Goal: Task Accomplishment & Management: Manage account settings

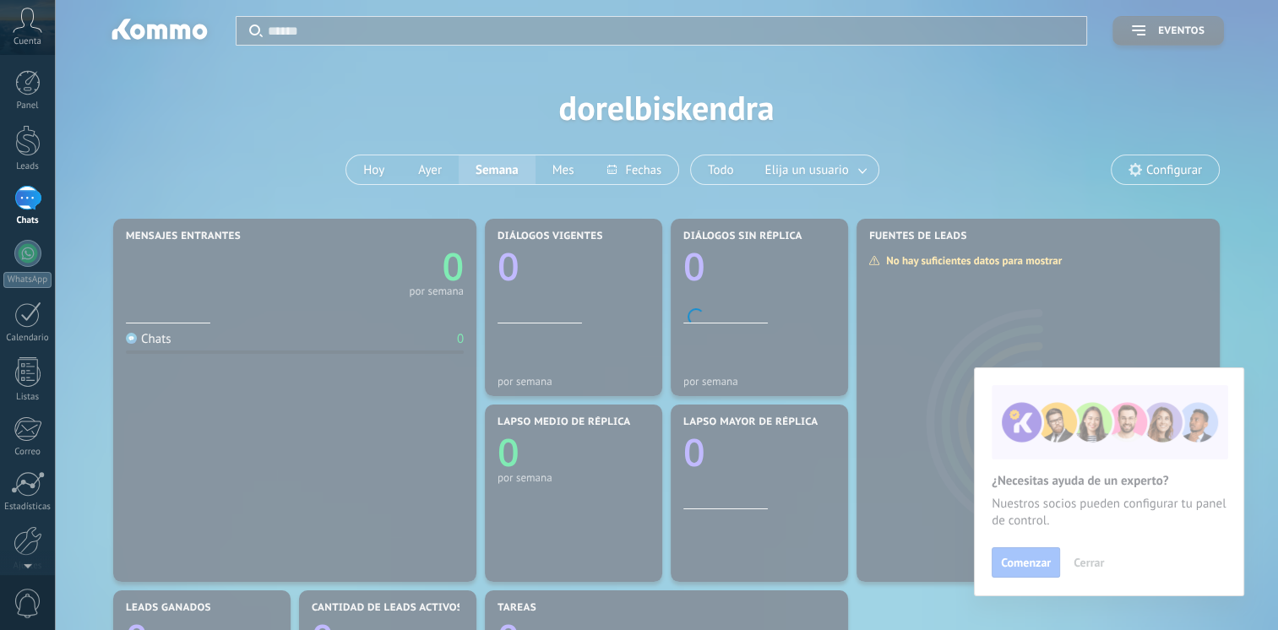
click at [1084, 563] on body ".abccls-1,.abccls-2{fill-rule:evenodd}.abccls-2{fill:#fff} .abfcls-1{fill:none}…" at bounding box center [639, 315] width 1278 height 630
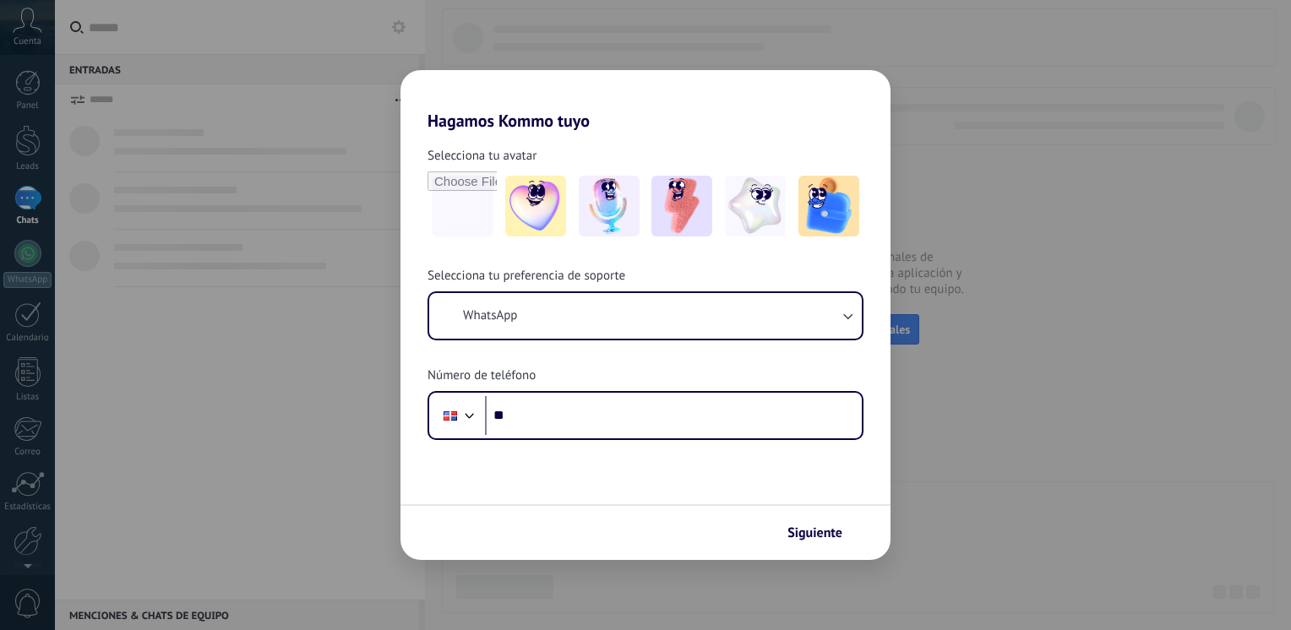
click at [84, 143] on div "Hagamos Kommo tuyo Selecciona tu avatar Selecciona tu preferencia de soporte Wh…" at bounding box center [645, 315] width 1291 height 630
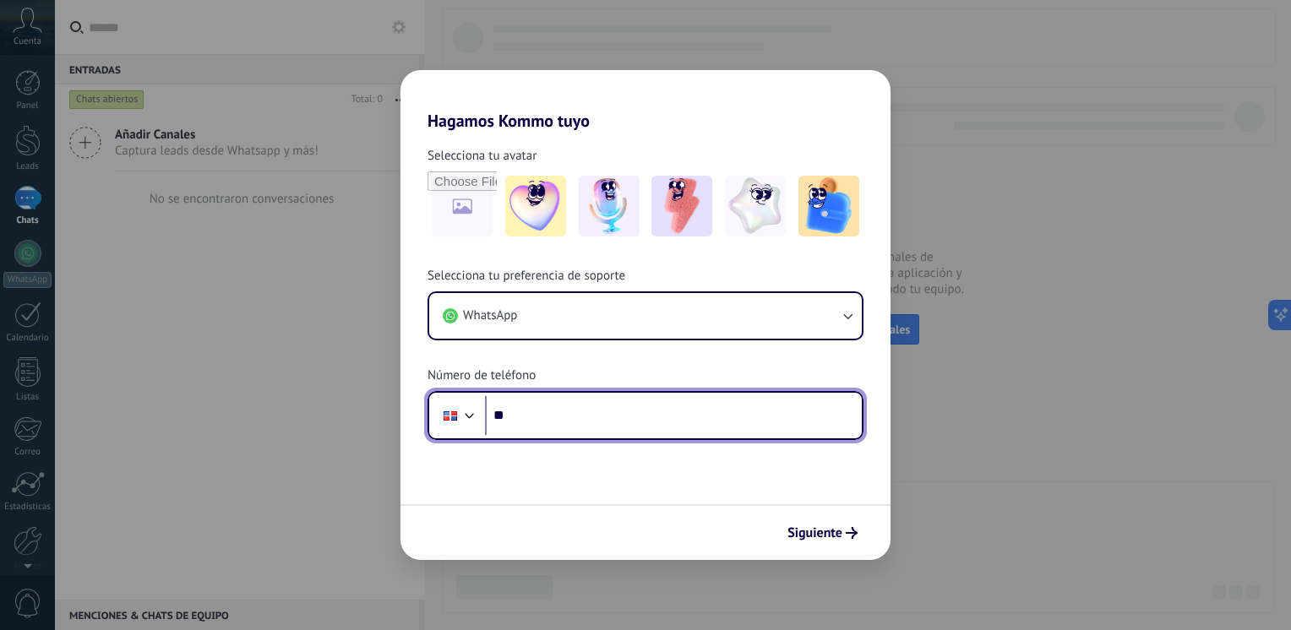
click at [586, 409] on input "**" at bounding box center [673, 415] width 377 height 39
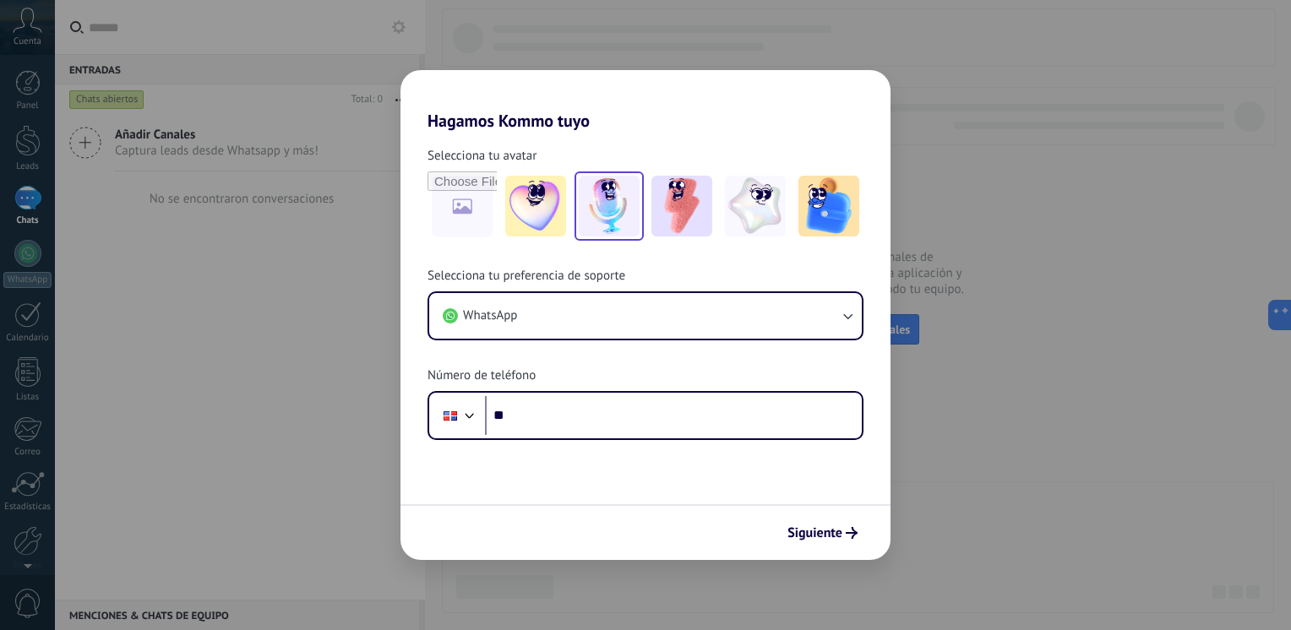
click at [621, 208] on img at bounding box center [609, 206] width 61 height 61
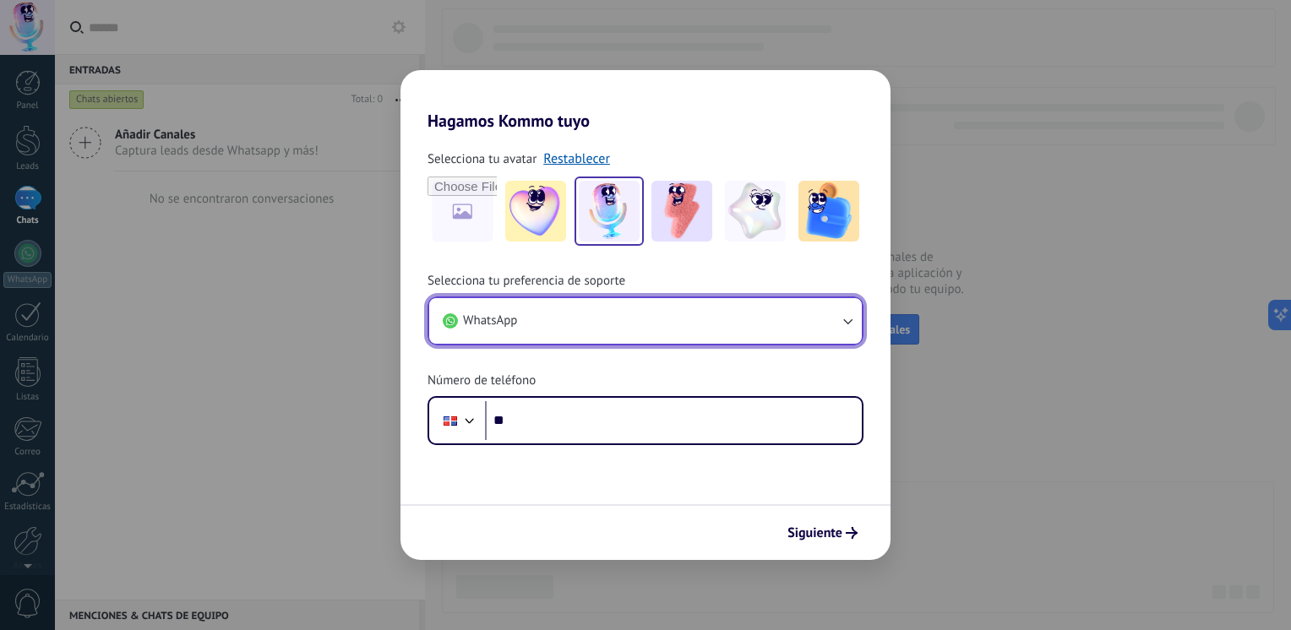
click at [825, 323] on button "WhatsApp" at bounding box center [645, 321] width 433 height 46
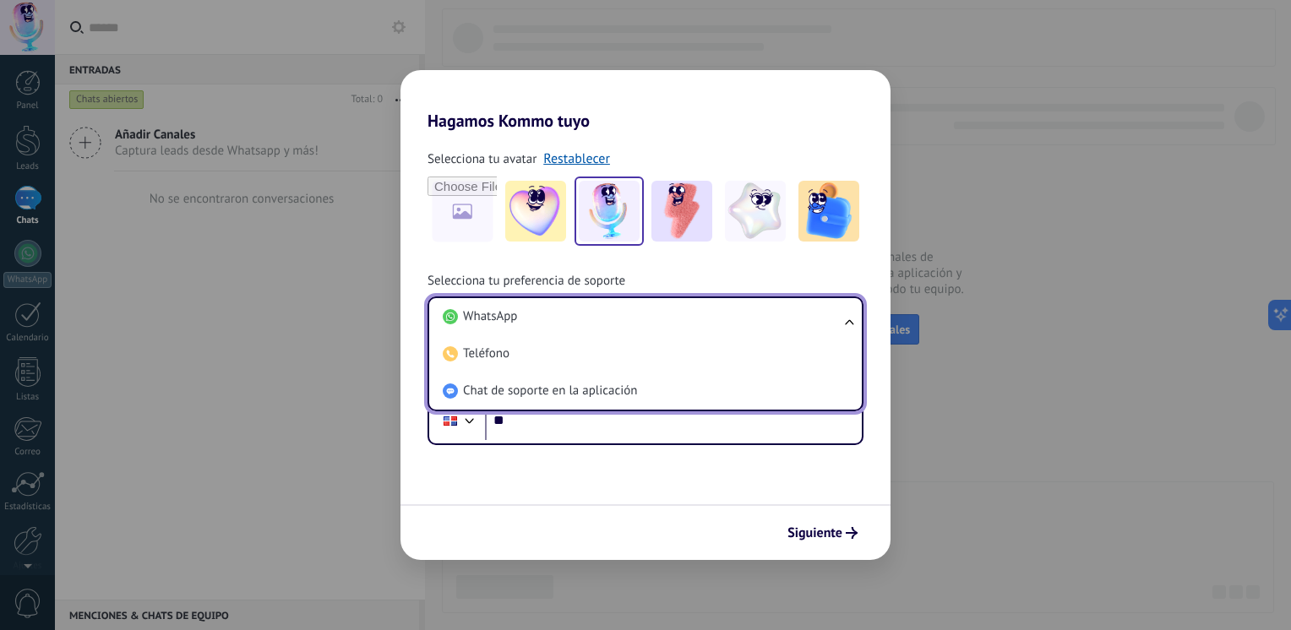
click at [820, 509] on div "Siguiente" at bounding box center [645, 532] width 490 height 56
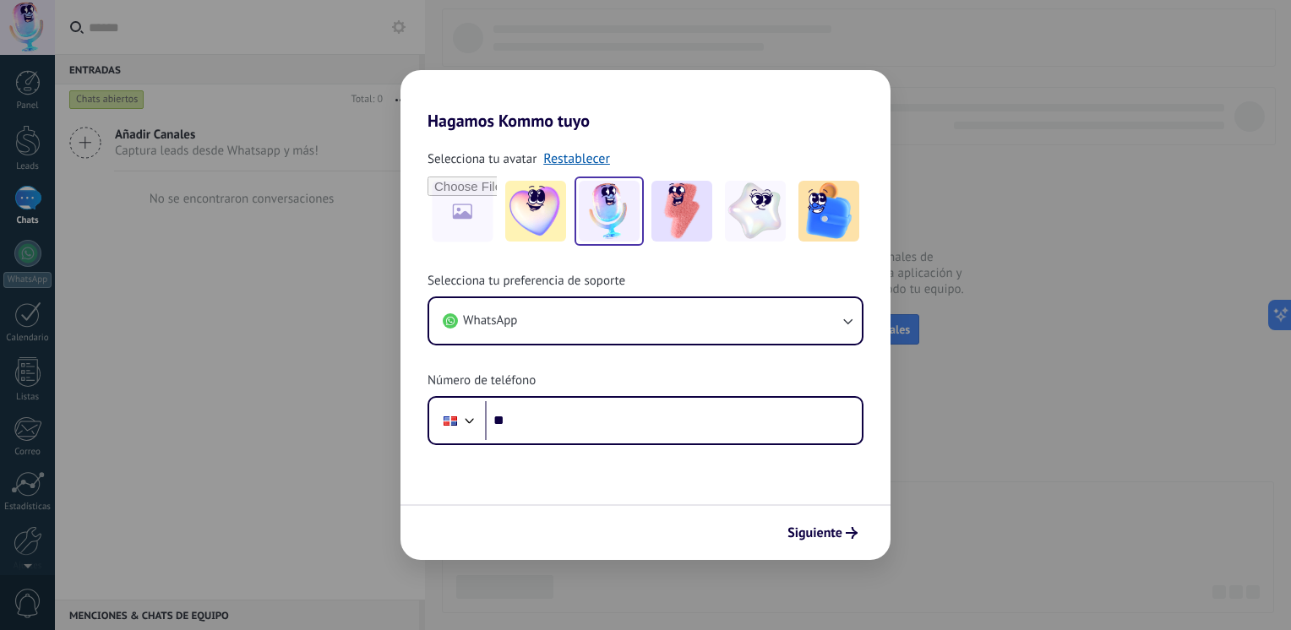
click at [270, 383] on div "Hagamos Kommo tuyo Selecciona tu avatar Restablecer Selecciona tu preferencia d…" at bounding box center [645, 315] width 1291 height 630
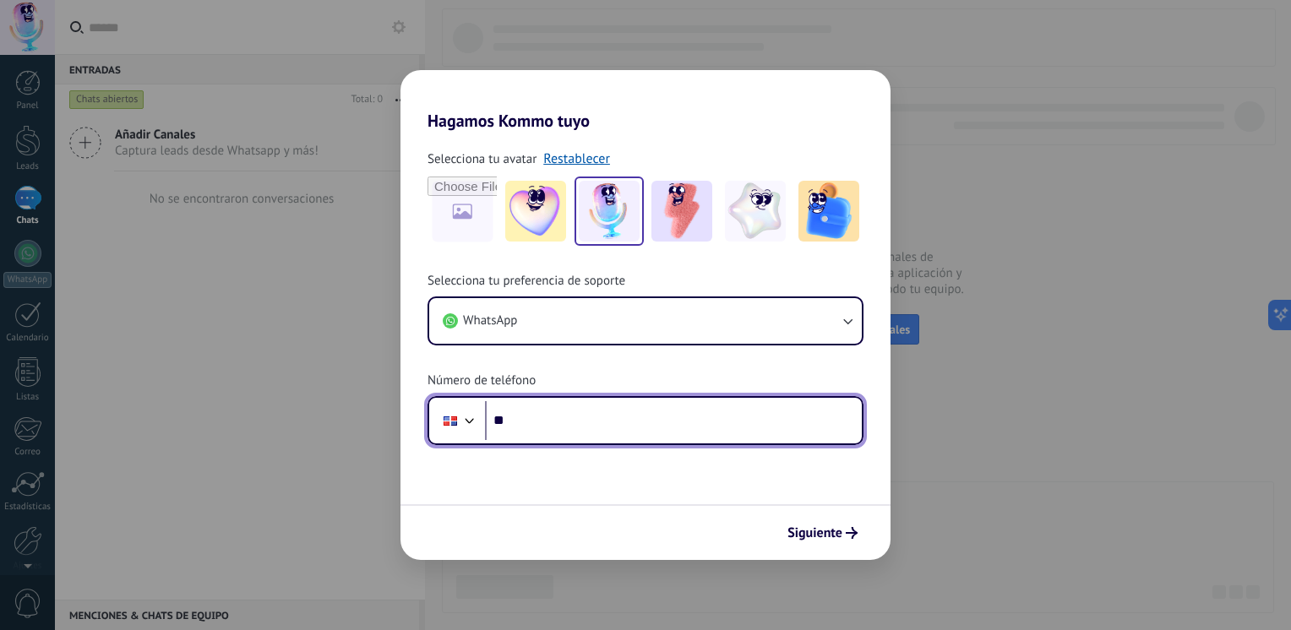
click at [705, 422] on input "**" at bounding box center [673, 420] width 377 height 39
type input "**********"
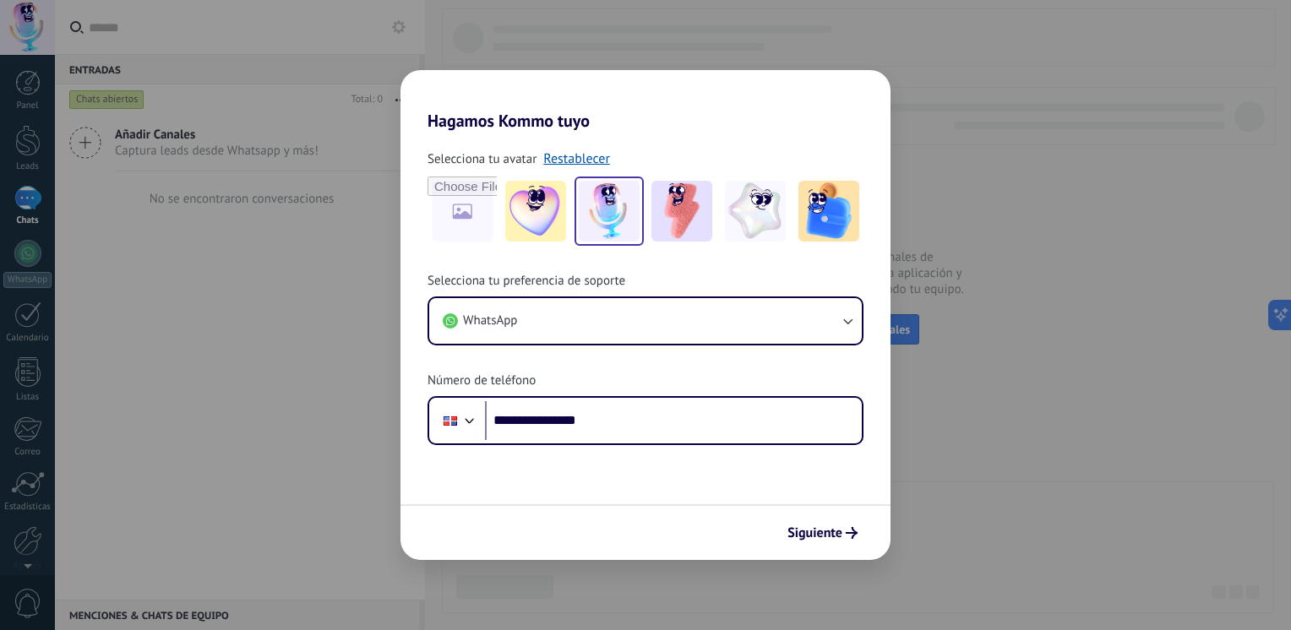
click at [798, 527] on span "Siguiente" at bounding box center [814, 533] width 55 height 12
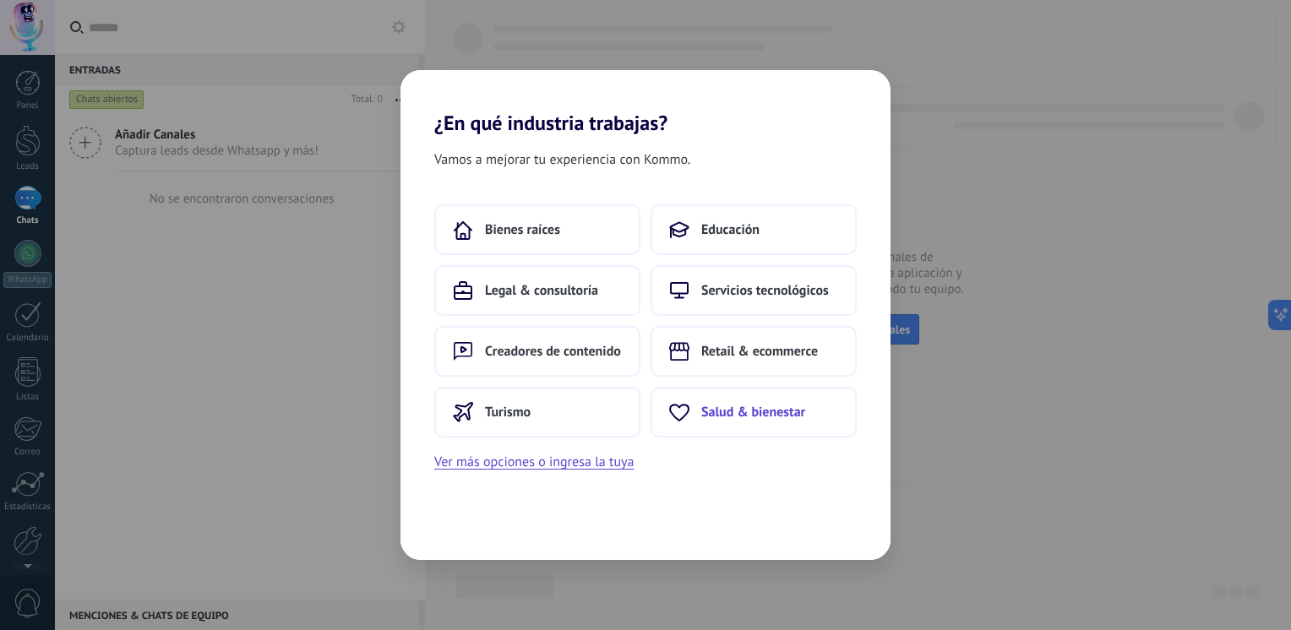
click at [713, 412] on span "Salud & bienestar" at bounding box center [753, 412] width 104 height 17
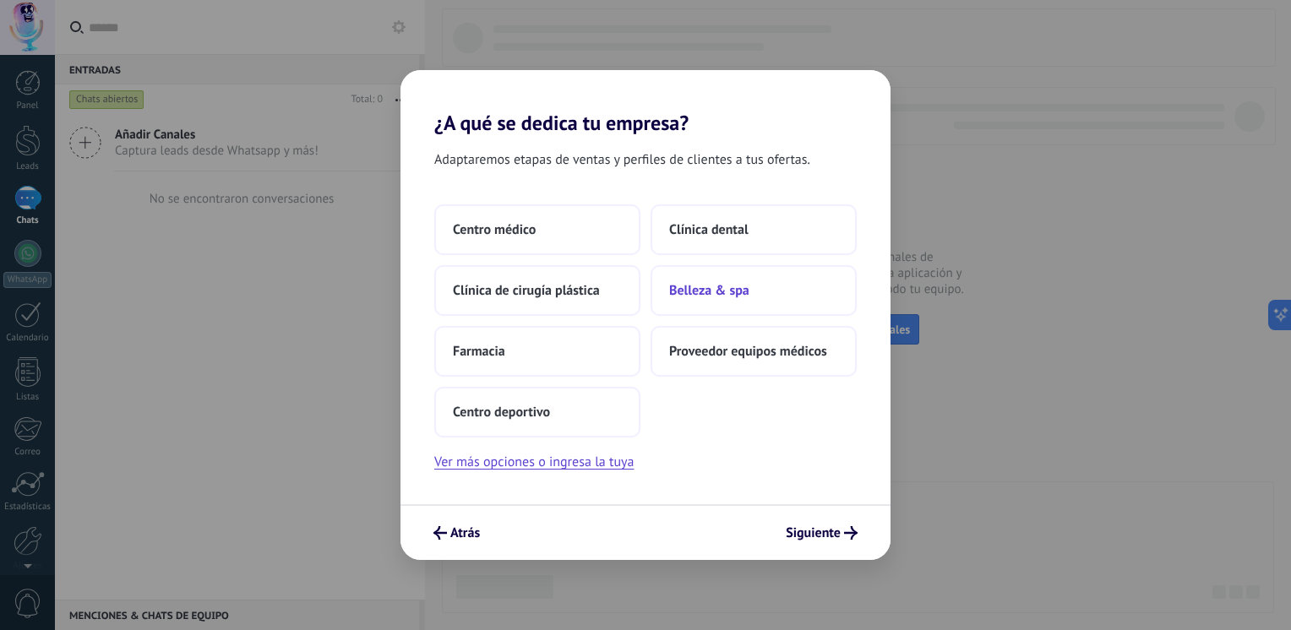
click at [714, 295] on span "Belleza & spa" at bounding box center [709, 290] width 80 height 17
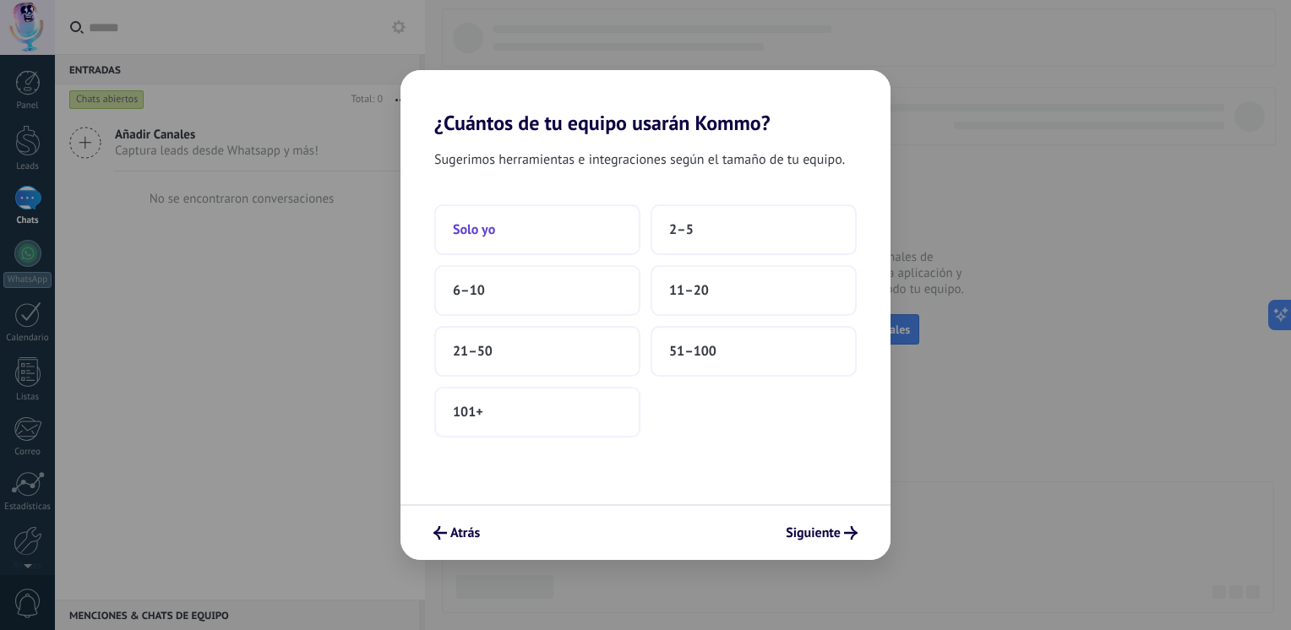
click at [602, 242] on button "Solo yo" at bounding box center [537, 229] width 206 height 51
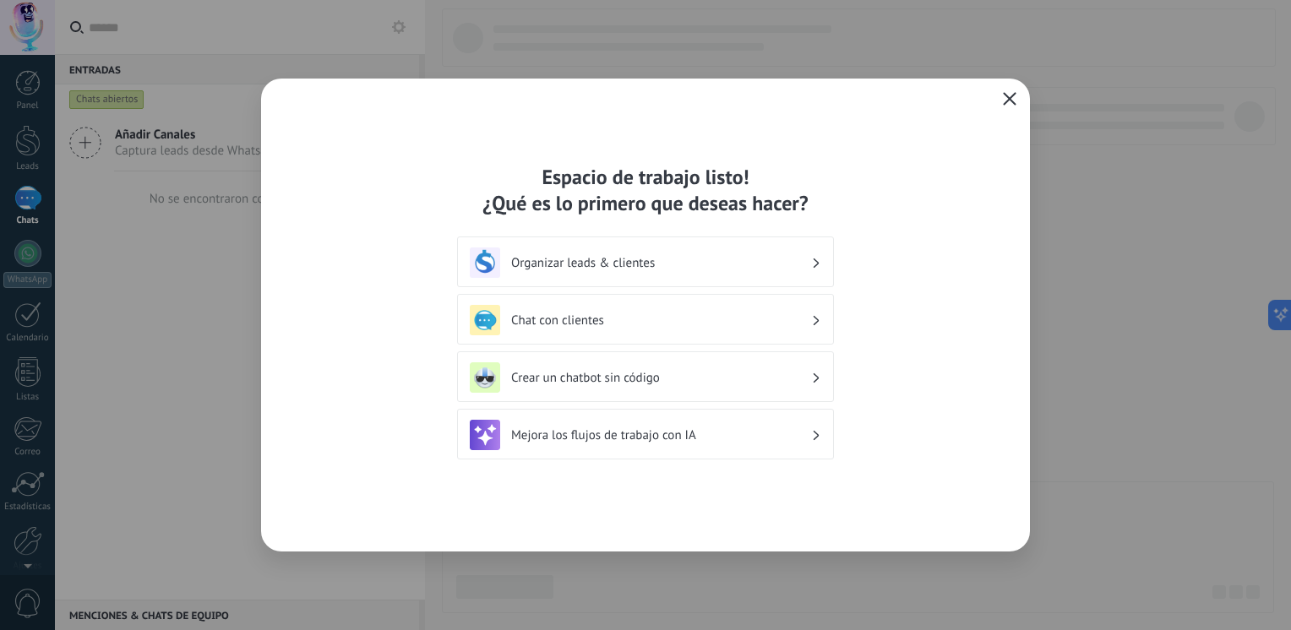
click at [694, 330] on div "Chat con clientes" at bounding box center [645, 320] width 351 height 30
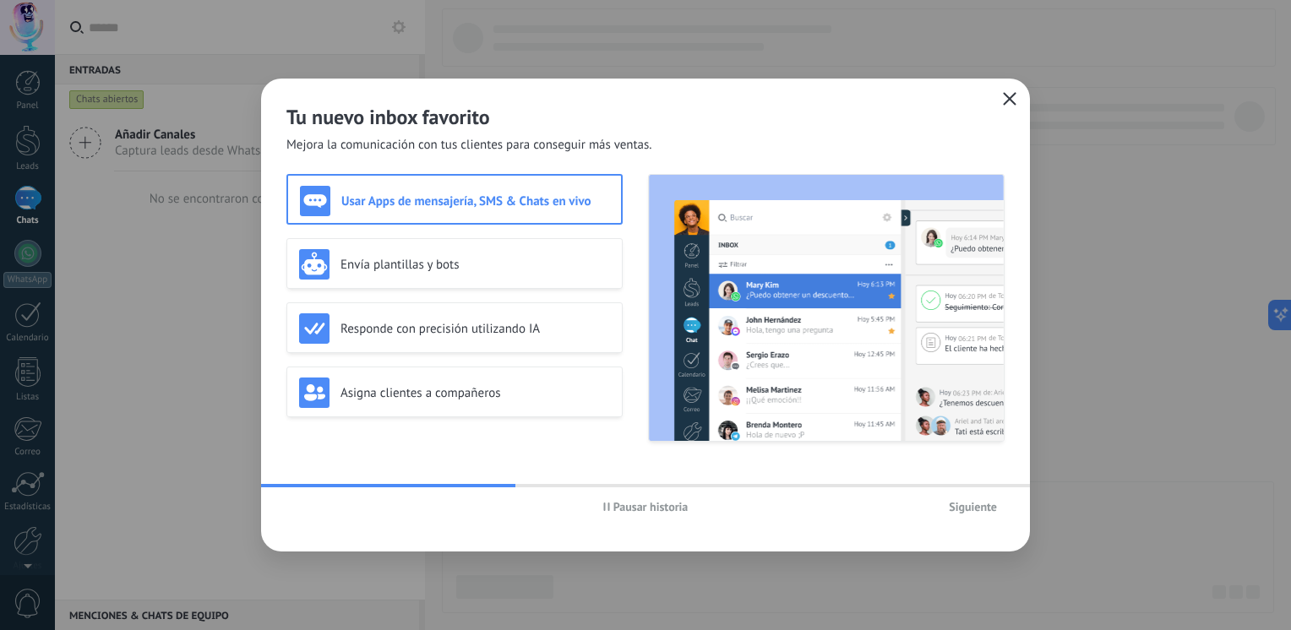
click at [1011, 99] on icon "button" at bounding box center [1010, 99] width 14 height 14
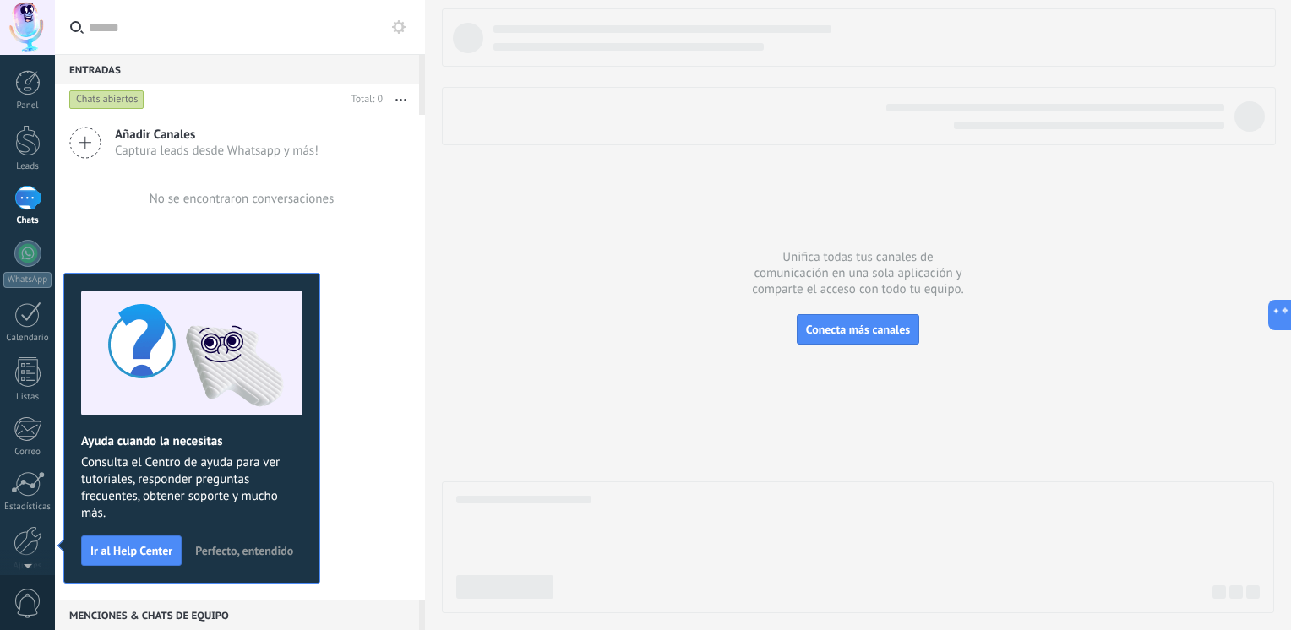
click at [72, 144] on icon at bounding box center [85, 143] width 32 height 32
click at [87, 144] on icon at bounding box center [85, 143] width 32 height 32
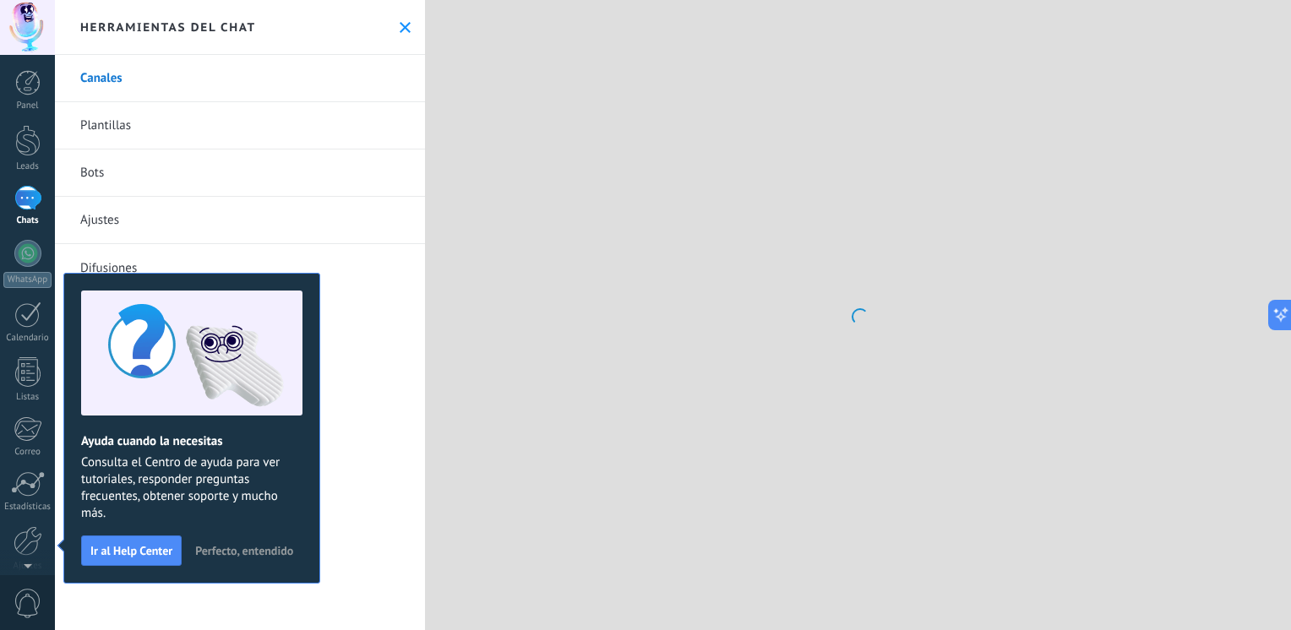
click at [389, 372] on div "Canales Plantillas Bots Ajustes Difusiones" at bounding box center [240, 342] width 370 height 575
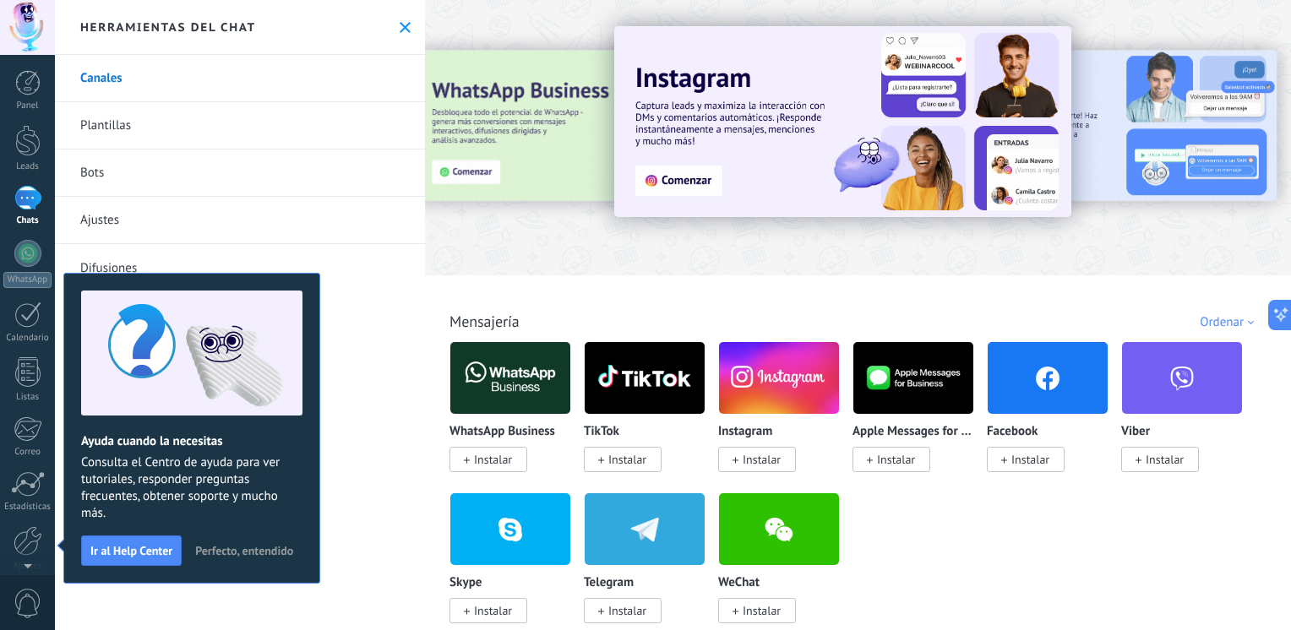
click at [233, 549] on span "Perfecto, entendido" at bounding box center [244, 551] width 98 height 12
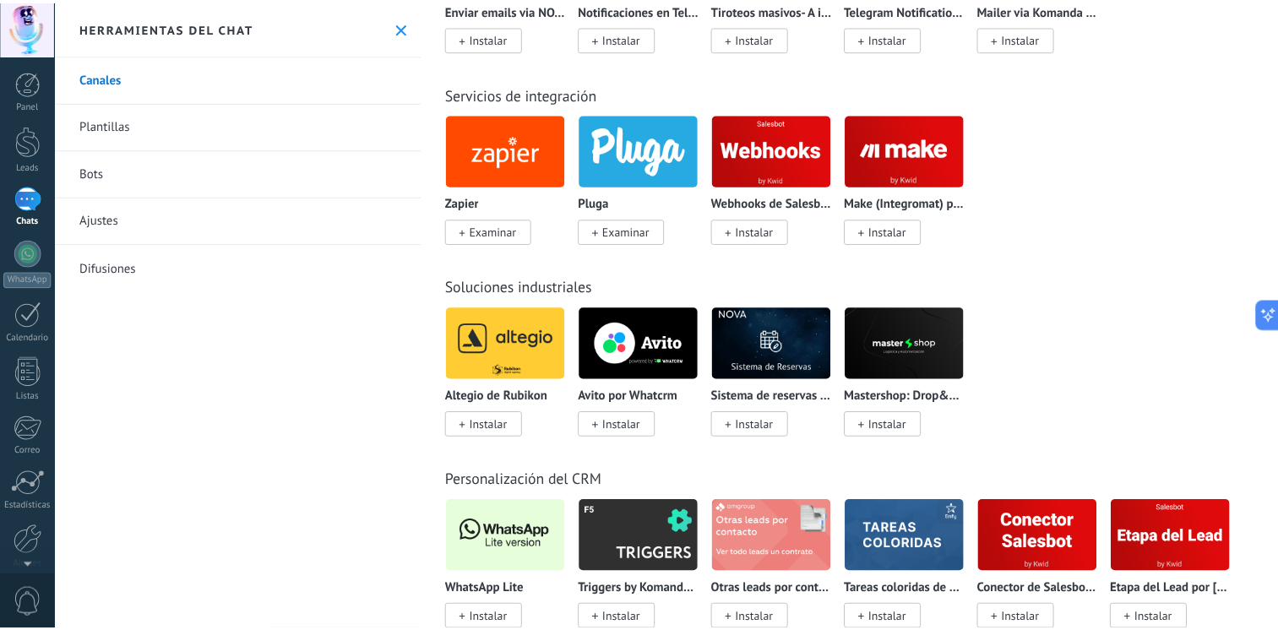
scroll to position [3718, 0]
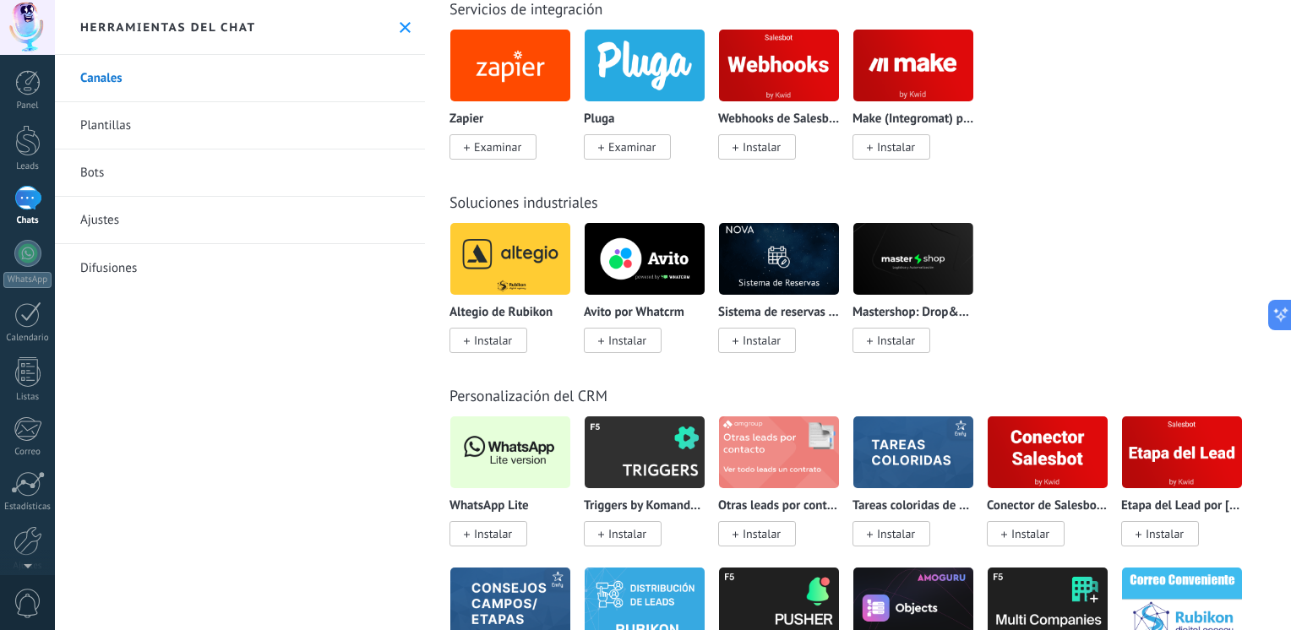
click at [512, 444] on img at bounding box center [510, 452] width 120 height 82
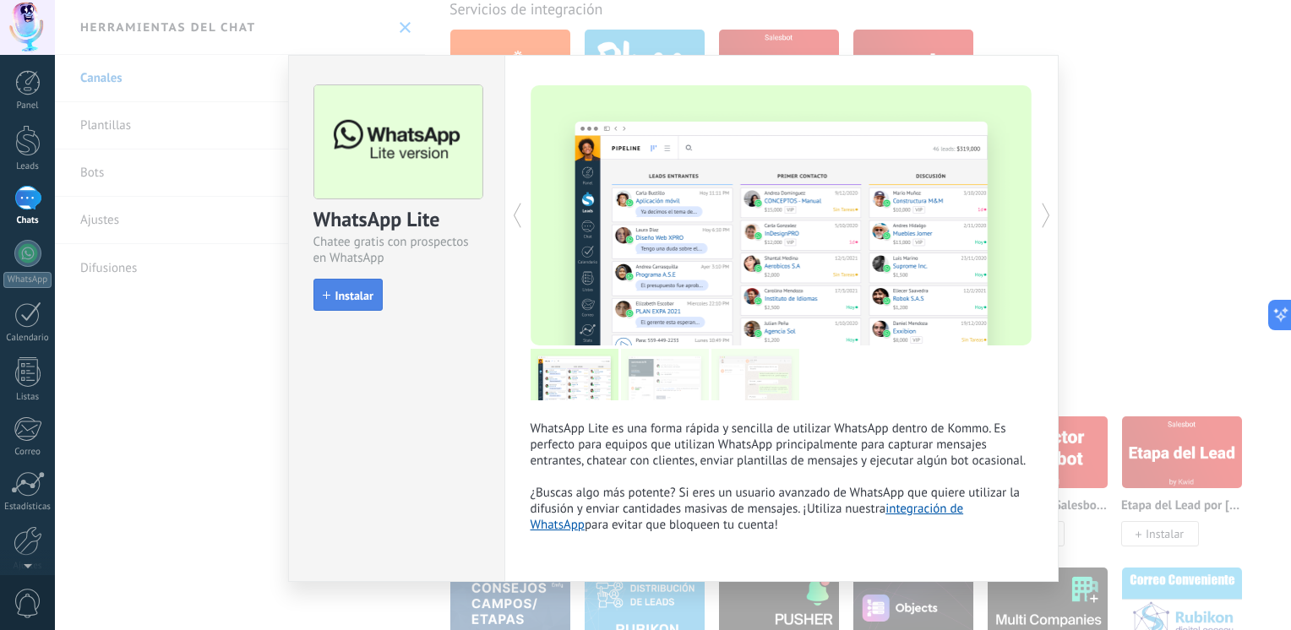
click at [348, 292] on span "Instalar" at bounding box center [354, 296] width 38 height 12
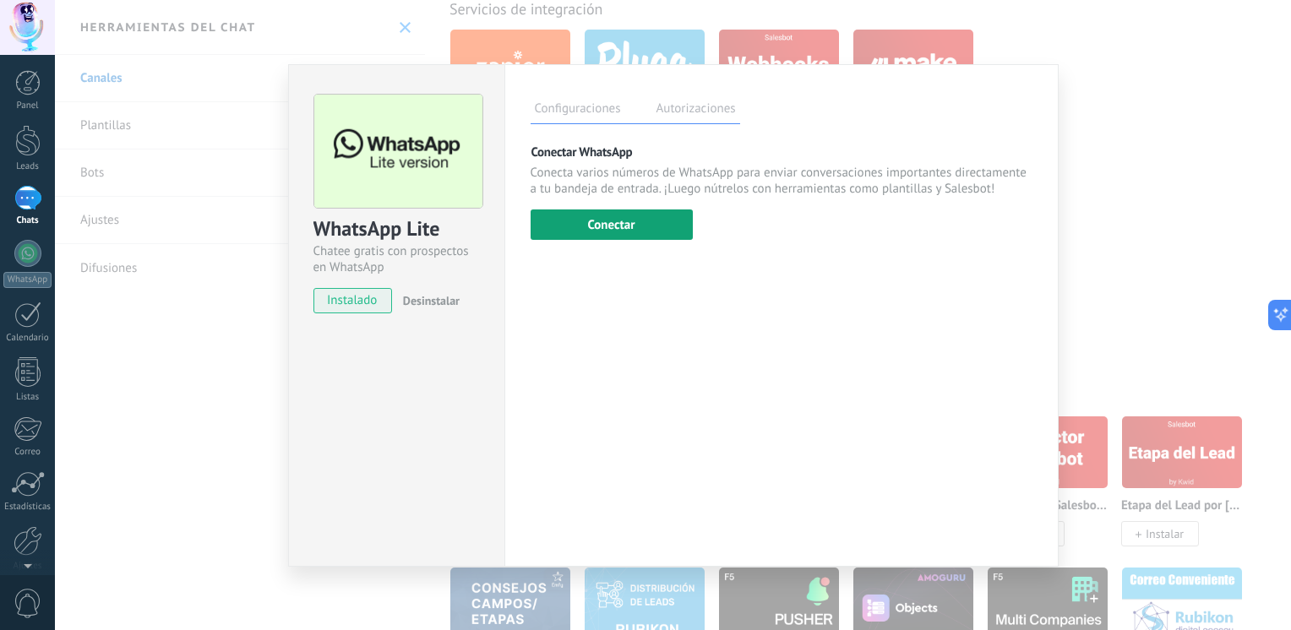
click at [618, 221] on button "Conectar" at bounding box center [612, 225] width 162 height 30
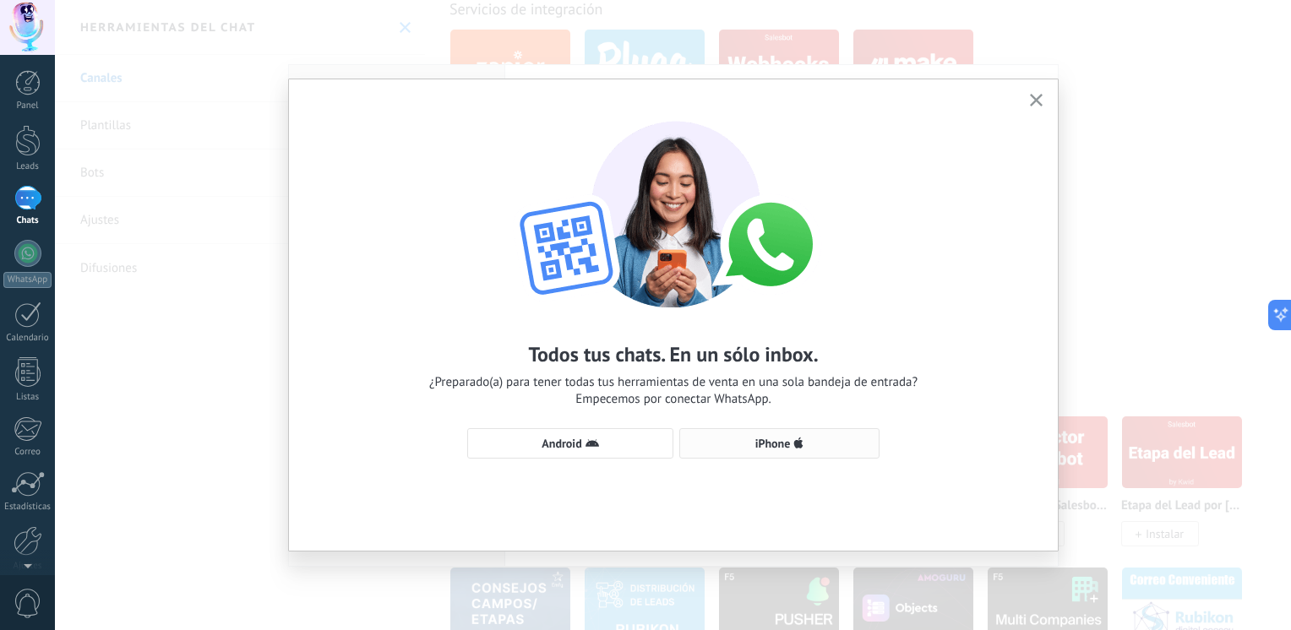
click at [770, 444] on span "iPhone" at bounding box center [772, 444] width 35 height 12
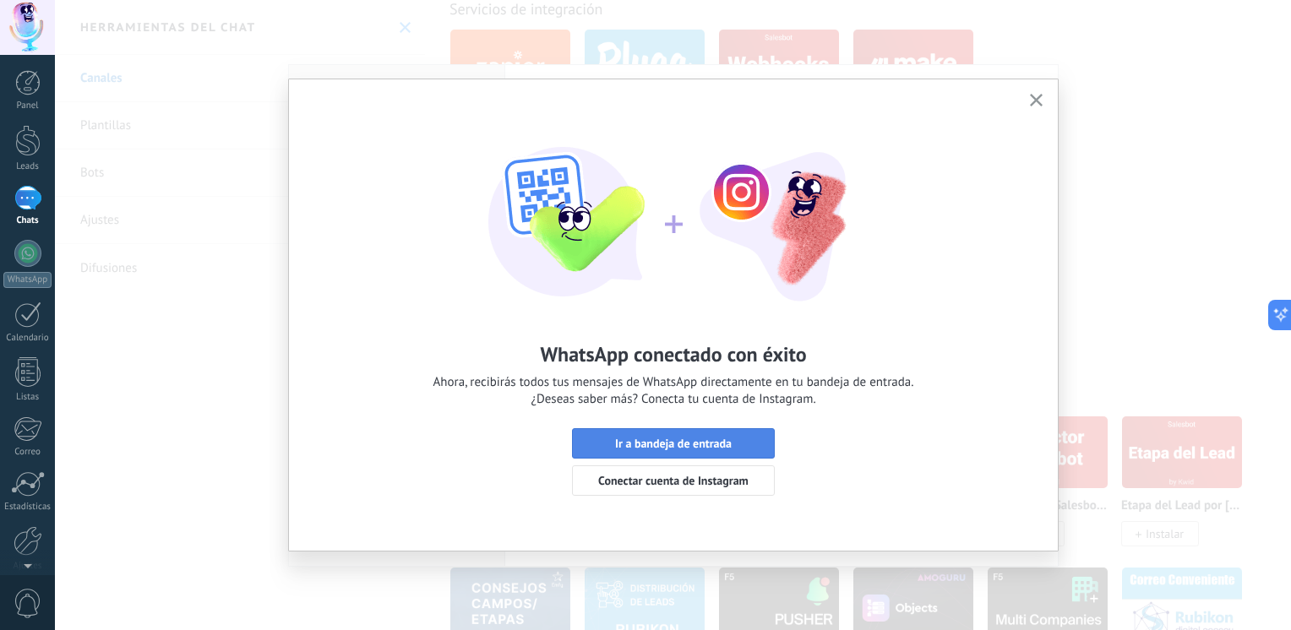
click at [672, 440] on span "Ir a bandeja de entrada" at bounding box center [673, 444] width 117 height 12
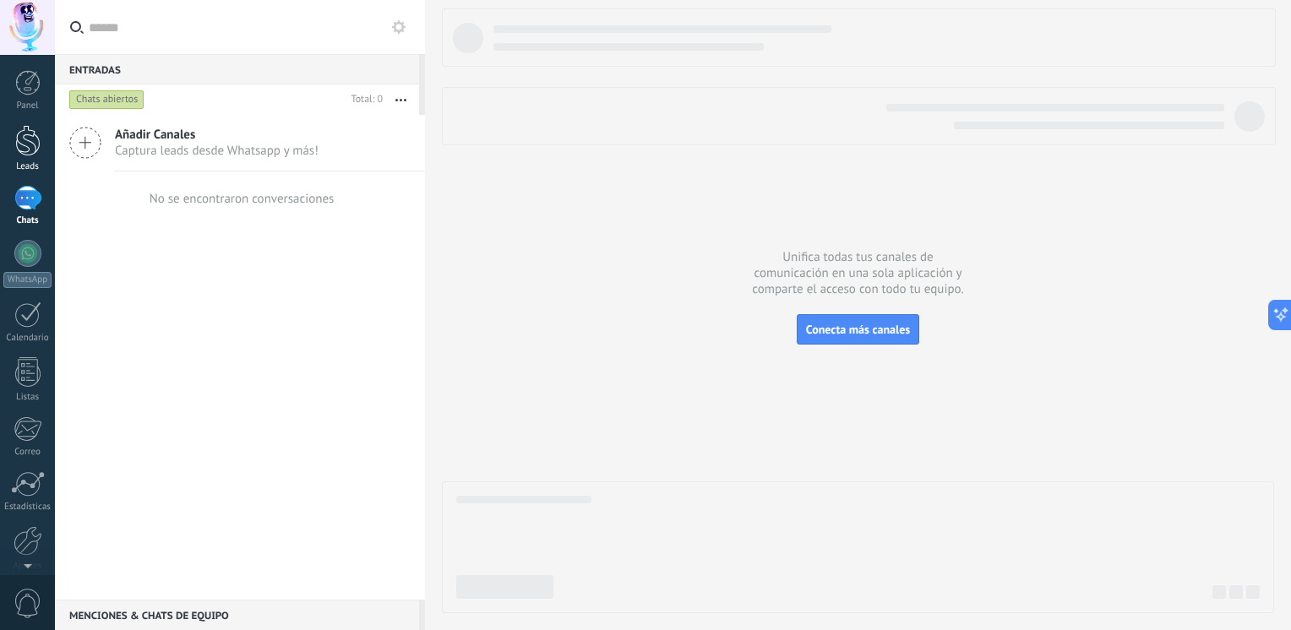
click at [22, 142] on div at bounding box center [27, 140] width 25 height 31
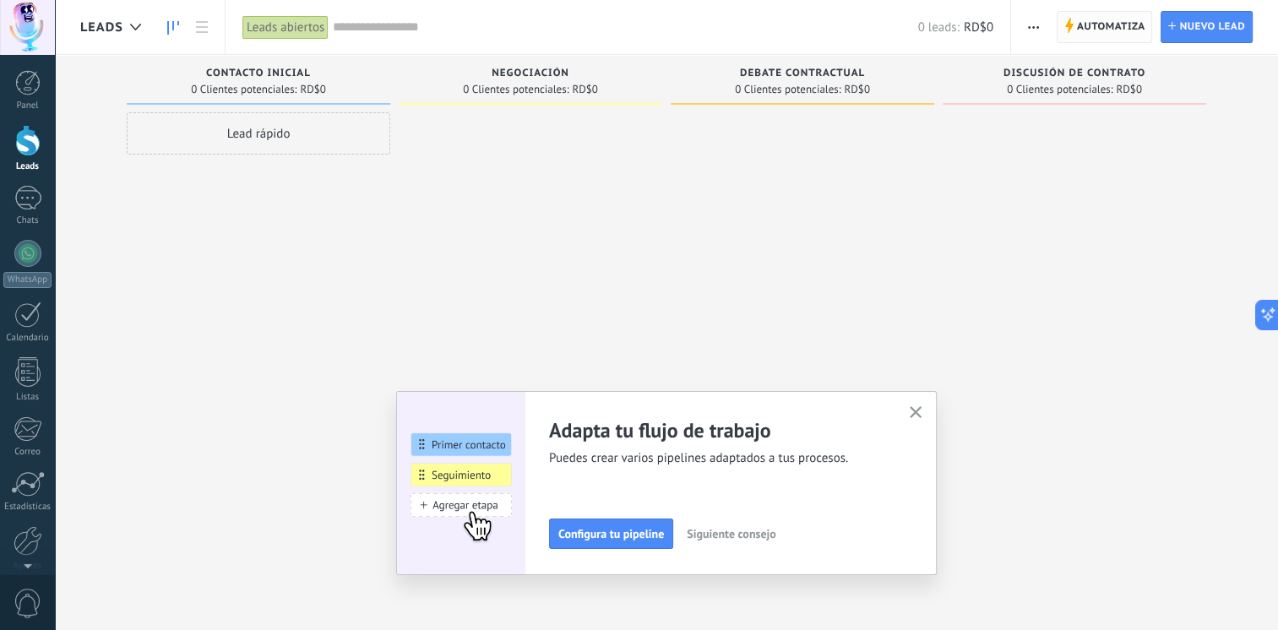
click at [1087, 21] on span "Automatiza" at bounding box center [1111, 27] width 68 height 30
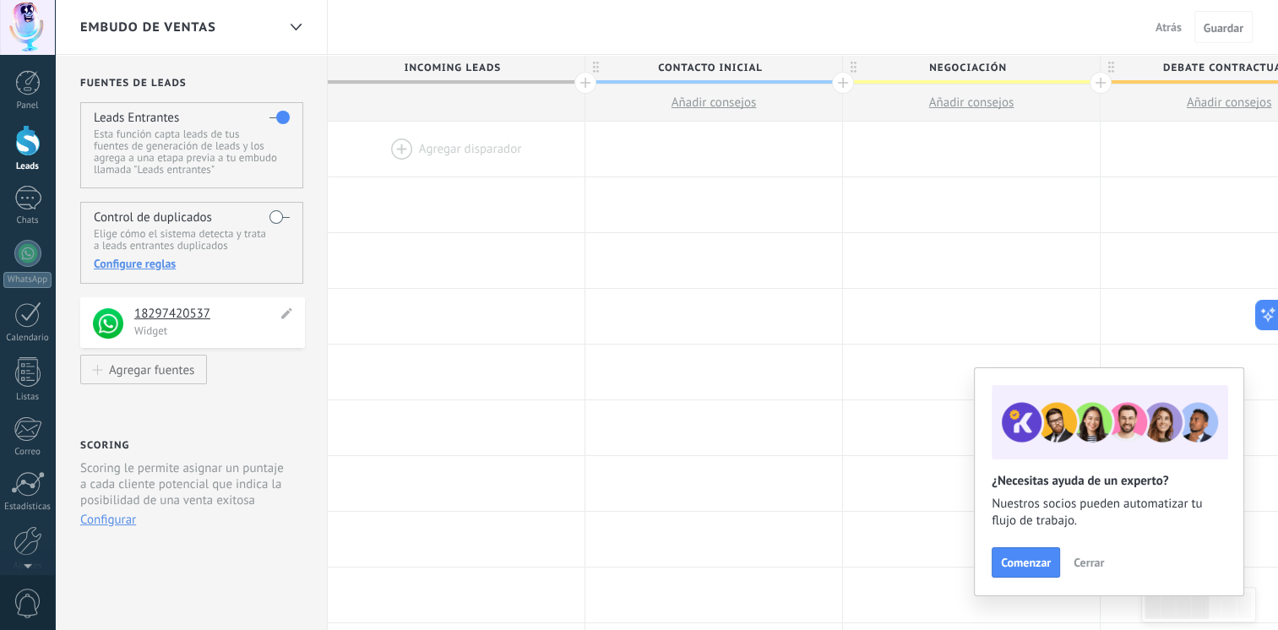
click at [193, 319] on h4 "18297420537" at bounding box center [205, 314] width 143 height 17
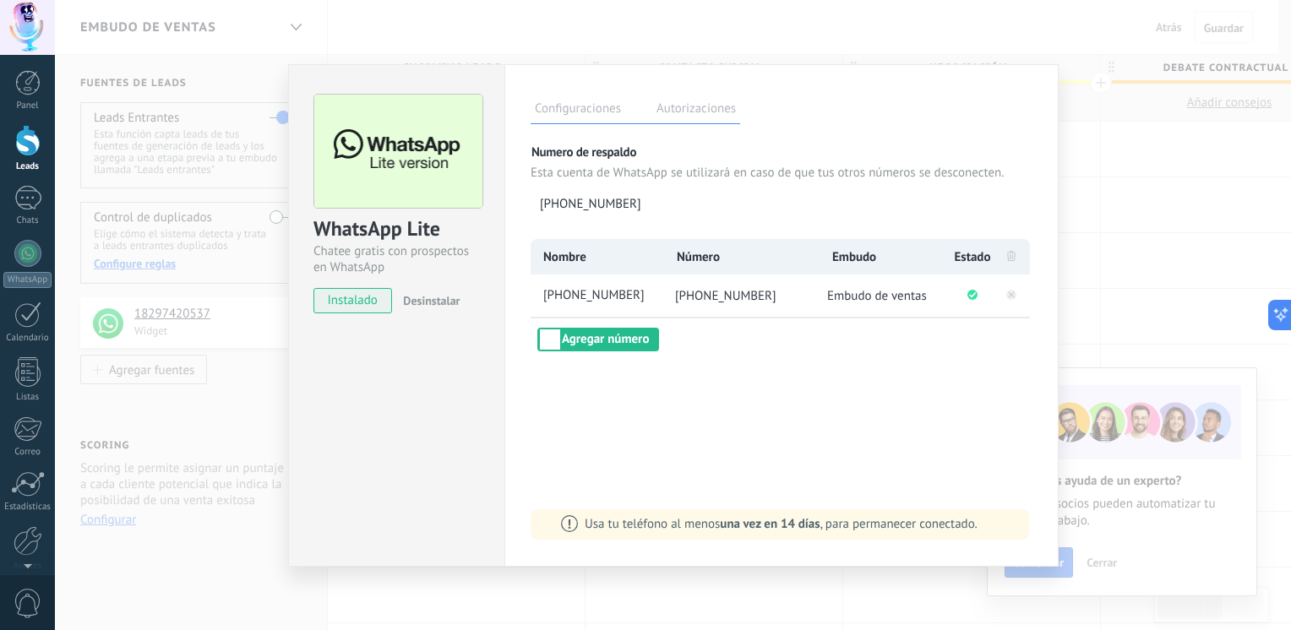
click at [224, 416] on div "WhatsApp Lite Chatee gratis con prospectos en WhatsApp instalado Desinstalar Co…" at bounding box center [673, 315] width 1236 height 630
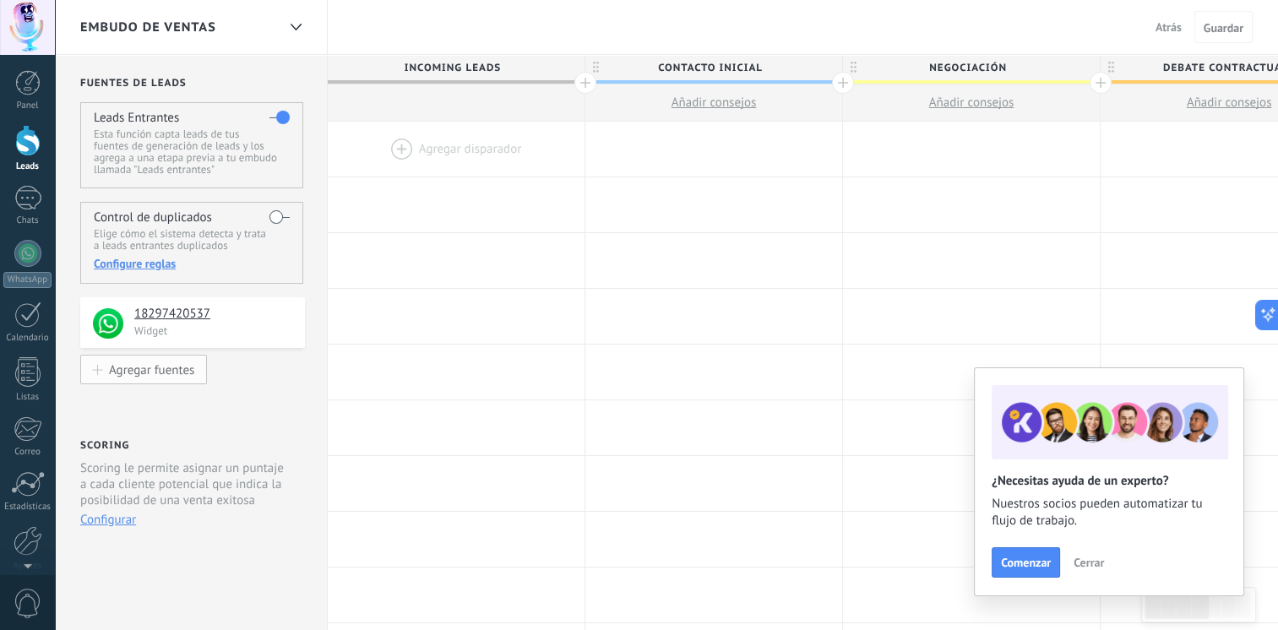
click at [176, 370] on div "Agregar fuentes" at bounding box center [151, 369] width 85 height 14
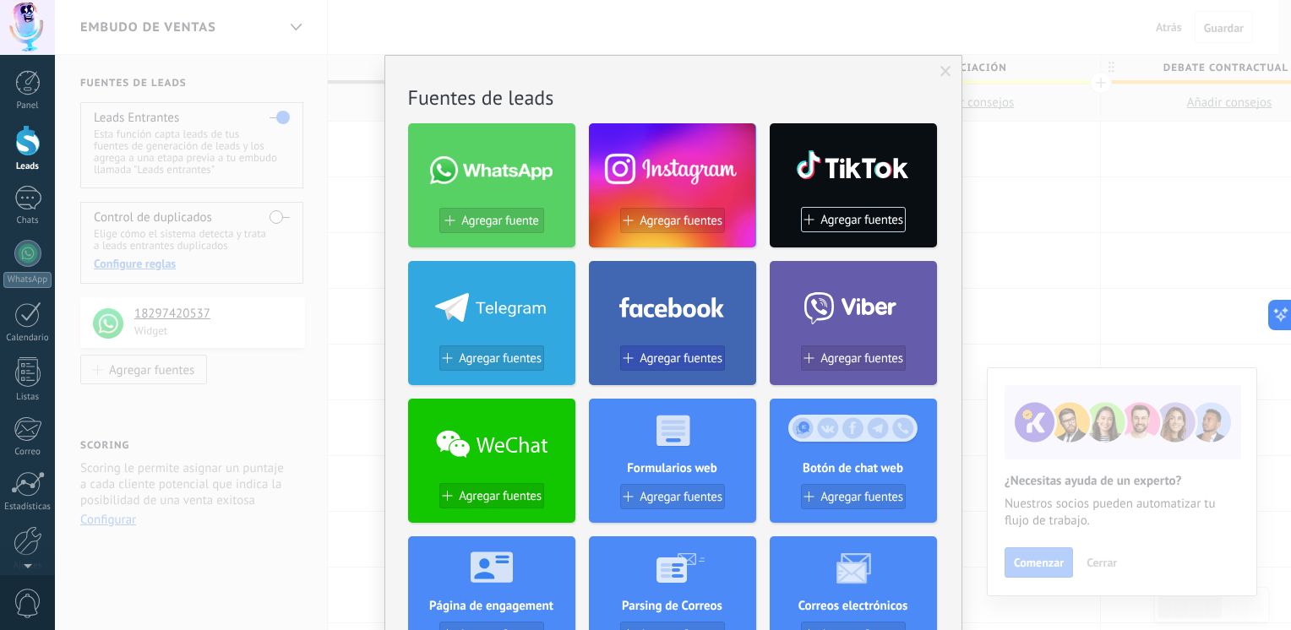
click at [664, 356] on span "Agregar fuentes" at bounding box center [681, 358] width 83 height 14
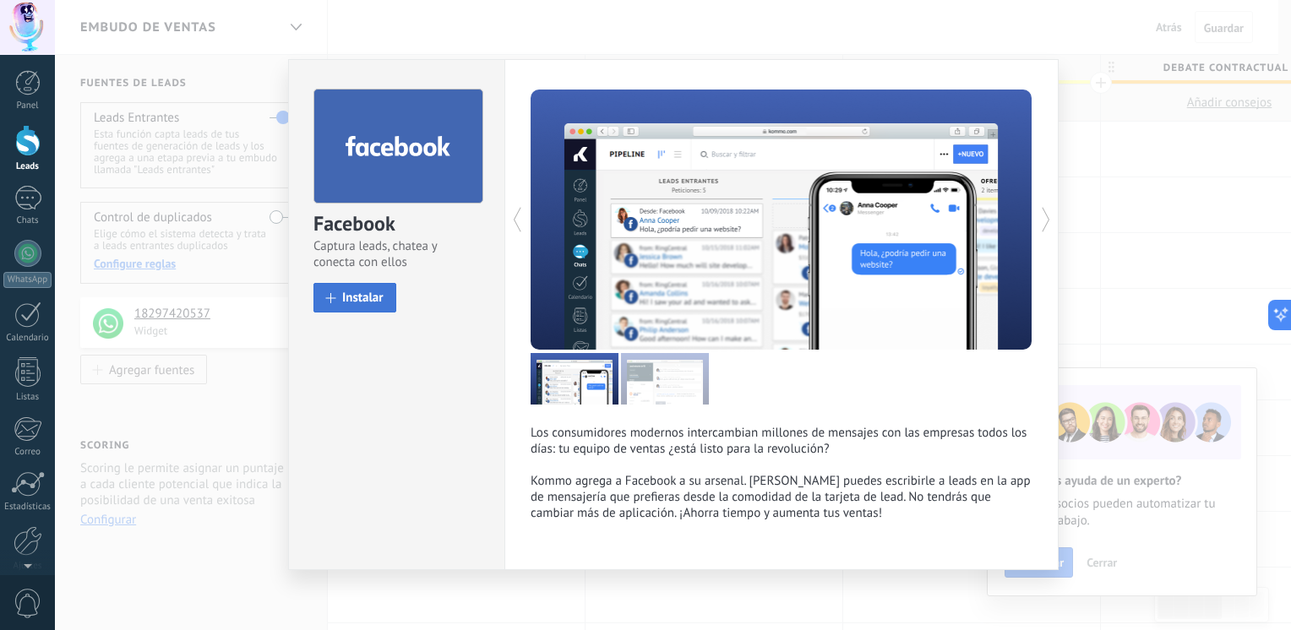
click at [355, 296] on span "Instalar" at bounding box center [362, 297] width 41 height 13
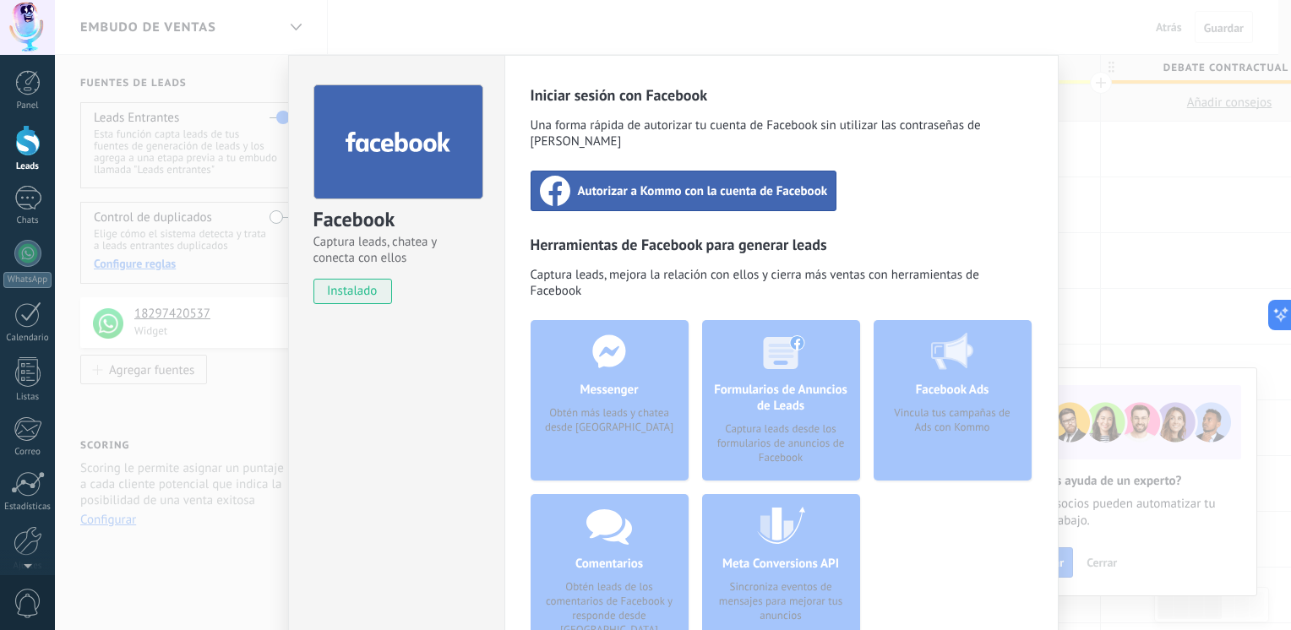
click at [713, 182] on span "Autorizar a Kommo con la cuenta de Facebook" at bounding box center [703, 190] width 250 height 17
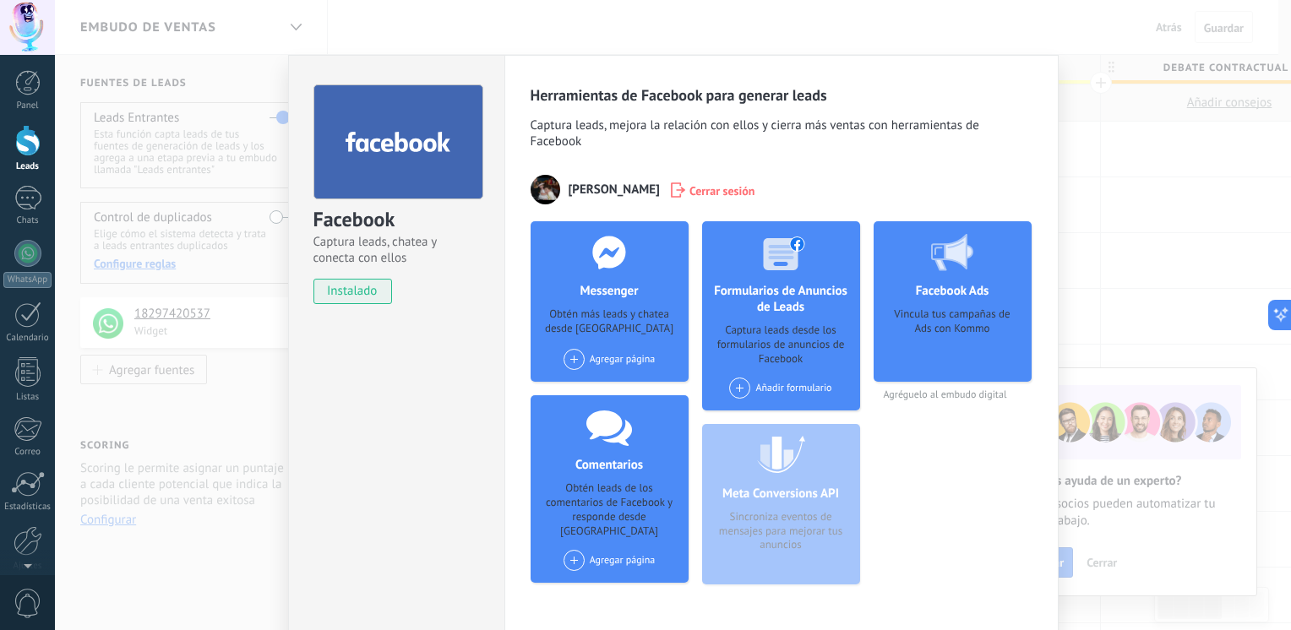
click at [583, 360] on div "Agregar página" at bounding box center [610, 359] width 92 height 21
click at [608, 387] on div "Dore Kvalen Store" at bounding box center [619, 391] width 115 height 37
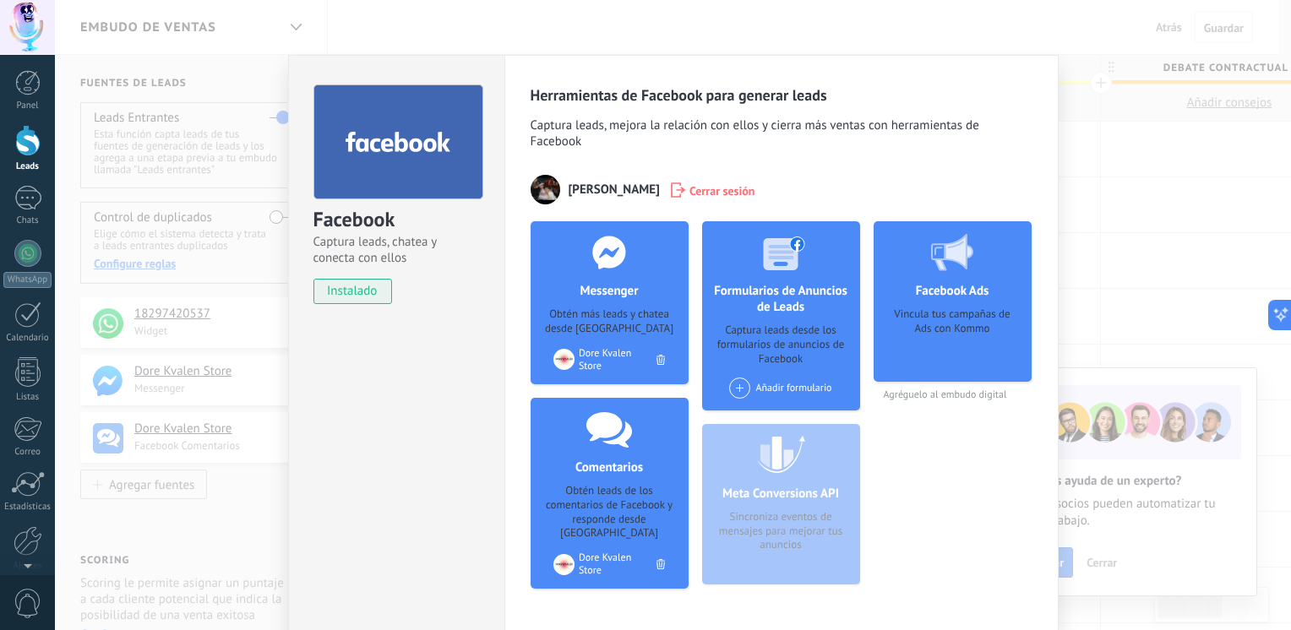
click at [1112, 208] on div "Facebook Captura leads, chatea y conecta con ellos instalado Desinstalar Herram…" at bounding box center [673, 315] width 1236 height 630
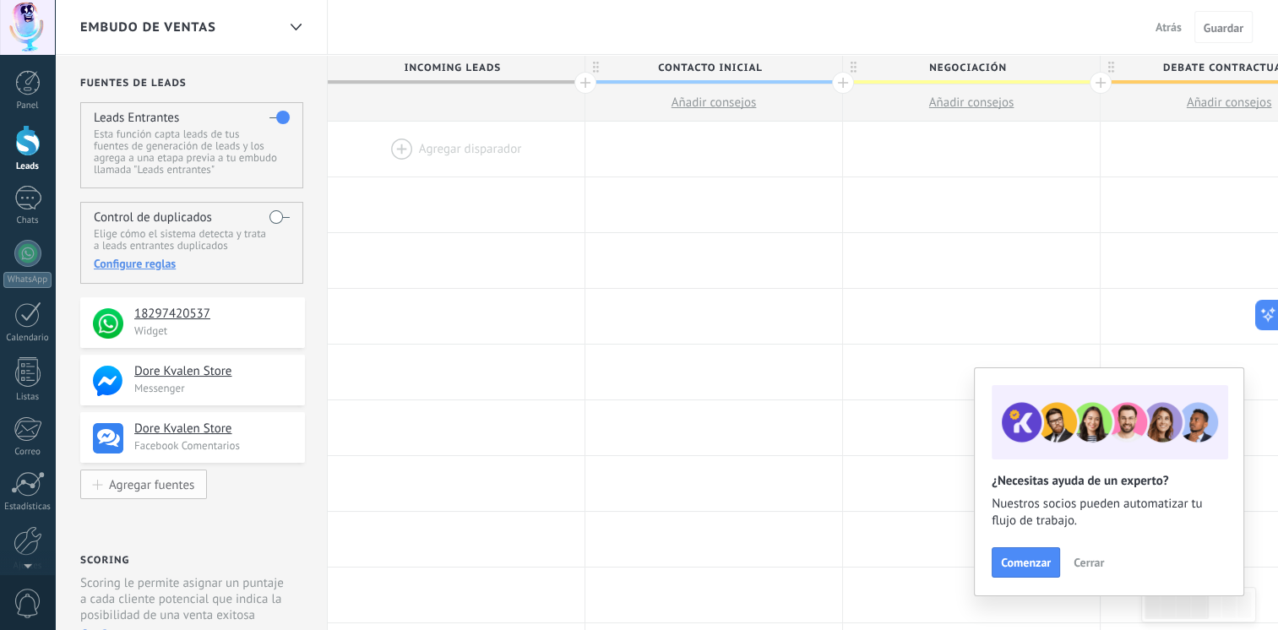
click at [157, 478] on div "Agregar fuentes" at bounding box center [151, 484] width 85 height 14
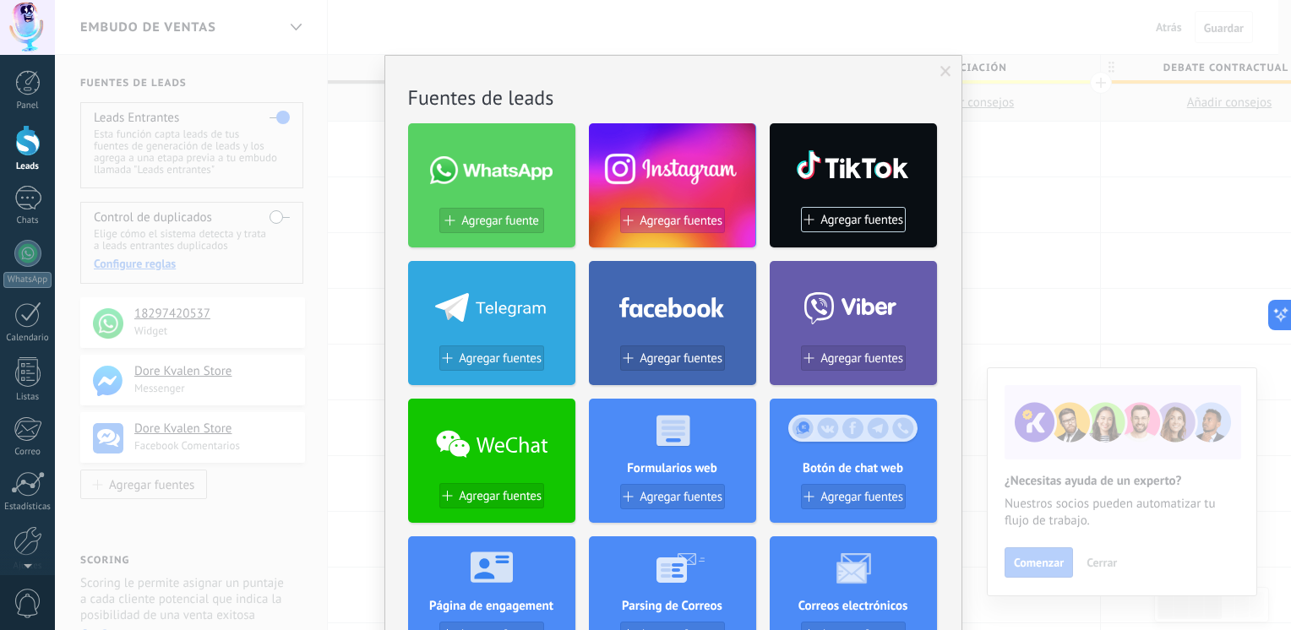
click at [695, 221] on span "Agregar fuentes" at bounding box center [681, 221] width 83 height 14
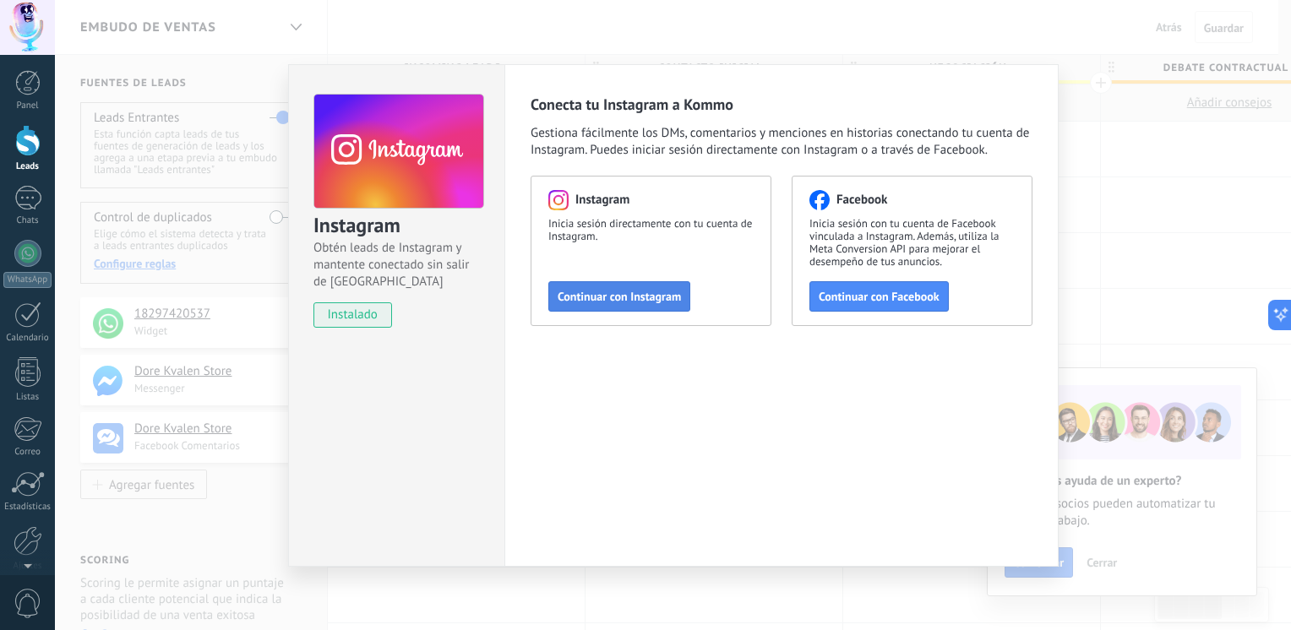
click at [634, 293] on span "Continuar con Instagram" at bounding box center [619, 297] width 123 height 12
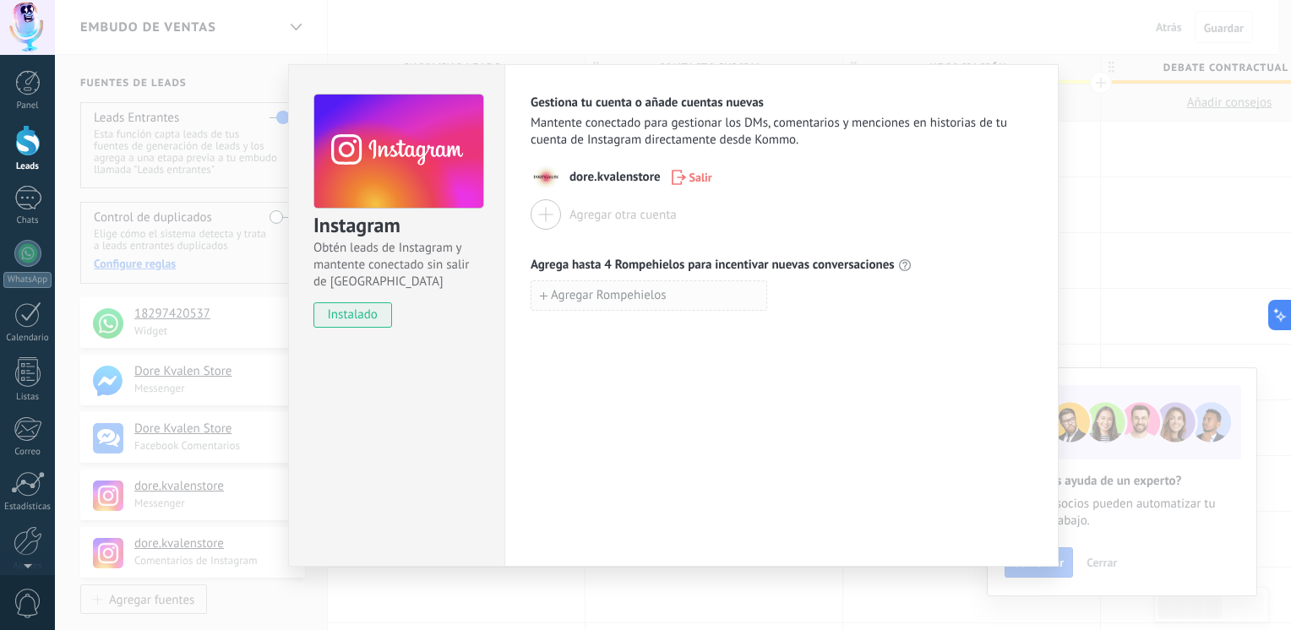
click at [549, 299] on span "Agregar Rompehielos" at bounding box center [603, 296] width 127 height 12
click at [639, 400] on div "Gestiona tu cuenta o añade cuentas nuevas Mantente conectado para gestionar los…" at bounding box center [781, 315] width 554 height 503
click at [776, 291] on icon "button" at bounding box center [776, 295] width 11 height 13
click at [1082, 173] on div "Instagram Obtén leads de Instagram y mantente conectado sin salir de Kommo inst…" at bounding box center [673, 315] width 1236 height 630
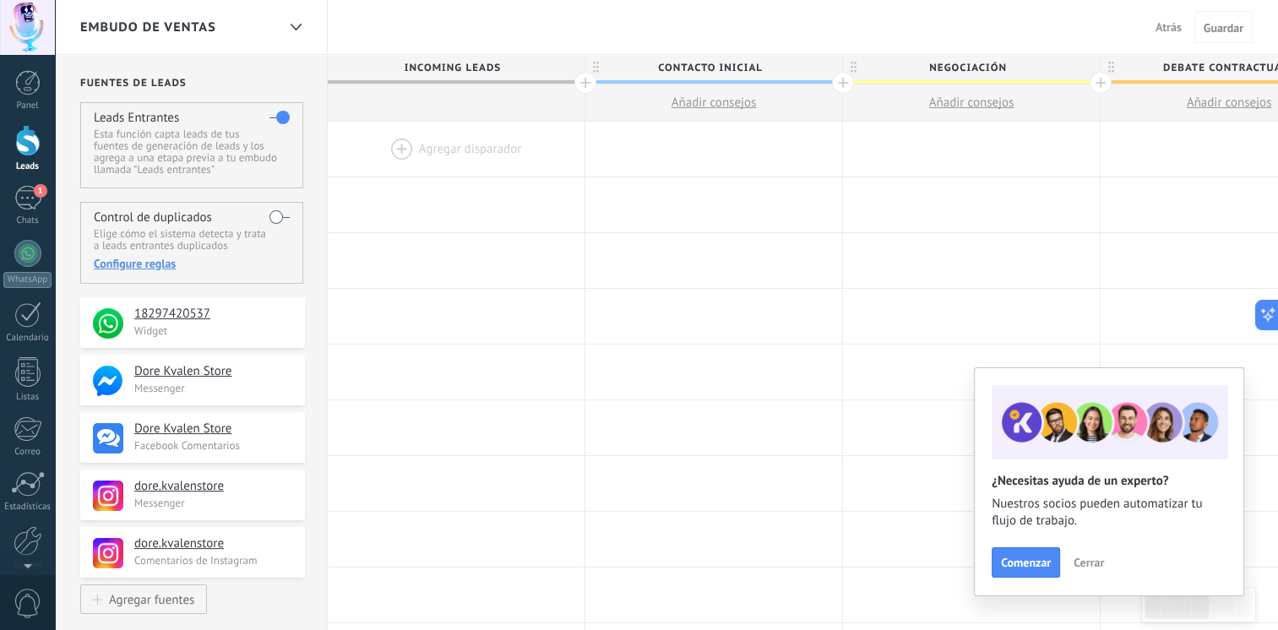
click at [1168, 25] on span "Atrás" at bounding box center [1169, 26] width 26 height 15
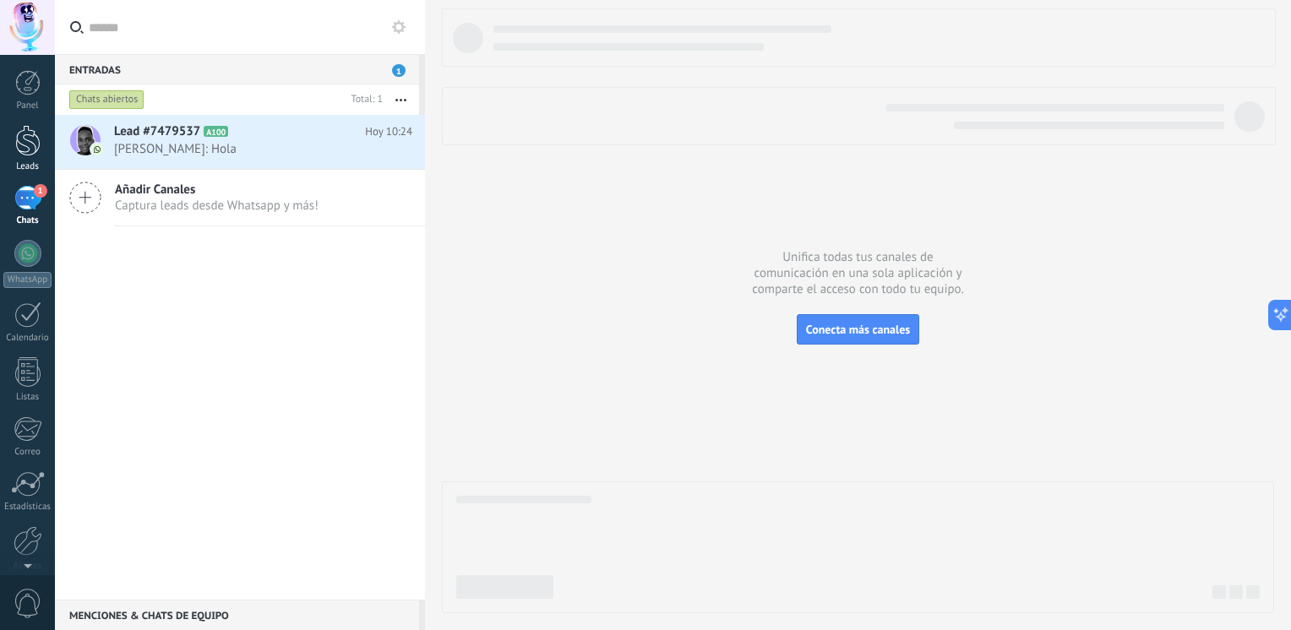
click at [21, 137] on div at bounding box center [27, 140] width 25 height 31
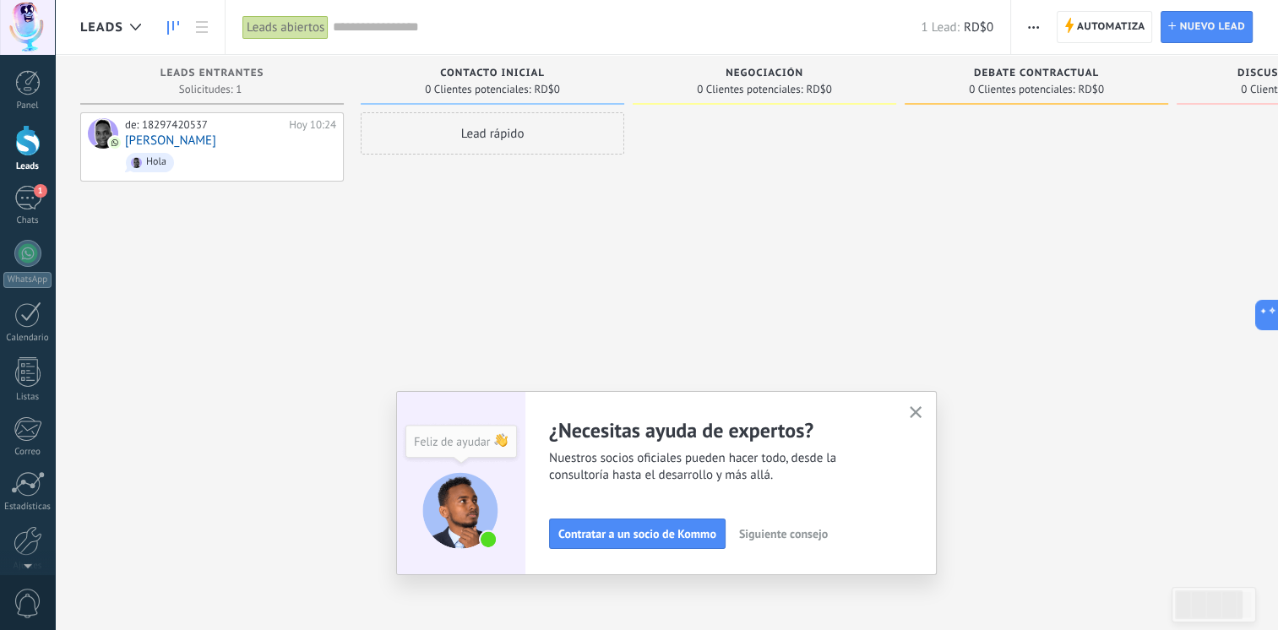
click at [922, 415] on icon "button" at bounding box center [916, 412] width 13 height 13
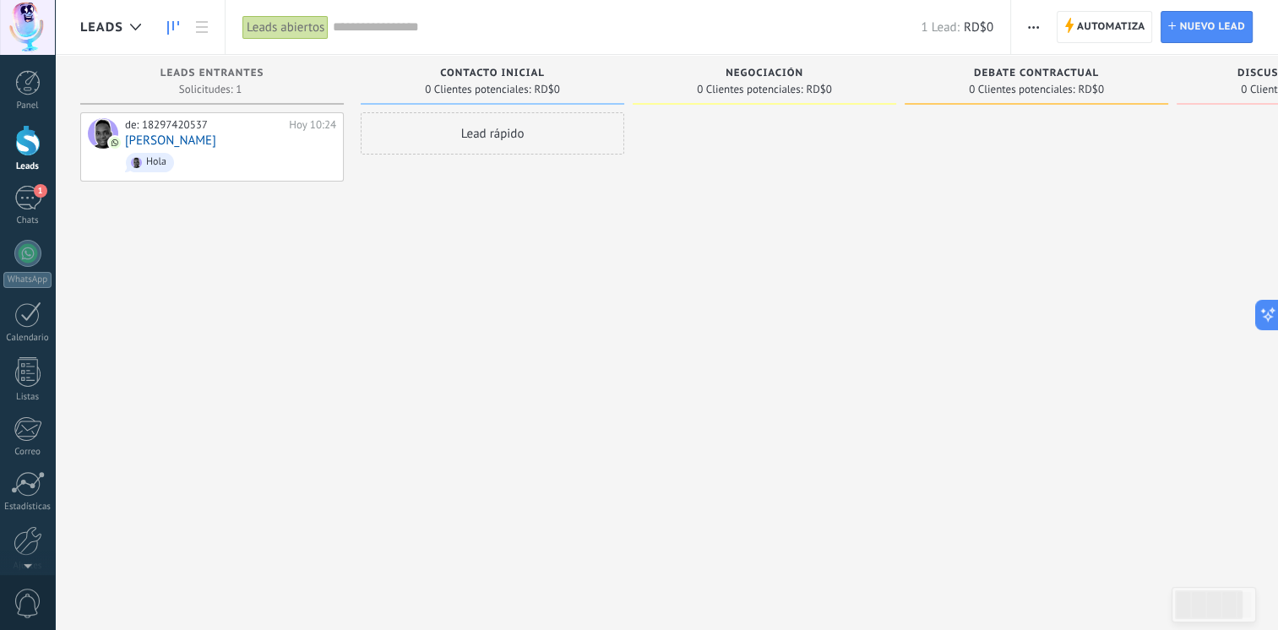
drag, startPoint x: 440, startPoint y: 182, endPoint x: 731, endPoint y: 226, distance: 293.9
click at [950, 231] on div "Leads Entrantes Solicitudes: 1 0 0 0 1 0 0 0 1 de: 18297420537 [DATE] 10:24 [PE…" at bounding box center [773, 288] width 1386 height 467
drag, startPoint x: 575, startPoint y: 418, endPoint x: 859, endPoint y: 346, distance: 293.9
click at [859, 346] on div "Leads Entrantes Solicitudes: 1 0 0 0 1 0 0 0 1 de: 18297420537 [DATE] 10:24 [PE…" at bounding box center [773, 288] width 1386 height 467
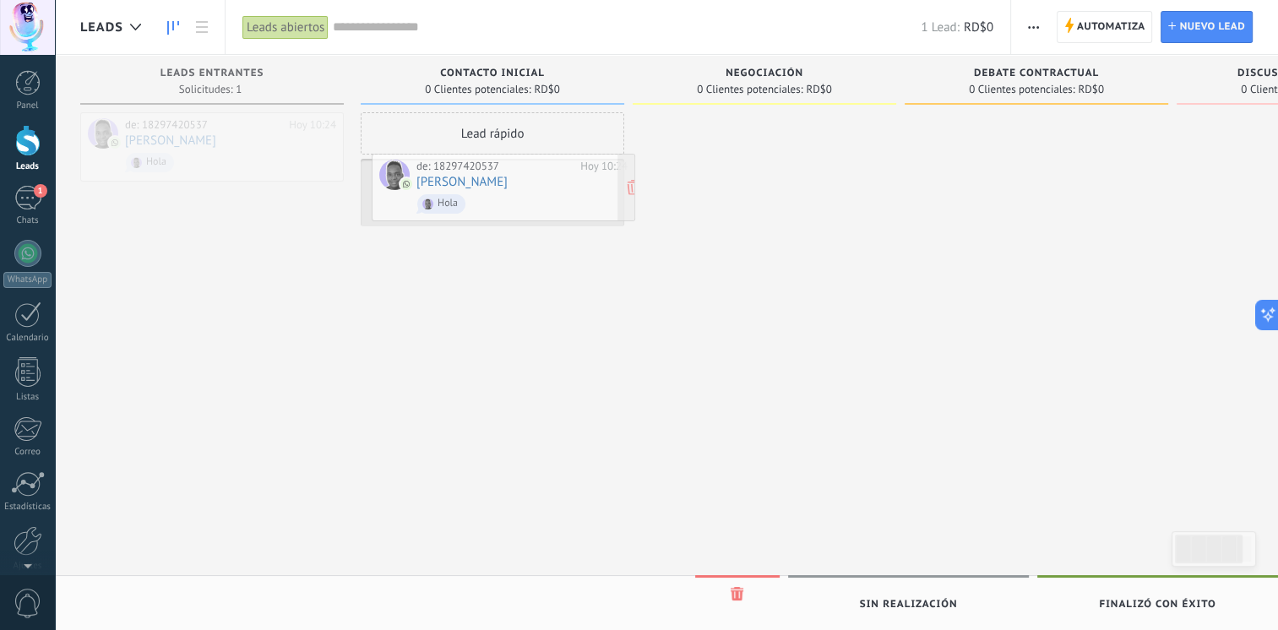
drag, startPoint x: 248, startPoint y: 150, endPoint x: 539, endPoint y: 191, distance: 294.4
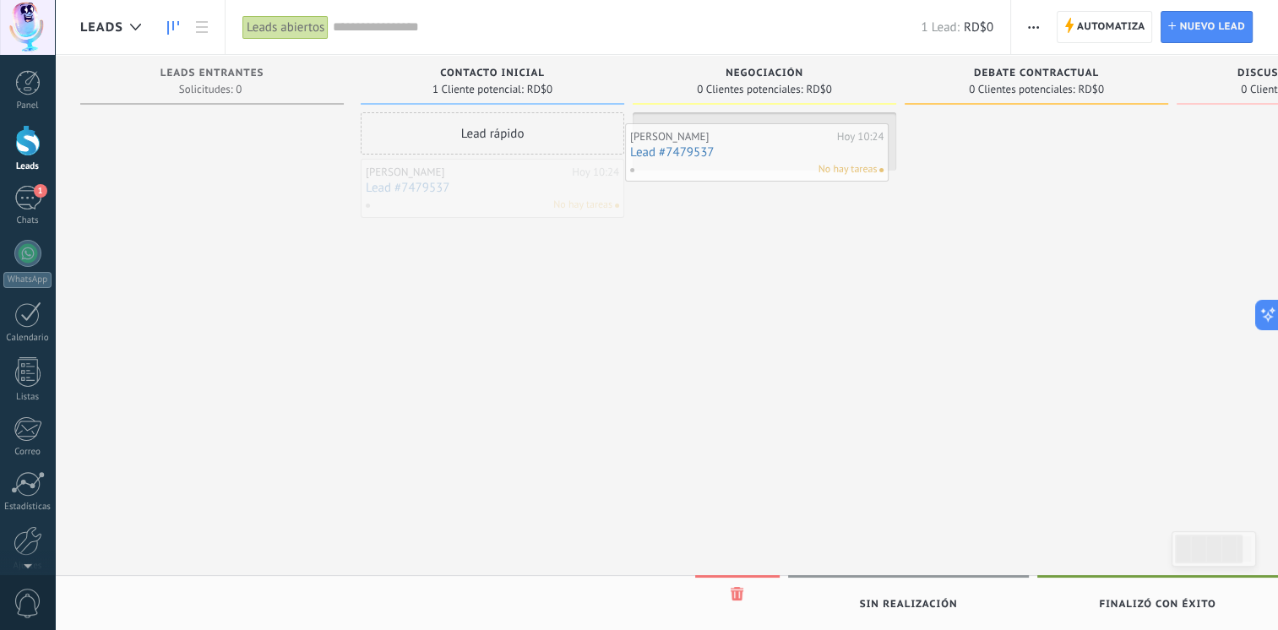
drag, startPoint x: 494, startPoint y: 183, endPoint x: 761, endPoint y: 147, distance: 269.4
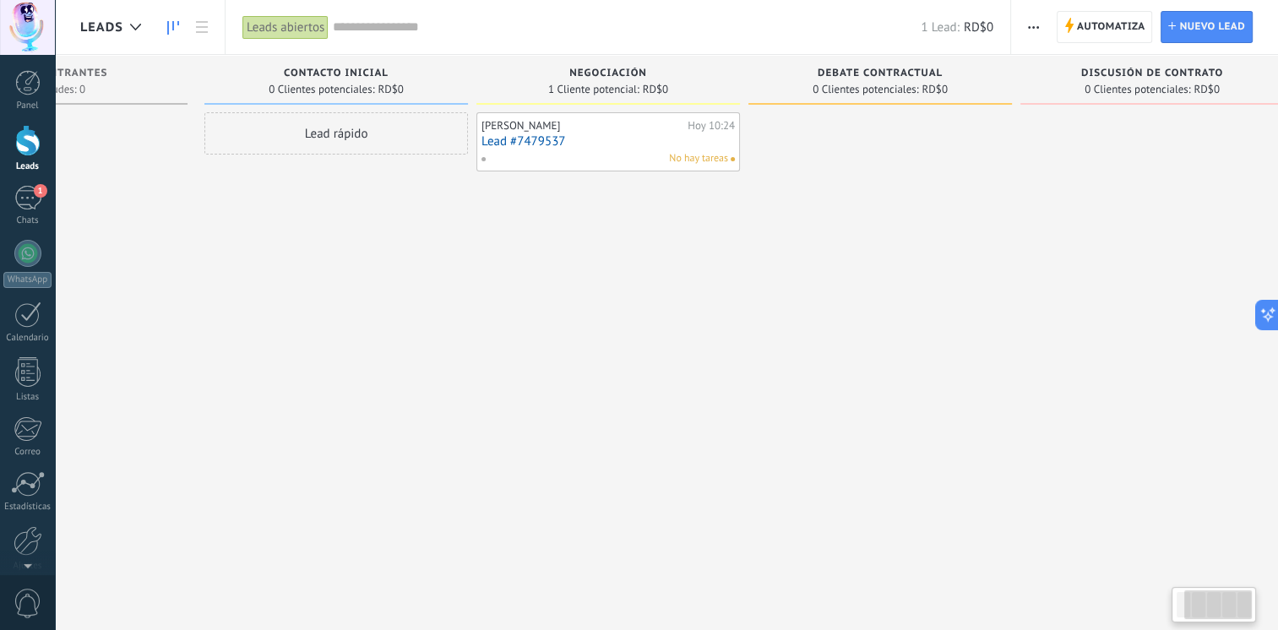
scroll to position [0, 188]
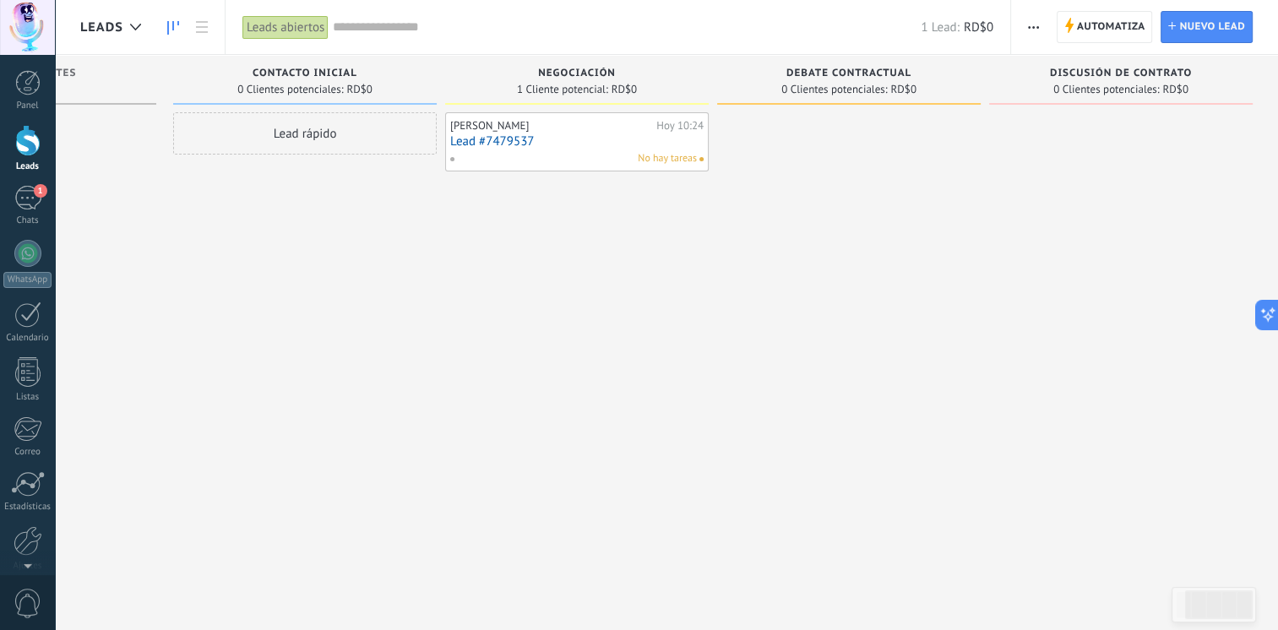
drag, startPoint x: 1024, startPoint y: 362, endPoint x: 690, endPoint y: 362, distance: 333.7
click at [690, 362] on div "Leads Entrantes Solicitudes: 0 0 0 0 1 Contacto inicial 0 Clientes potenciales:…" at bounding box center [586, 288] width 1386 height 467
drag, startPoint x: 1108, startPoint y: 289, endPoint x: 771, endPoint y: 281, distance: 338.0
click at [771, 281] on div "Leads Entrantes Solicitudes: 0 0 0 0 1 Contacto inicial 0 Clientes potenciales:…" at bounding box center [586, 288] width 1386 height 467
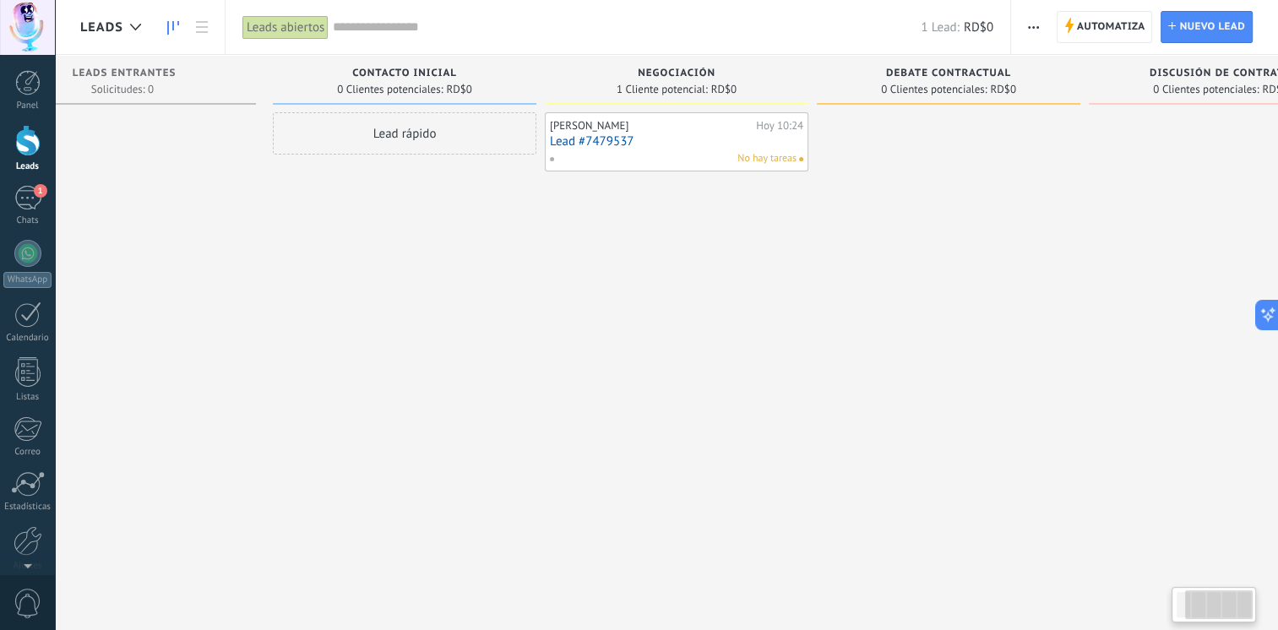
scroll to position [0, 0]
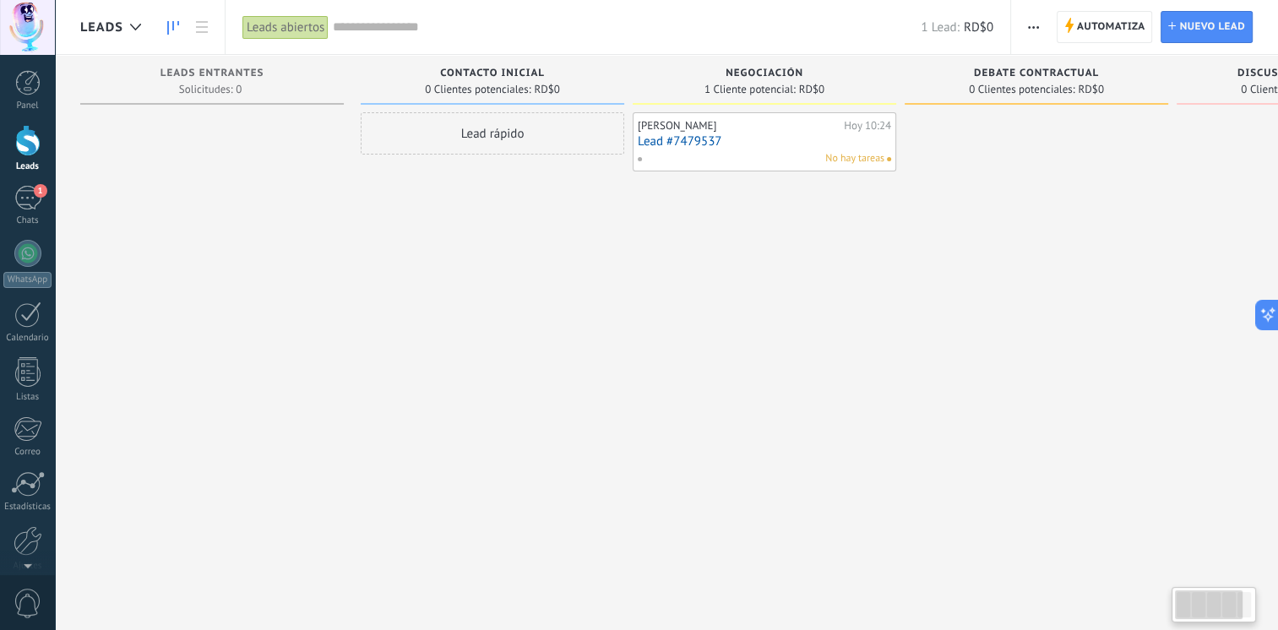
drag, startPoint x: 427, startPoint y: 308, endPoint x: 821, endPoint y: 313, distance: 394.6
click at [821, 313] on div "Leads Entrantes Solicitudes: 0 0 0 0 1 Contacto inicial 0 Clientes potenciales:…" at bounding box center [773, 288] width 1386 height 467
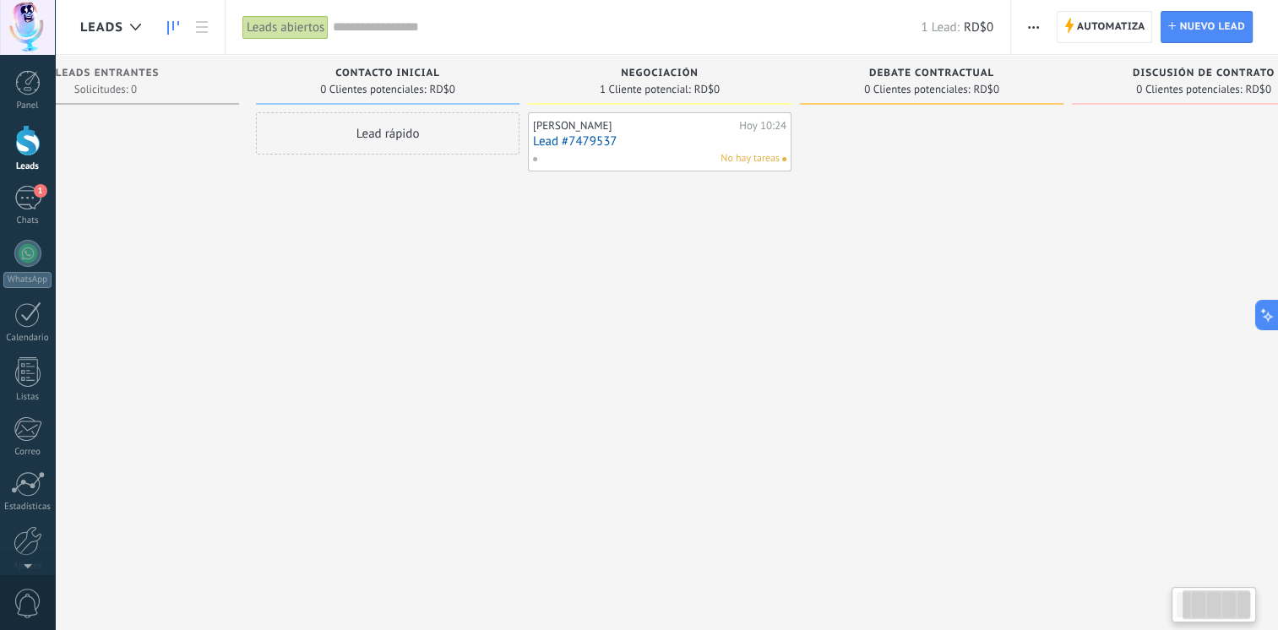
scroll to position [0, 188]
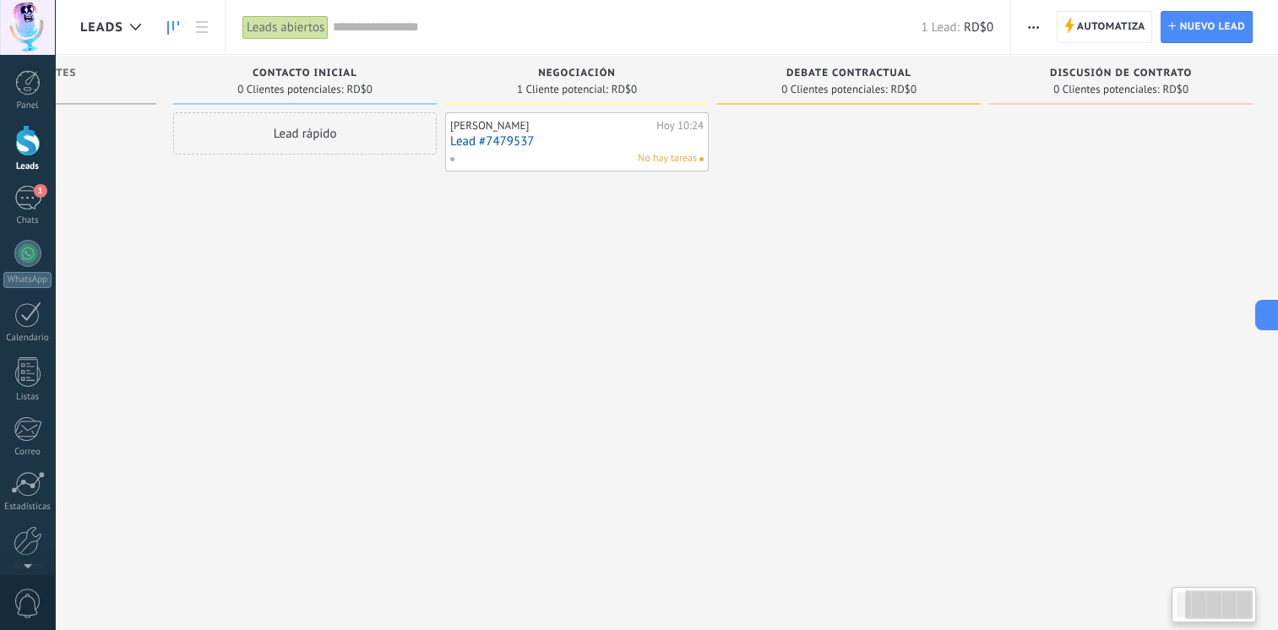
drag, startPoint x: 874, startPoint y: 270, endPoint x: 645, endPoint y: 289, distance: 228.9
click at [645, 289] on div "[PERSON_NAME][DATE] 10:24 Lead #7479537 No hay tareas" at bounding box center [577, 317] width 264 height 410
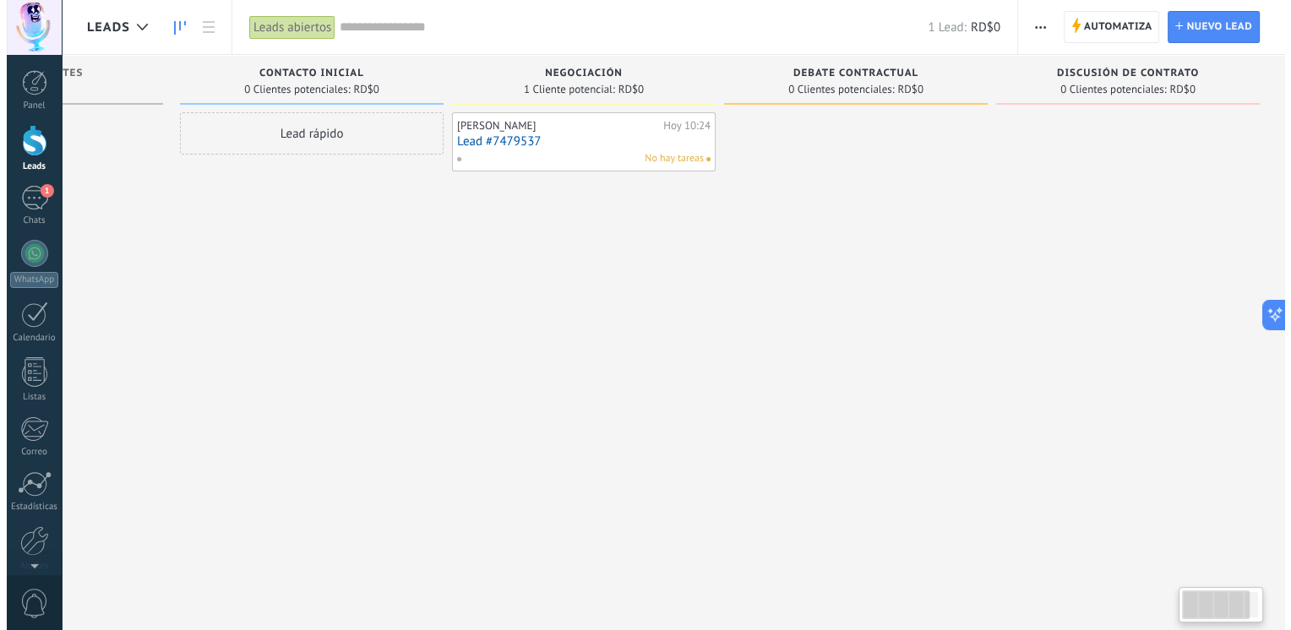
scroll to position [0, 0]
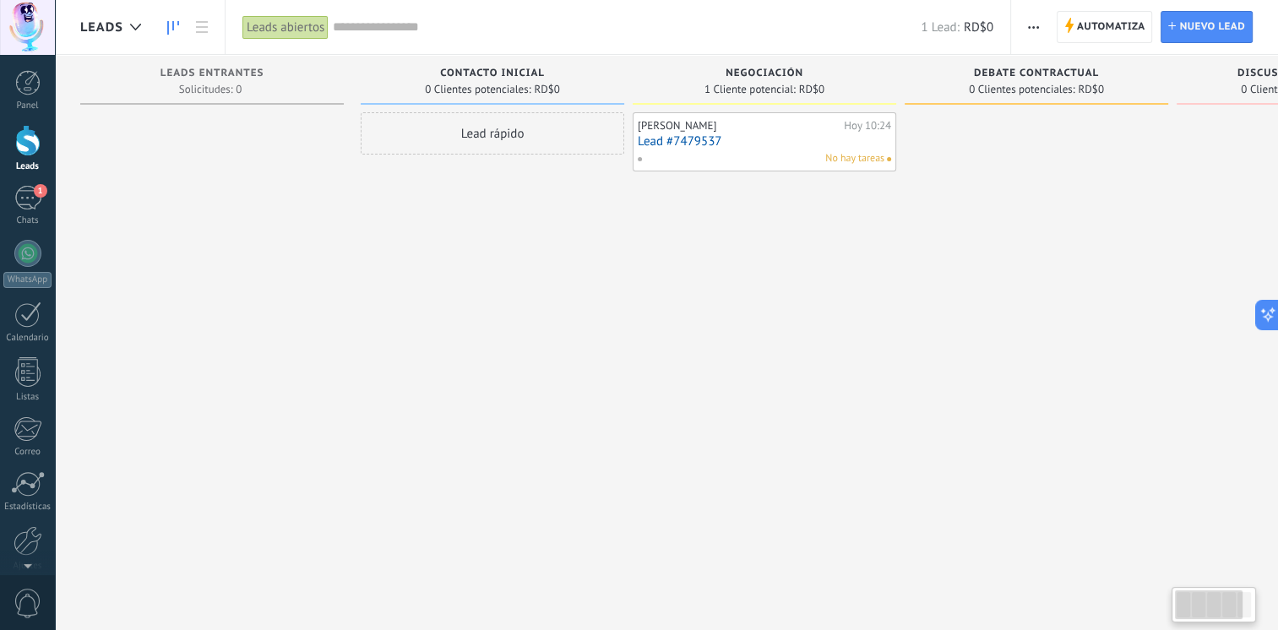
drag, startPoint x: 291, startPoint y: 272, endPoint x: 788, endPoint y: 286, distance: 497.0
click at [848, 273] on div "Leads Entrantes Solicitudes: 0 0 0 0 1 Contacto inicial 0 Clientes potenciales:…" at bounding box center [773, 288] width 1386 height 467
click at [1033, 21] on span "button" at bounding box center [1033, 27] width 11 height 32
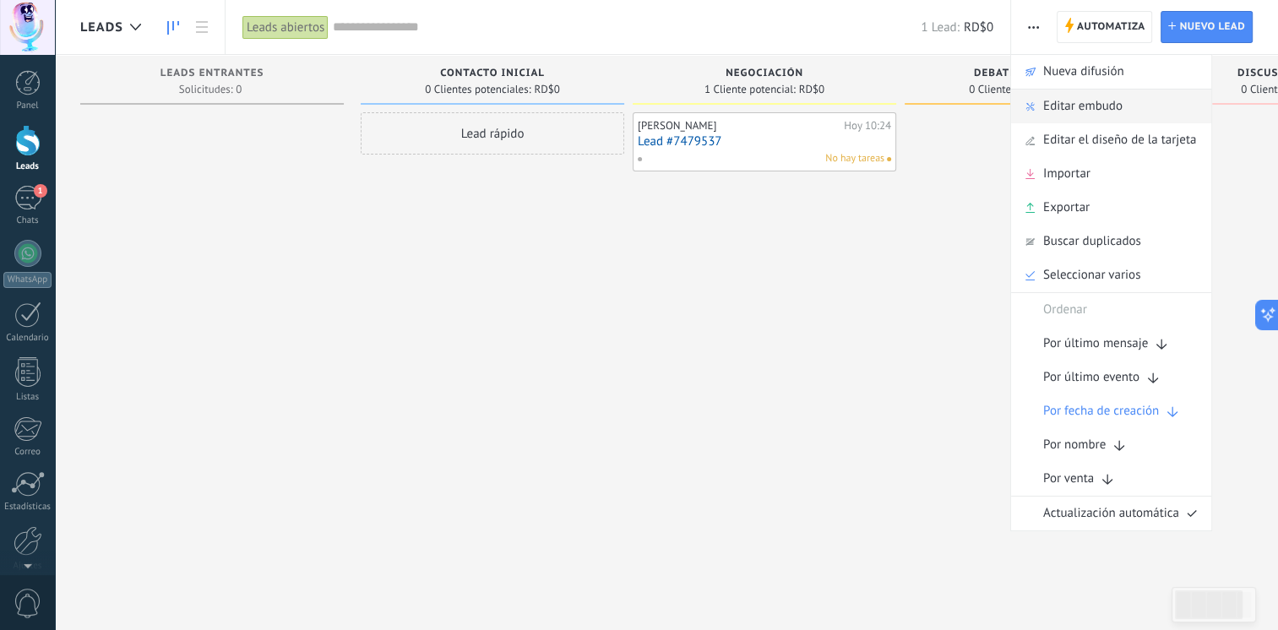
click at [1075, 111] on span "Editar embudo" at bounding box center [1082, 107] width 79 height 34
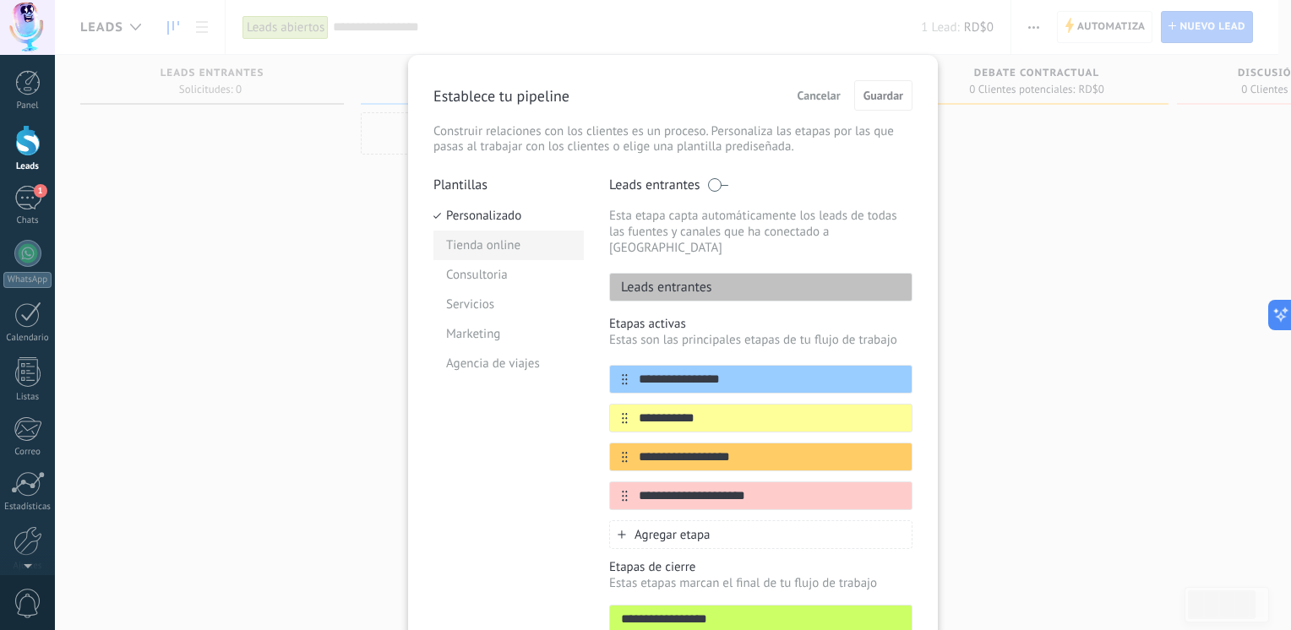
click at [497, 243] on li "Tienda online" at bounding box center [508, 246] width 150 height 30
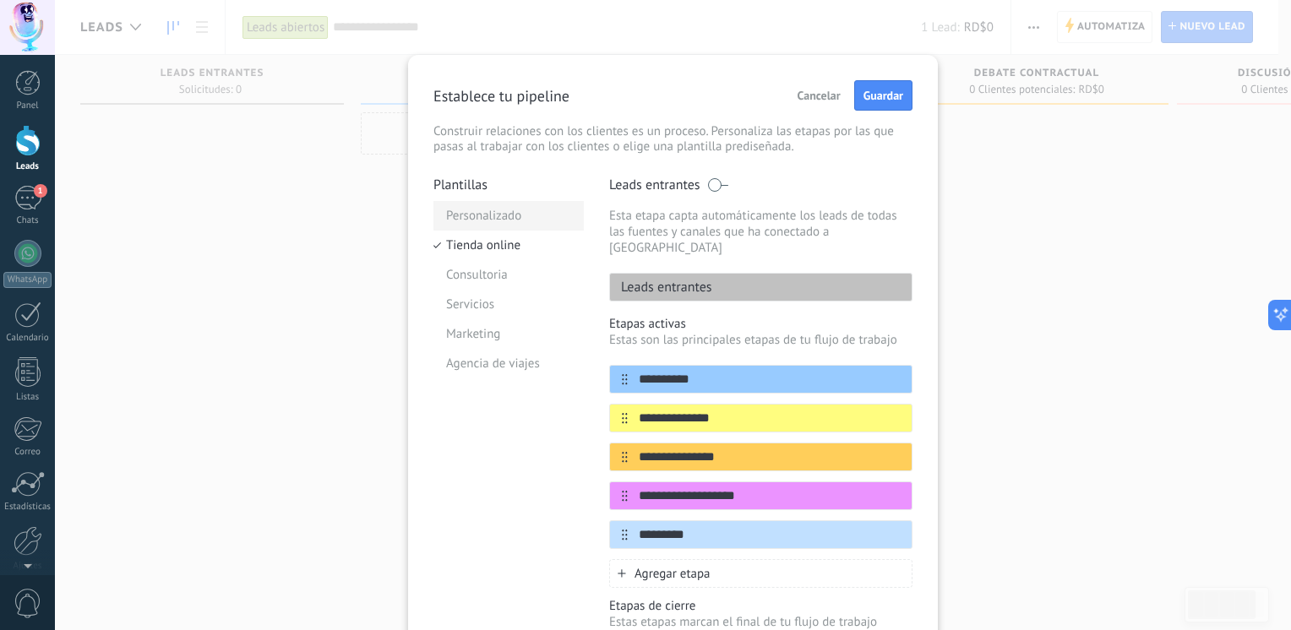
click at [490, 213] on li "Personalizado" at bounding box center [508, 216] width 150 height 30
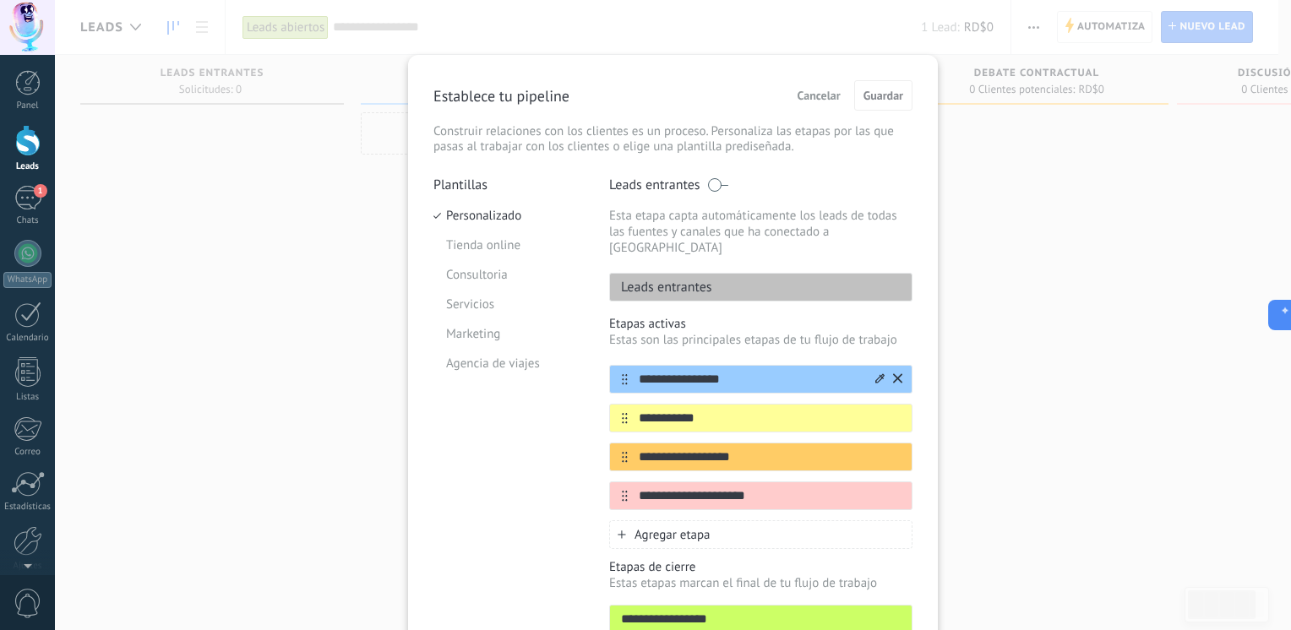
click at [727, 371] on input "**********" at bounding box center [750, 380] width 245 height 18
click at [706, 410] on input "**********" at bounding box center [750, 419] width 245 height 18
type input "*"
click at [643, 410] on input "**********" at bounding box center [750, 419] width 245 height 18
type input "**********"
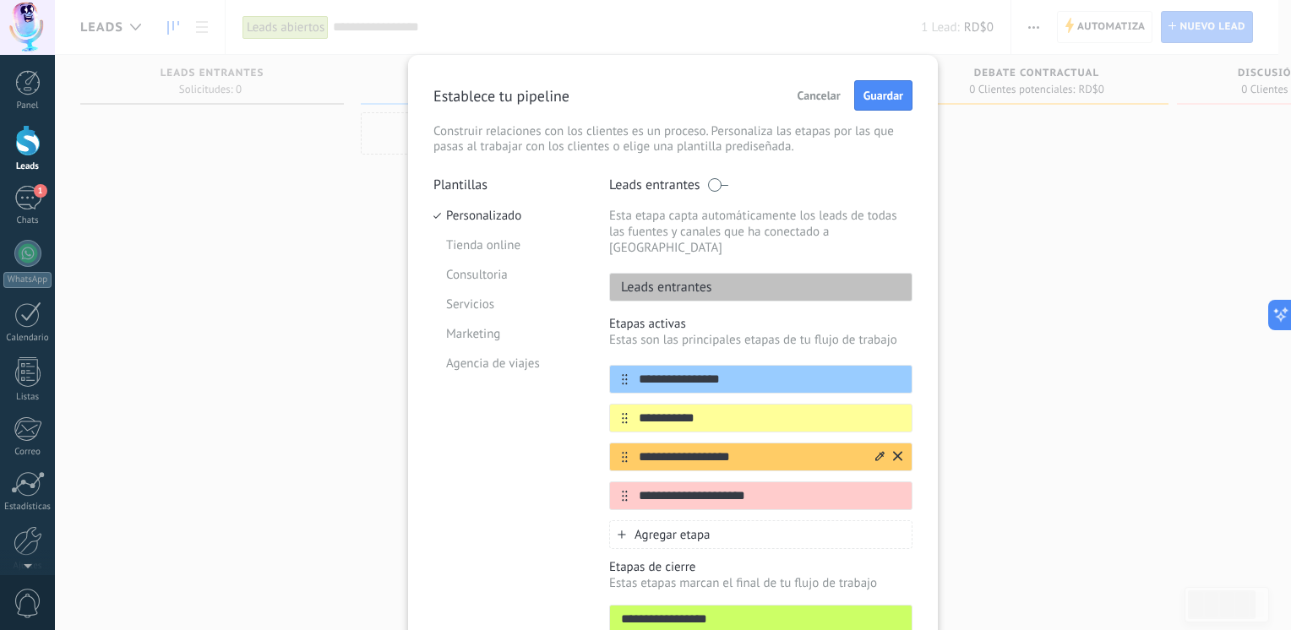
click at [751, 449] on input "**********" at bounding box center [750, 458] width 245 height 18
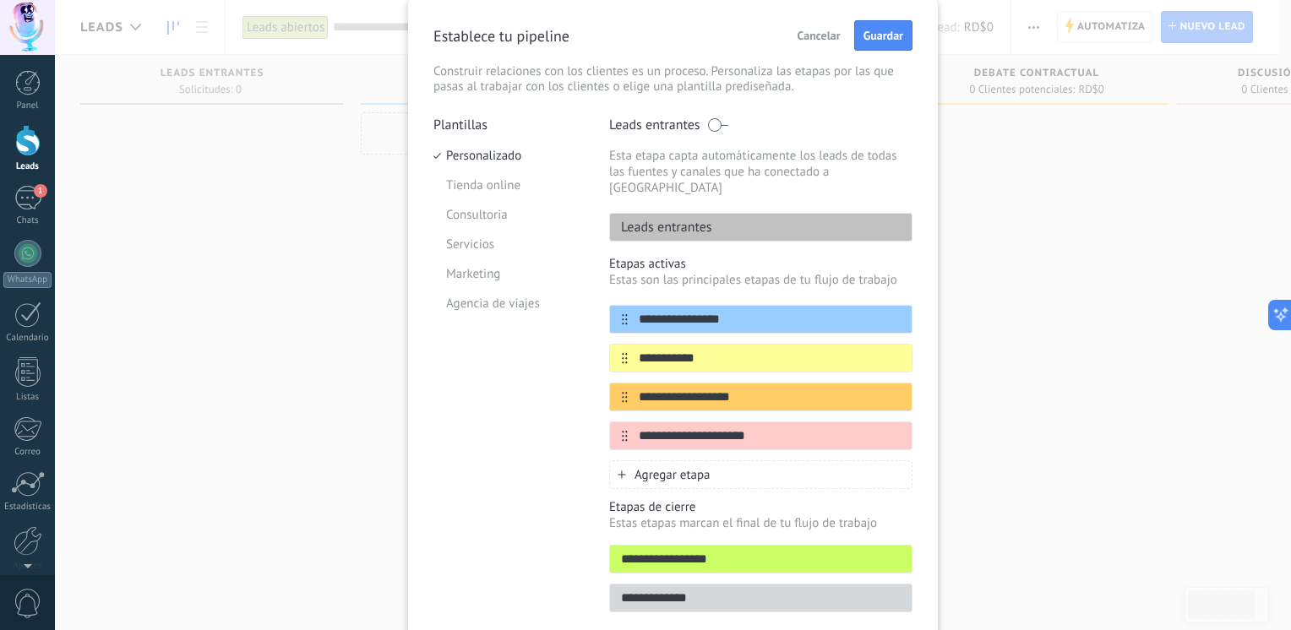
scroll to position [84, 0]
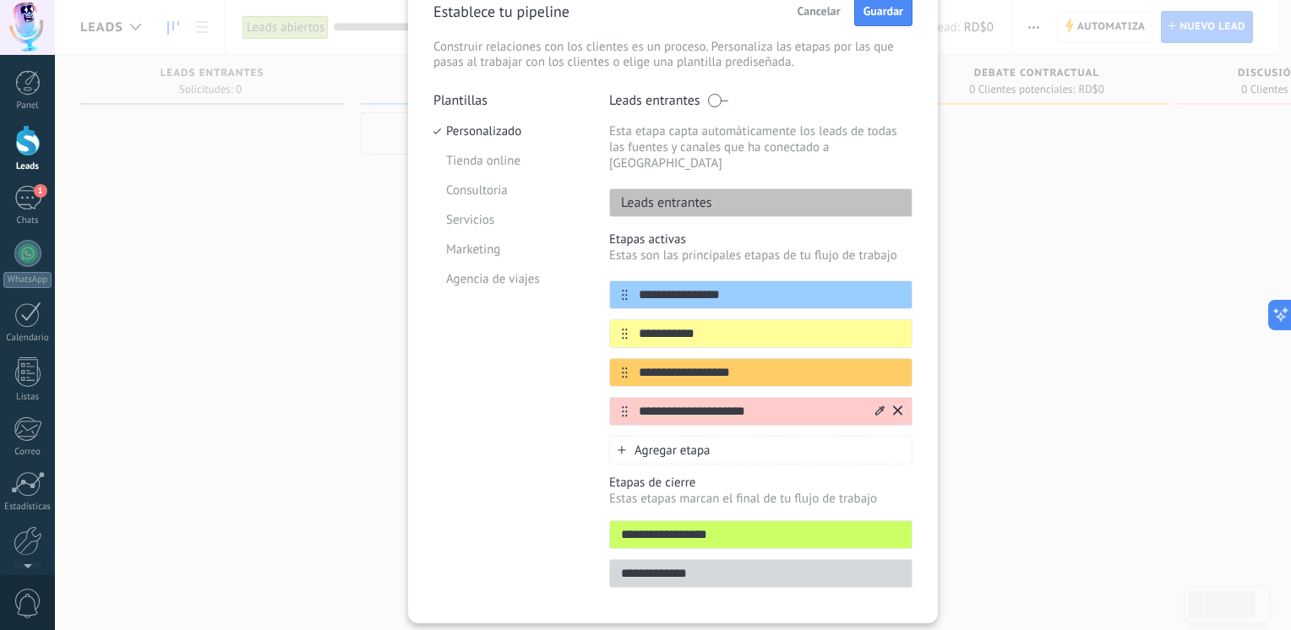
click at [899, 406] on icon at bounding box center [897, 410] width 9 height 9
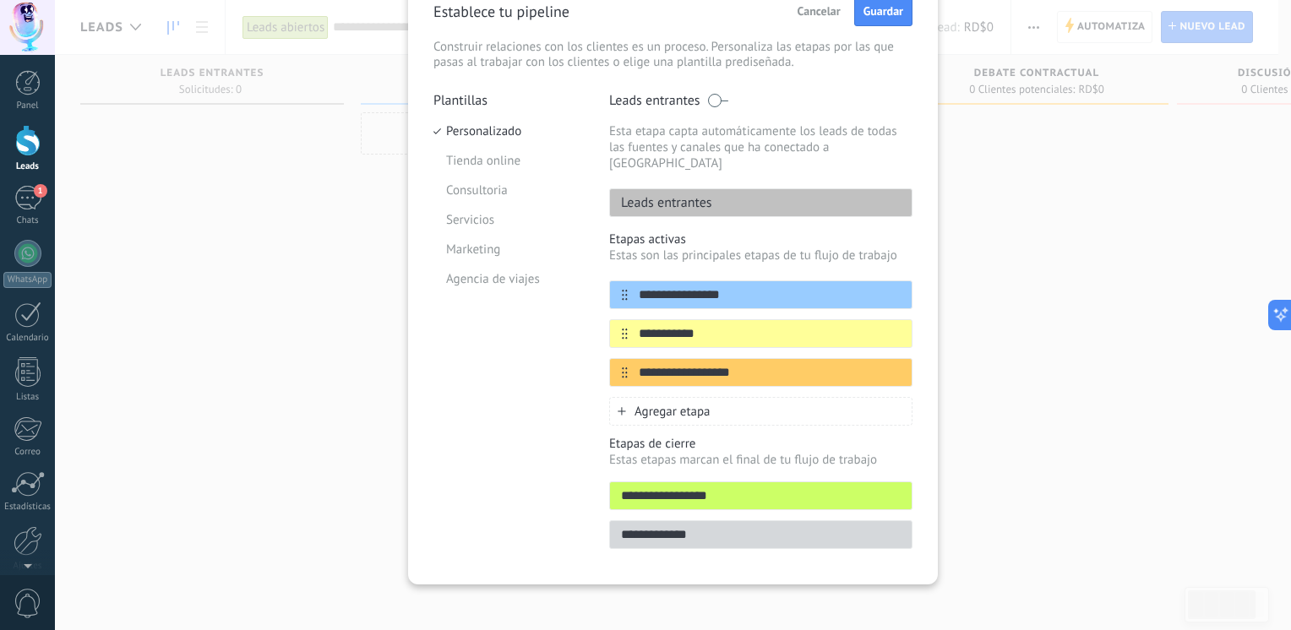
scroll to position [76, 0]
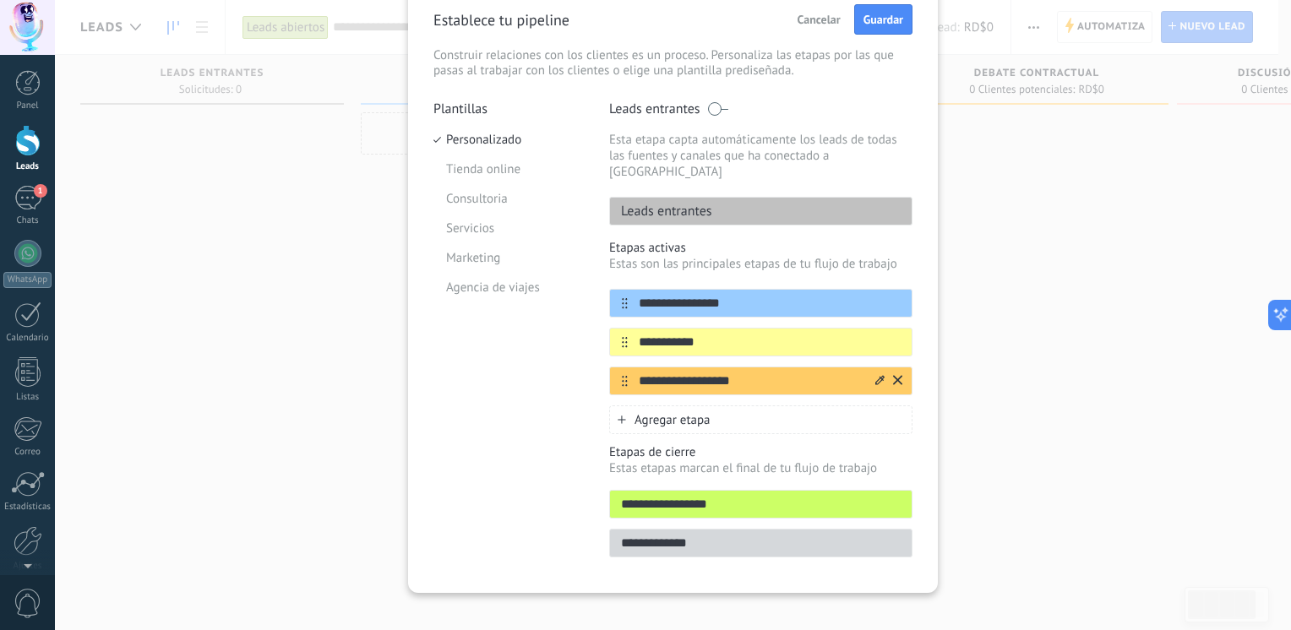
click at [754, 373] on input "**********" at bounding box center [750, 382] width 245 height 18
click at [642, 373] on input "**********" at bounding box center [750, 382] width 245 height 18
type input "**********"
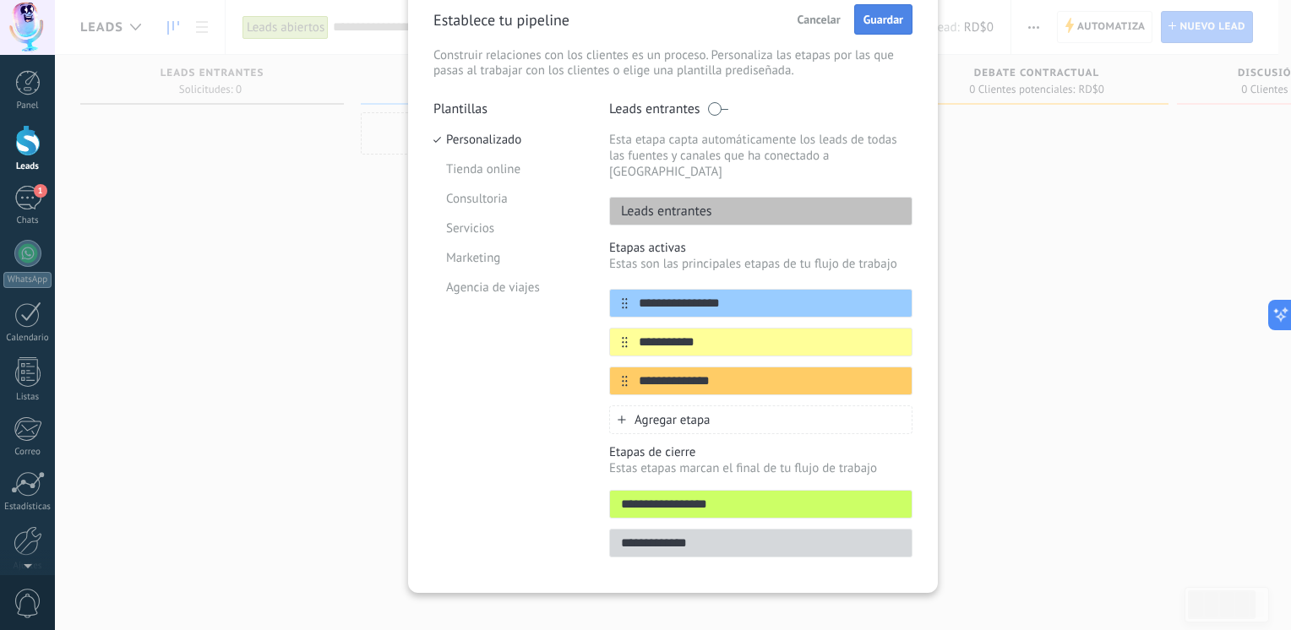
click at [879, 19] on span "Guardar" at bounding box center [883, 20] width 40 height 12
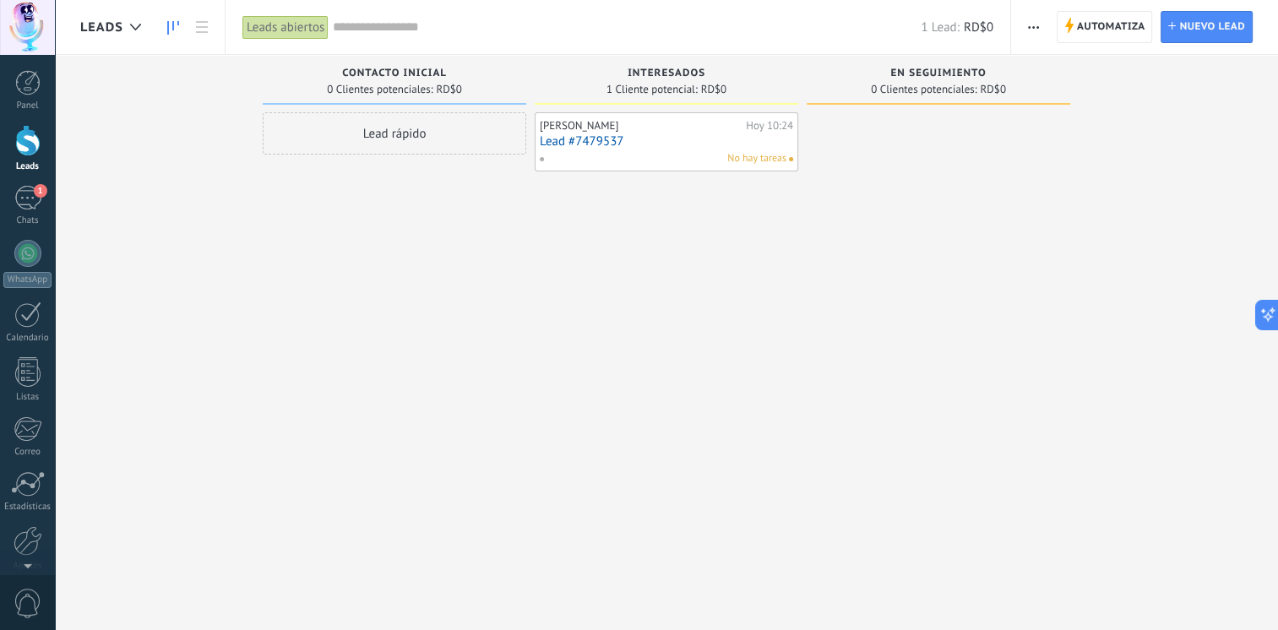
drag, startPoint x: 940, startPoint y: 163, endPoint x: 838, endPoint y: 181, distance: 102.9
click at [838, 181] on div at bounding box center [939, 317] width 264 height 410
click at [1035, 26] on icon "button" at bounding box center [1033, 27] width 11 height 3
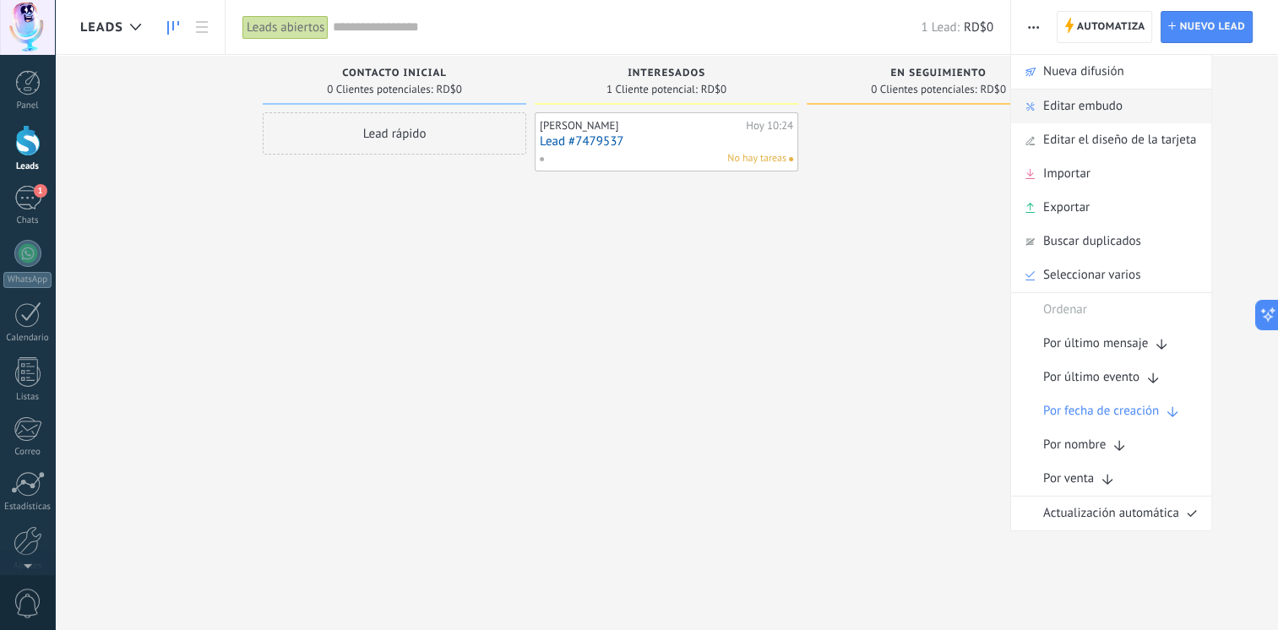
click at [1076, 109] on span "Editar embudo" at bounding box center [1082, 107] width 79 height 34
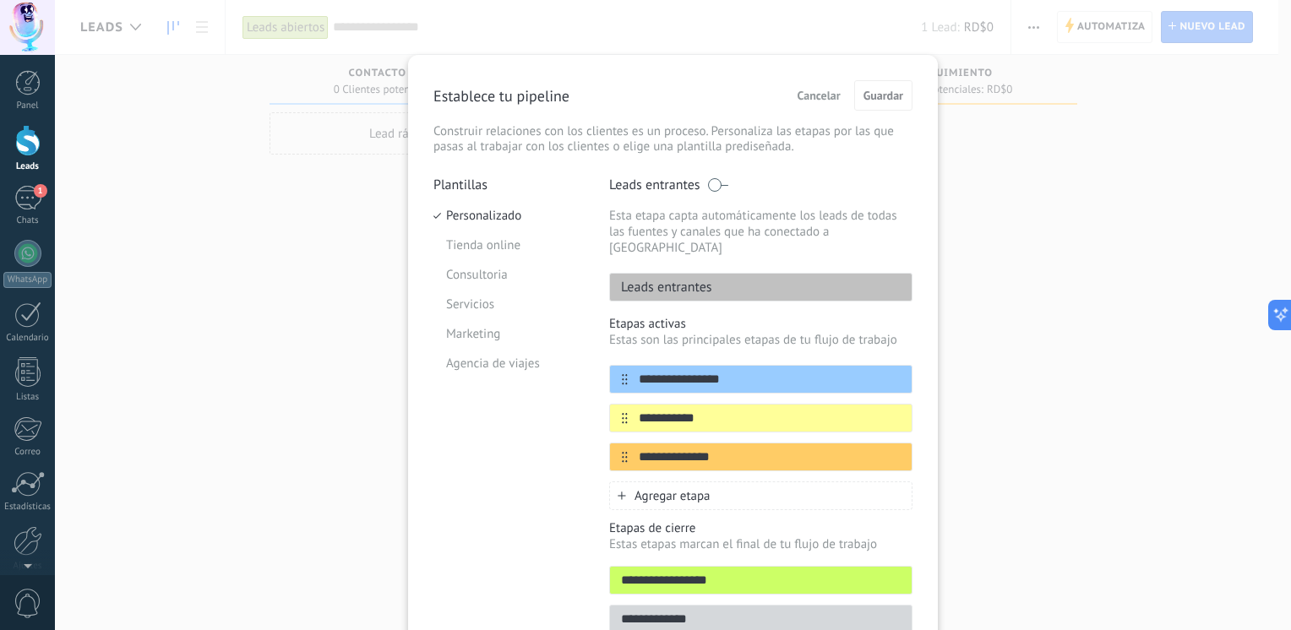
scroll to position [76, 0]
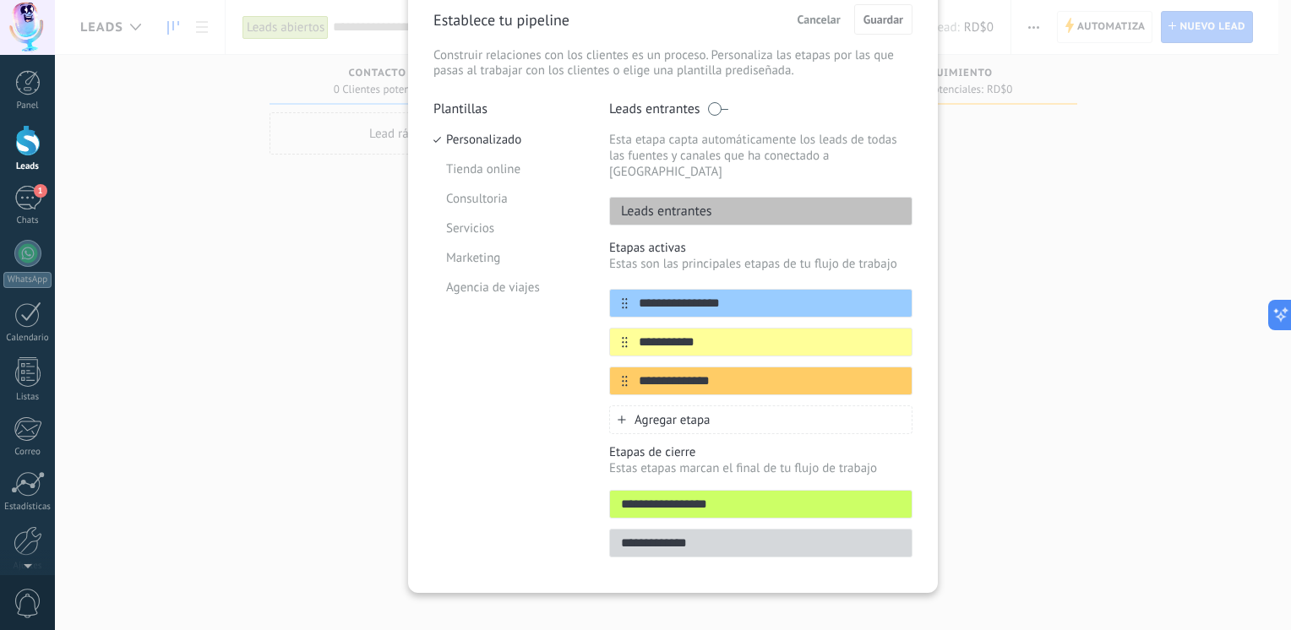
click at [782, 496] on input "**********" at bounding box center [761, 505] width 302 height 18
click at [814, 14] on span "Cancelar" at bounding box center [819, 20] width 43 height 12
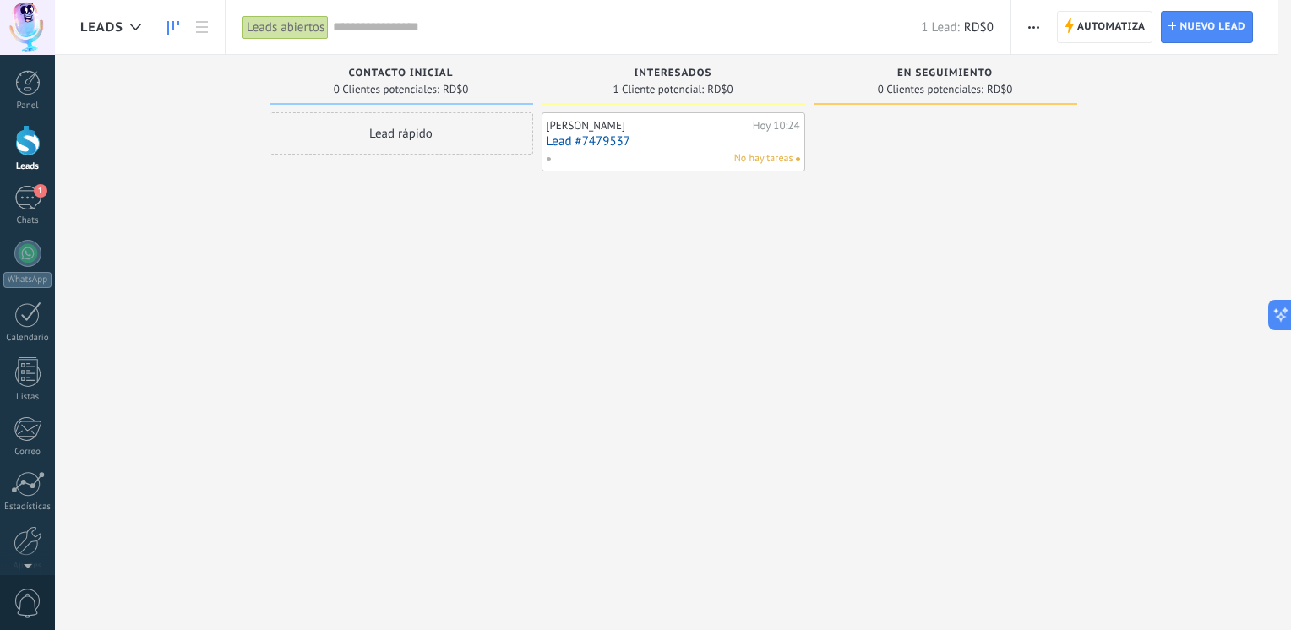
scroll to position [0, 0]
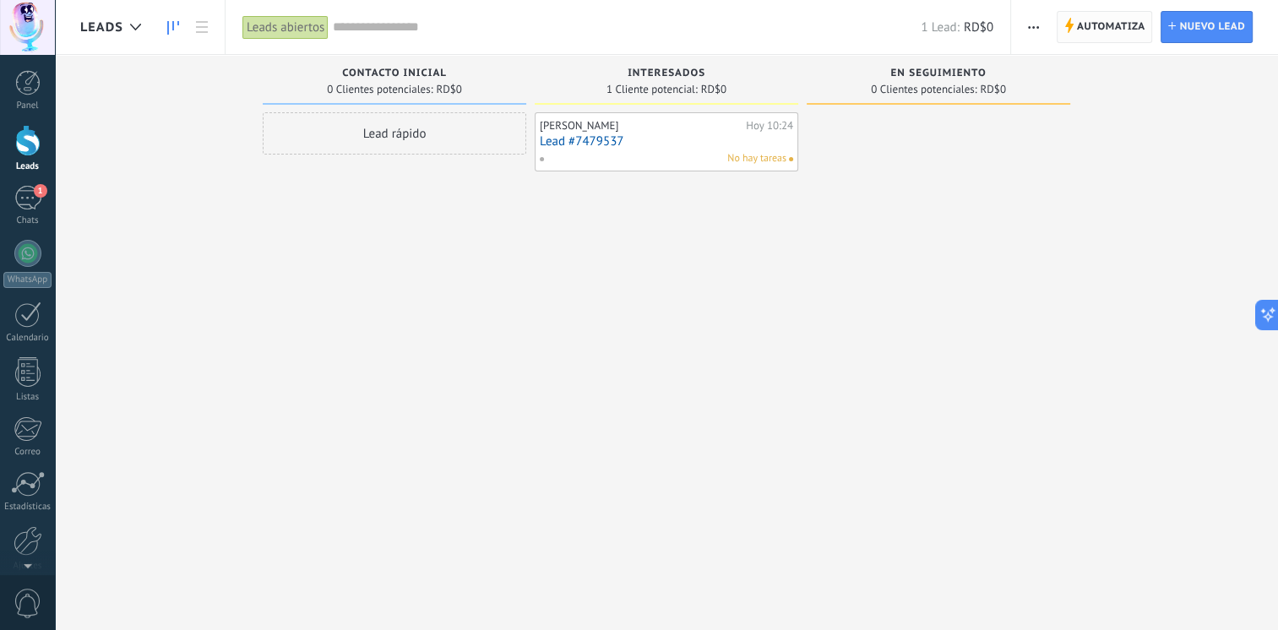
click at [1119, 28] on span "Automatiza" at bounding box center [1111, 27] width 68 height 30
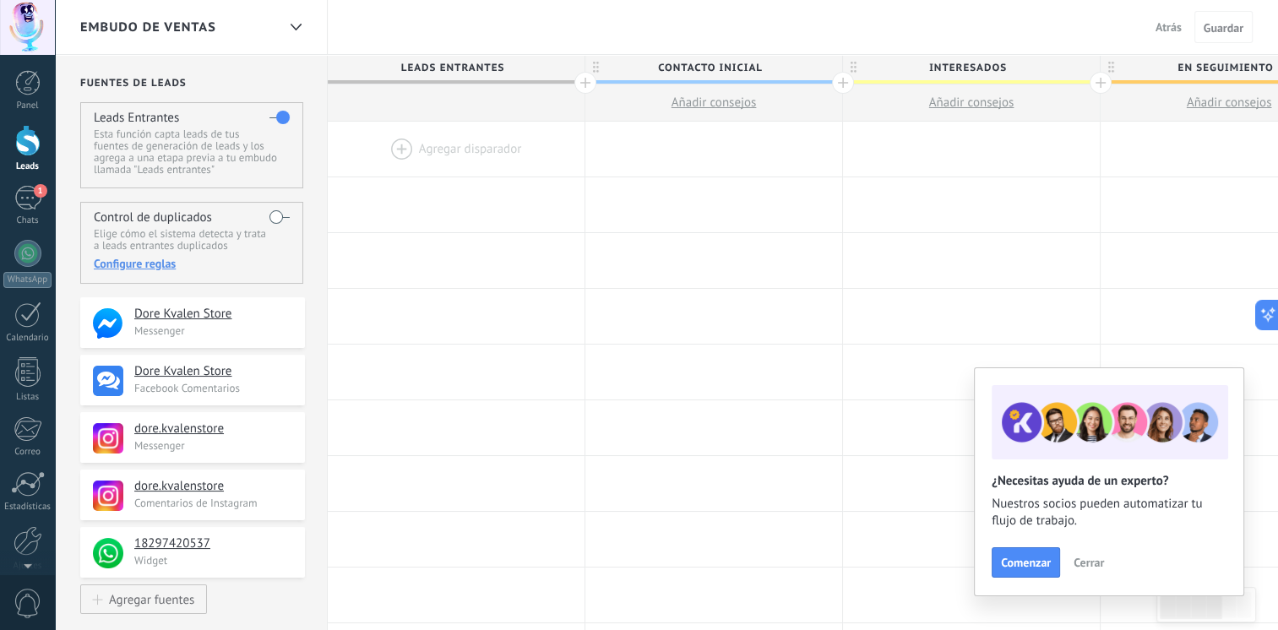
click at [1214, 25] on span "Guardar" at bounding box center [1224, 28] width 40 height 12
click at [1182, 25] on button "Atrás" at bounding box center [1169, 26] width 40 height 25
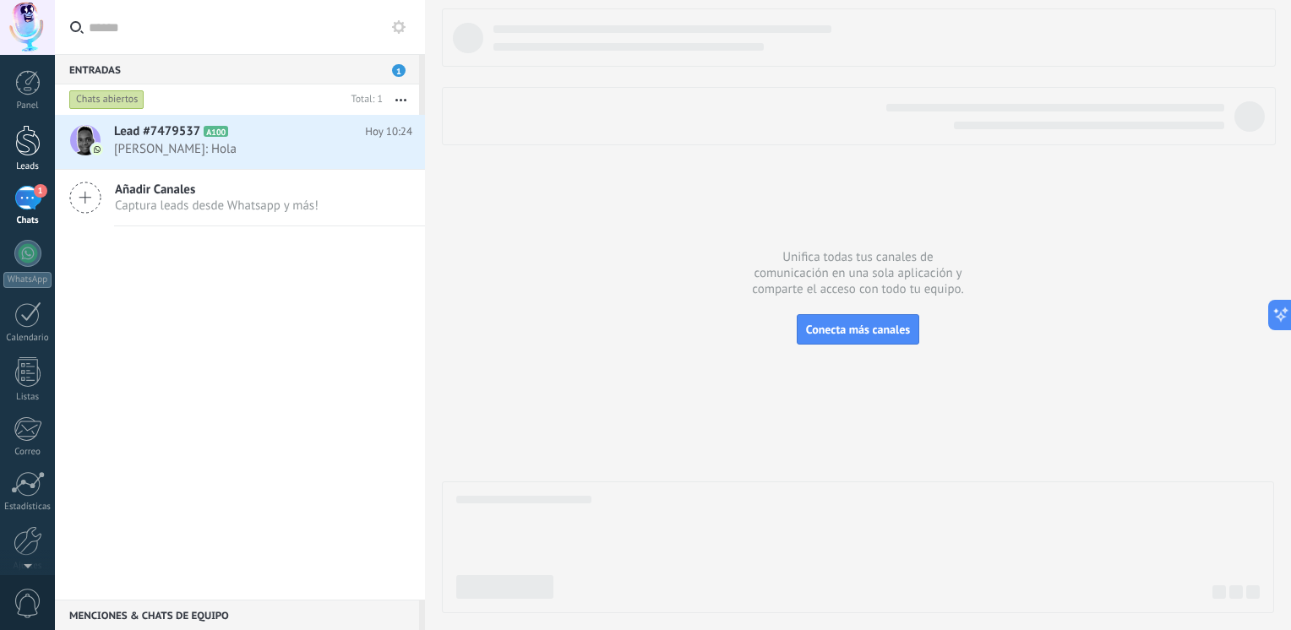
click at [27, 140] on div at bounding box center [27, 140] width 25 height 31
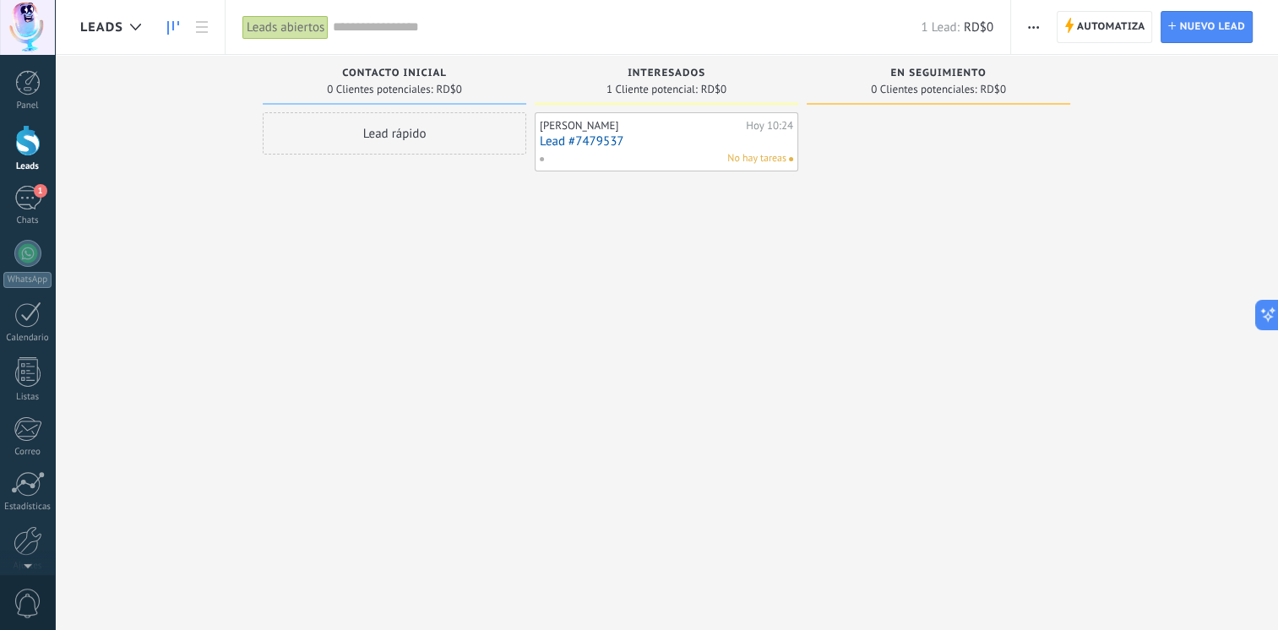
click at [650, 132] on div "[PERSON_NAME][DATE] 10:24 Lead #7479537 No hay tareas" at bounding box center [666, 141] width 253 height 49
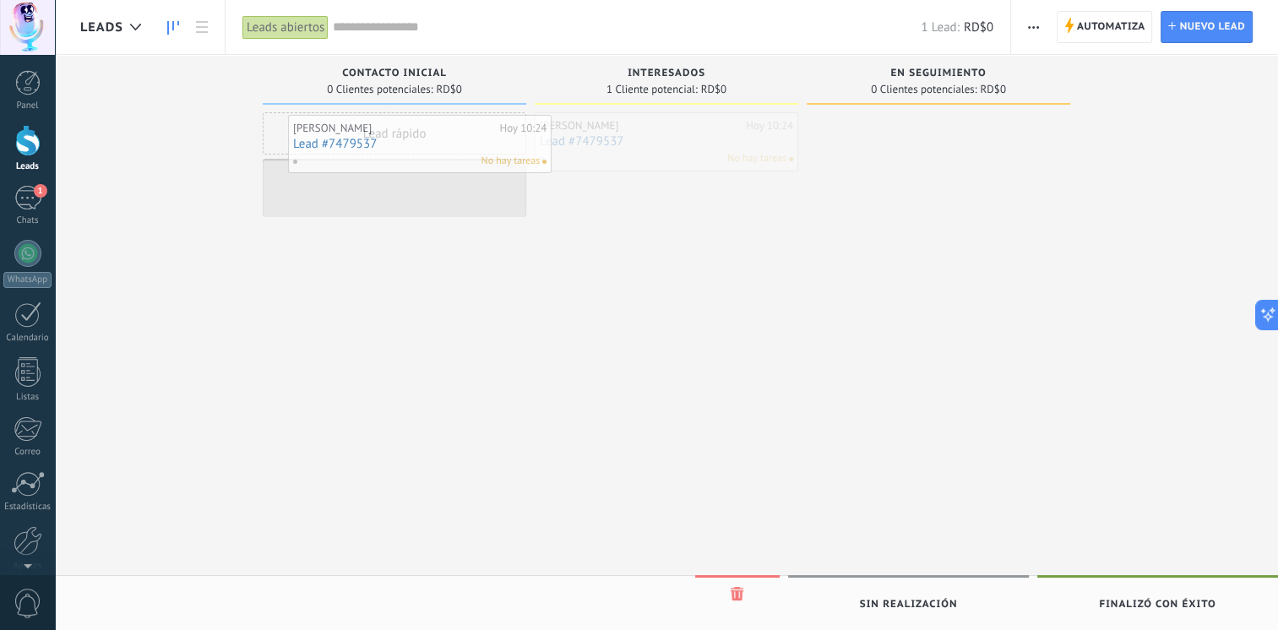
drag, startPoint x: 662, startPoint y: 133, endPoint x: 416, endPoint y: 135, distance: 246.7
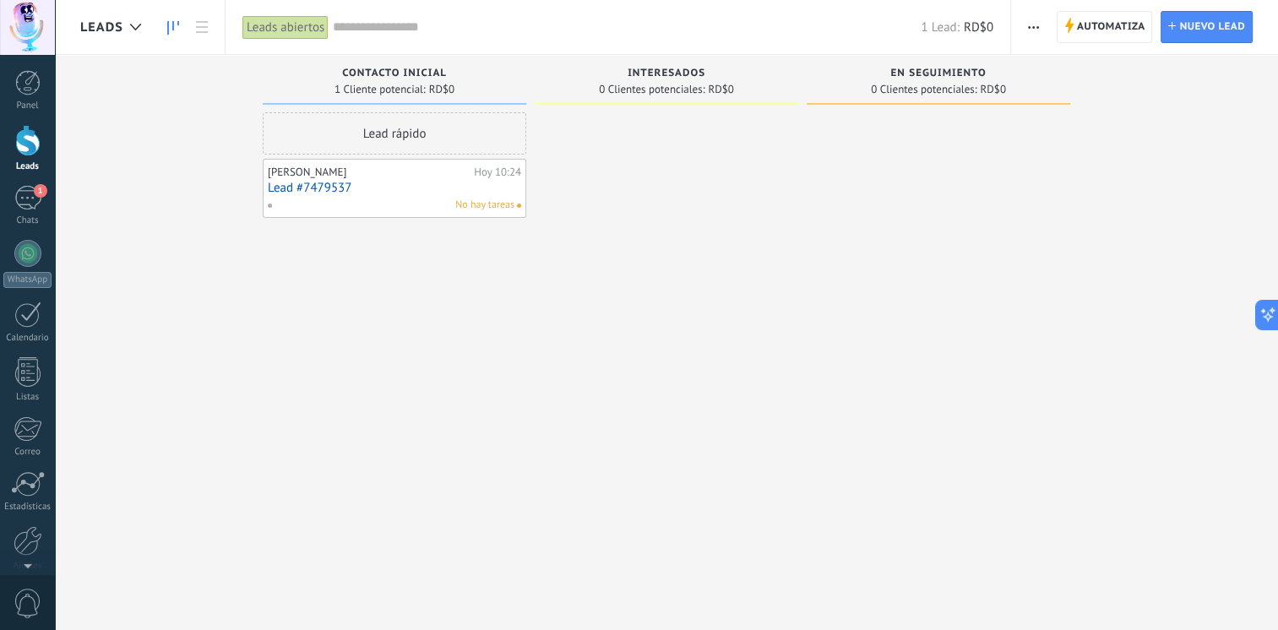
click at [395, 177] on div "[PERSON_NAME]" at bounding box center [369, 173] width 202 height 14
click at [397, 185] on link "Lead #7479537" at bounding box center [394, 188] width 253 height 14
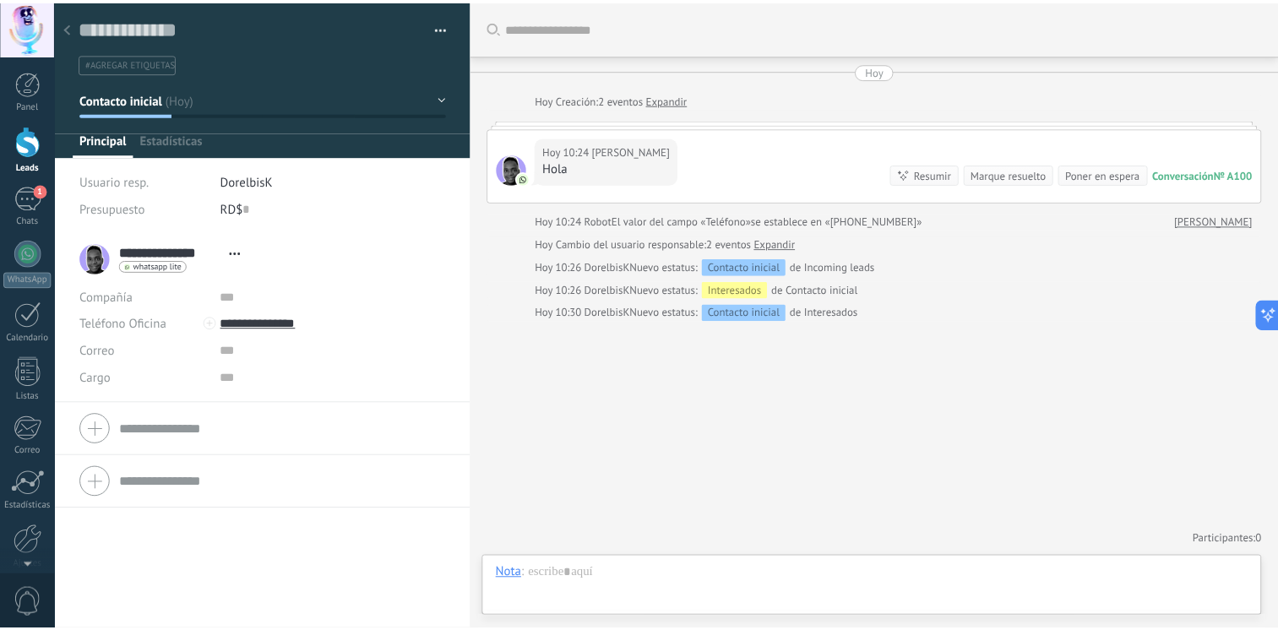
scroll to position [25, 0]
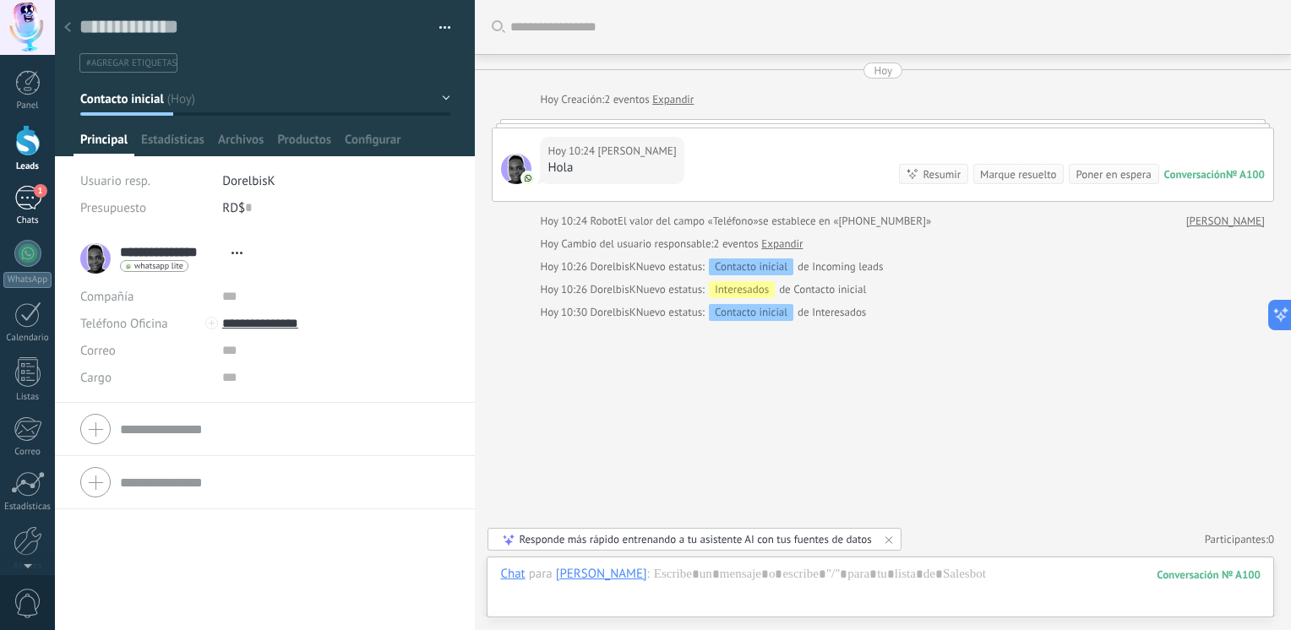
click at [16, 189] on div "1" at bounding box center [27, 198] width 27 height 25
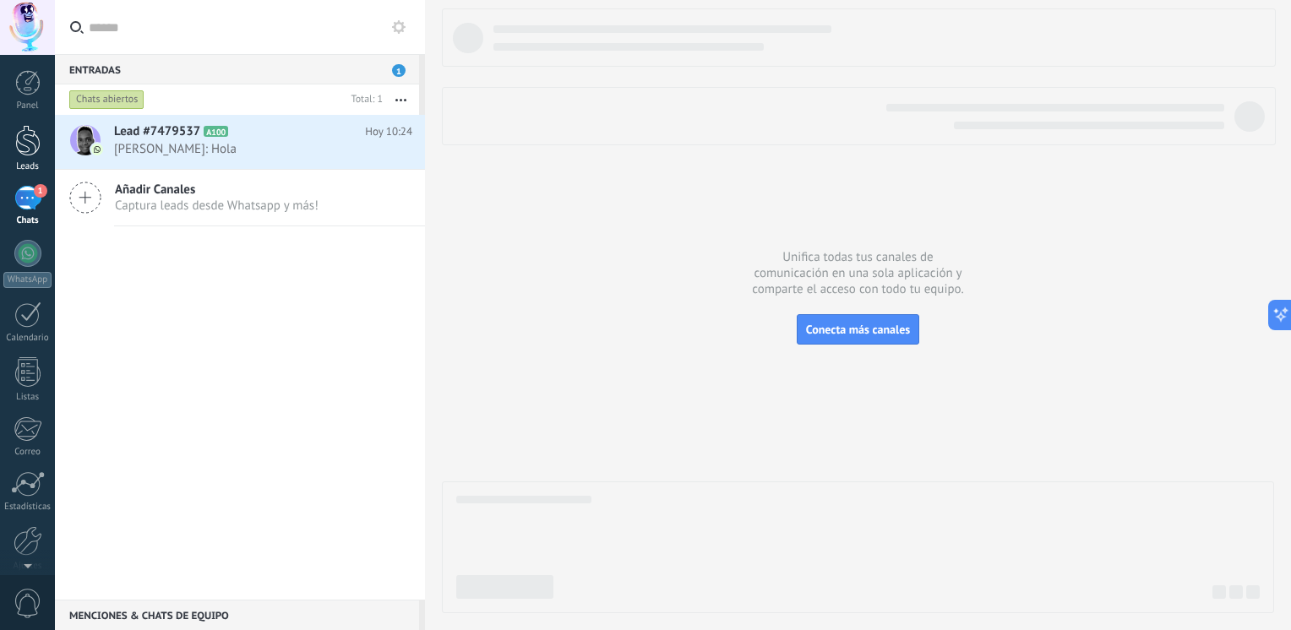
click at [30, 148] on div at bounding box center [27, 140] width 25 height 31
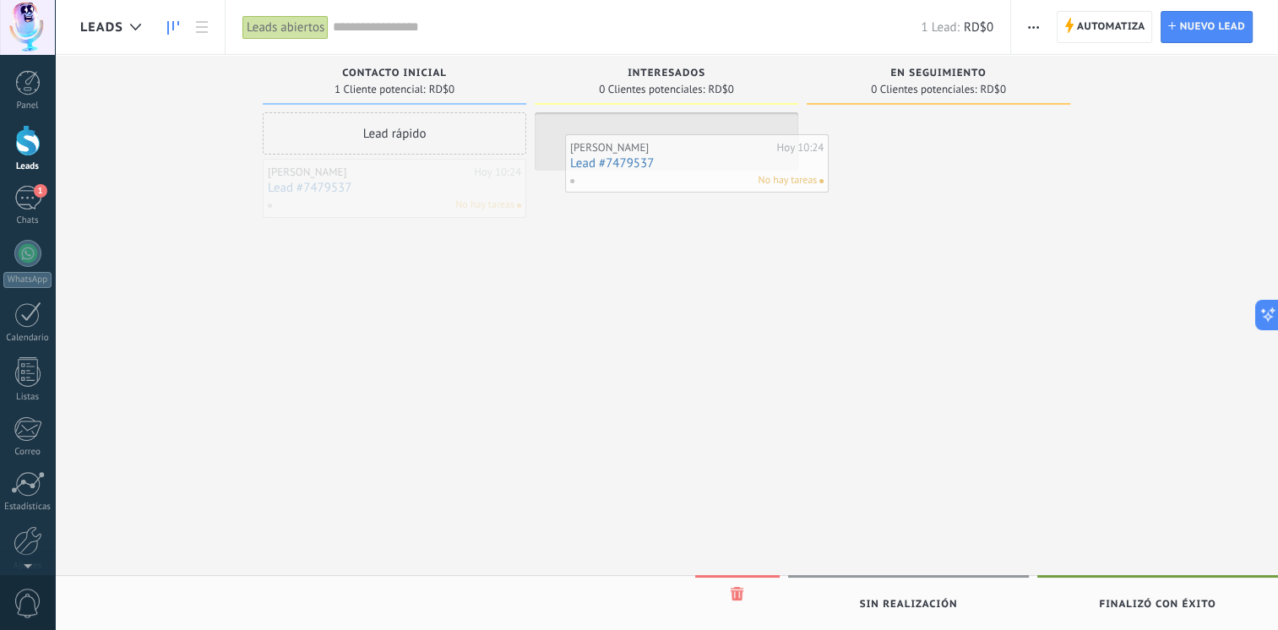
drag, startPoint x: 463, startPoint y: 210, endPoint x: 699, endPoint y: 161, distance: 240.8
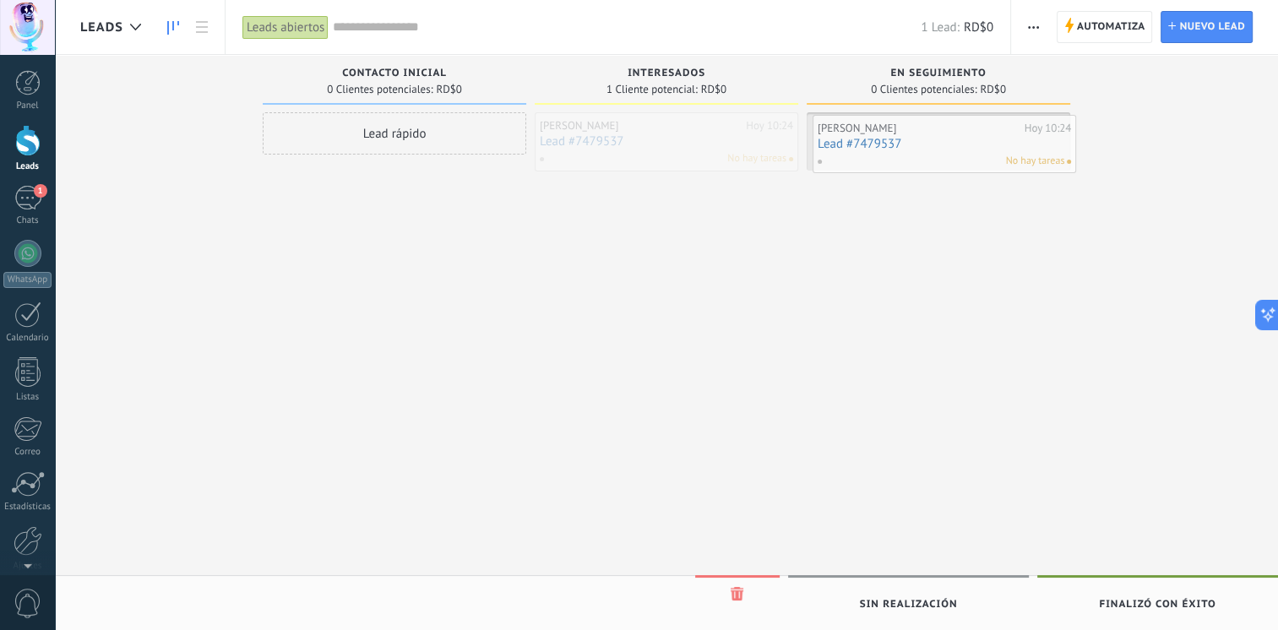
drag, startPoint x: 648, startPoint y: 137, endPoint x: 926, endPoint y: 139, distance: 278.0
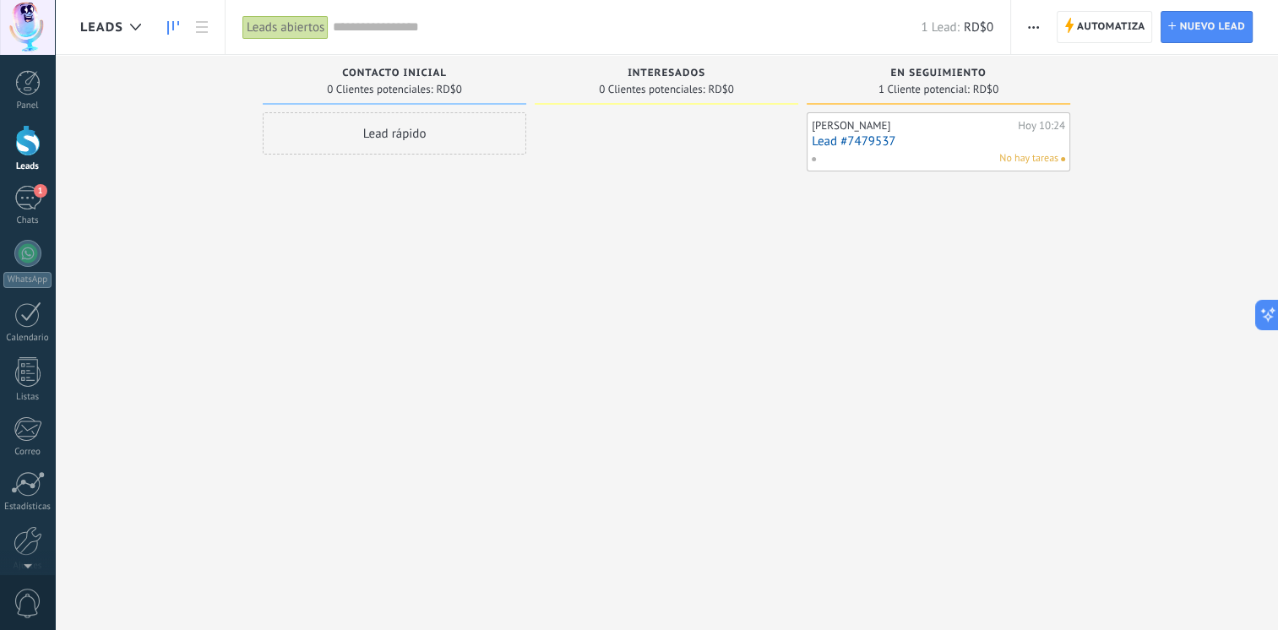
click at [1043, 27] on button "button" at bounding box center [1033, 27] width 25 height 32
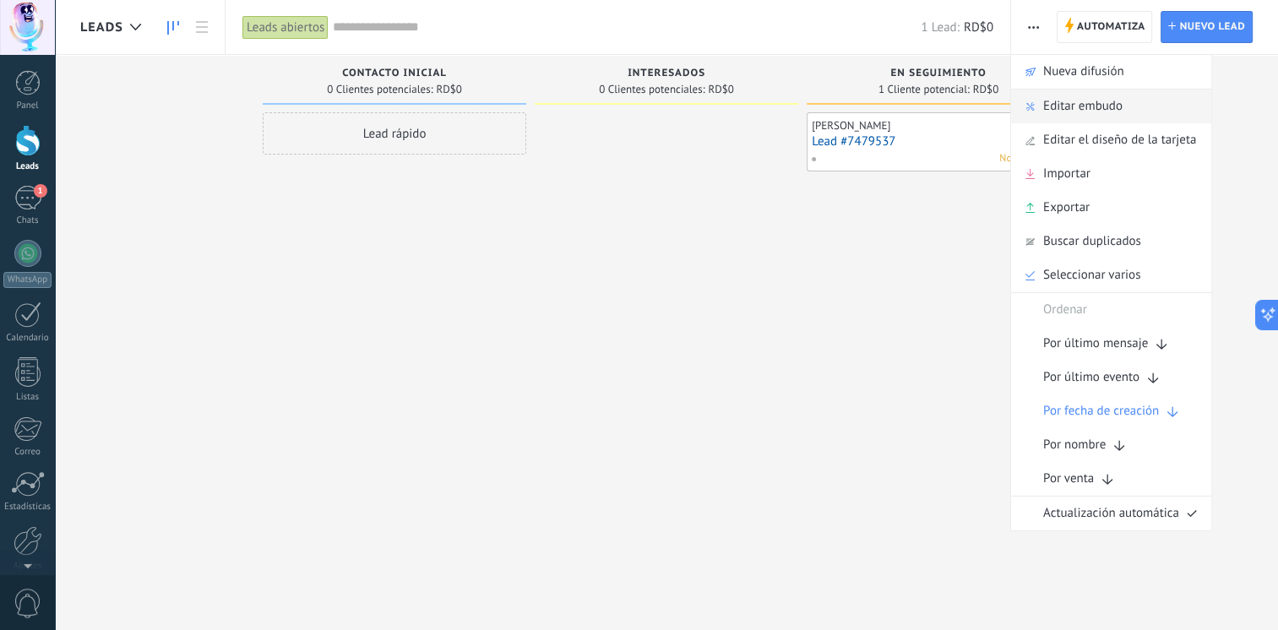
click at [1075, 103] on span "Editar embudo" at bounding box center [1082, 107] width 79 height 34
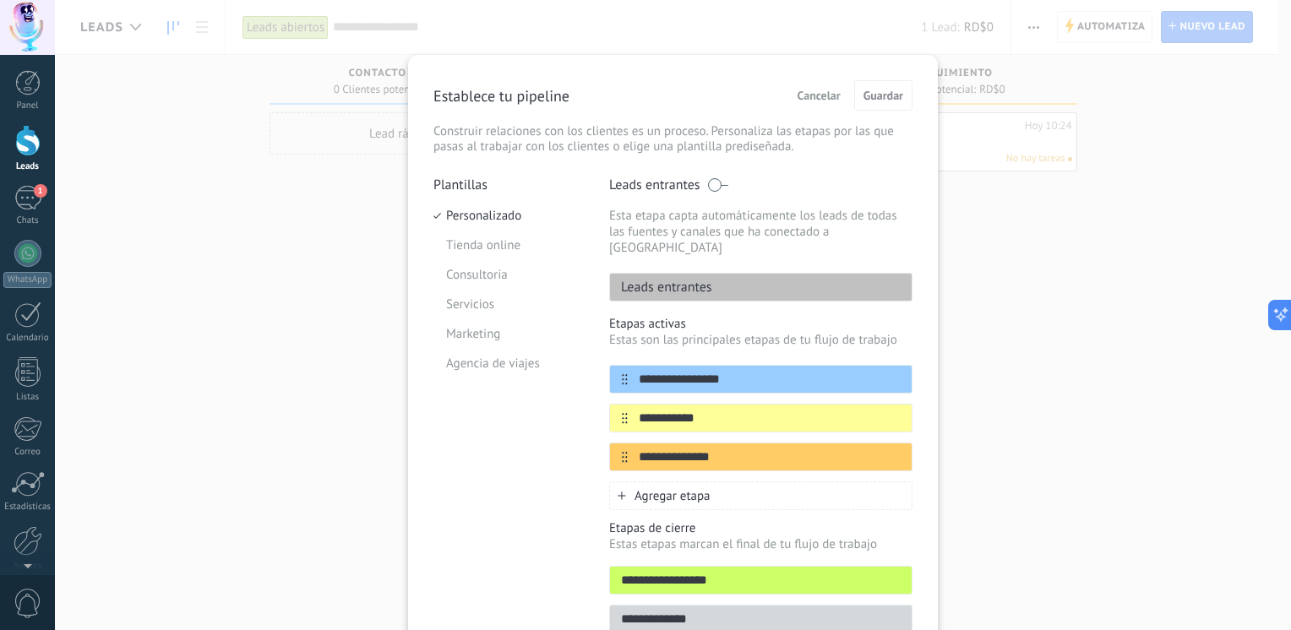
click at [742, 572] on input "**********" at bounding box center [761, 581] width 302 height 18
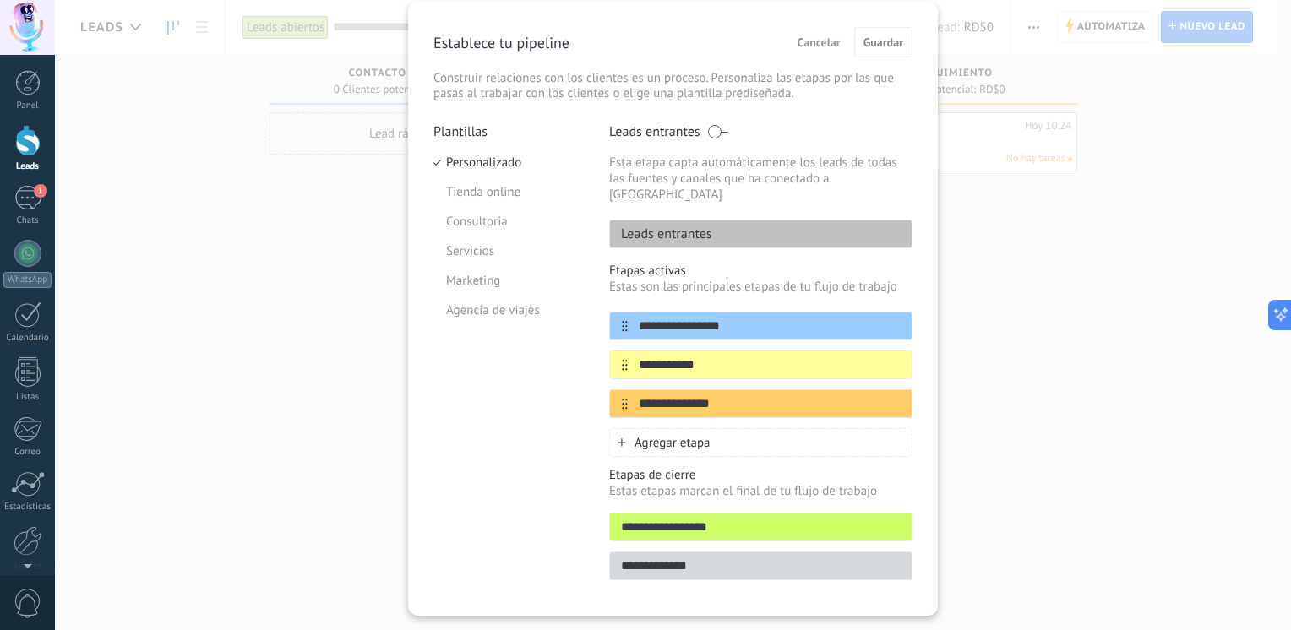
scroll to position [76, 0]
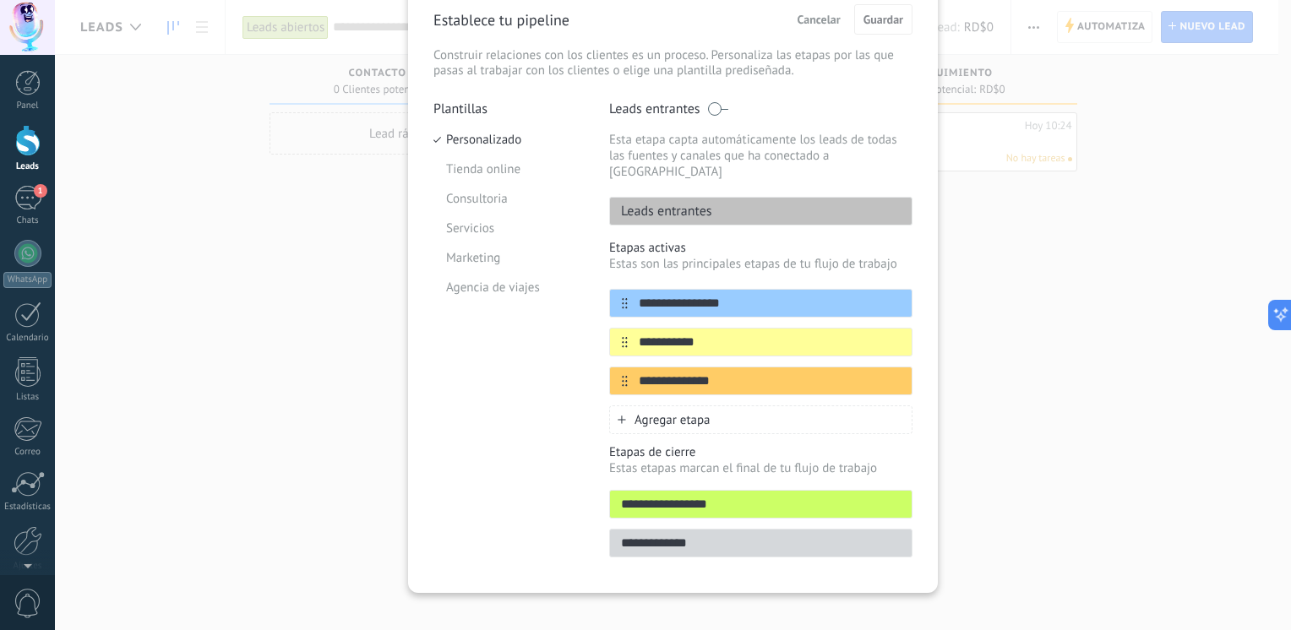
click at [489, 424] on div "Plantillas Personalizado Tienda online Consultoria Servicios Marketing Agencia …" at bounding box center [508, 334] width 150 height 467
click at [765, 496] on input "**********" at bounding box center [761, 505] width 302 height 18
click at [767, 535] on input "**********" at bounding box center [761, 544] width 302 height 18
drag, startPoint x: 767, startPoint y: 527, endPoint x: 798, endPoint y: 482, distance: 54.6
click at [797, 444] on div "**********" at bounding box center [760, 500] width 303 height 113
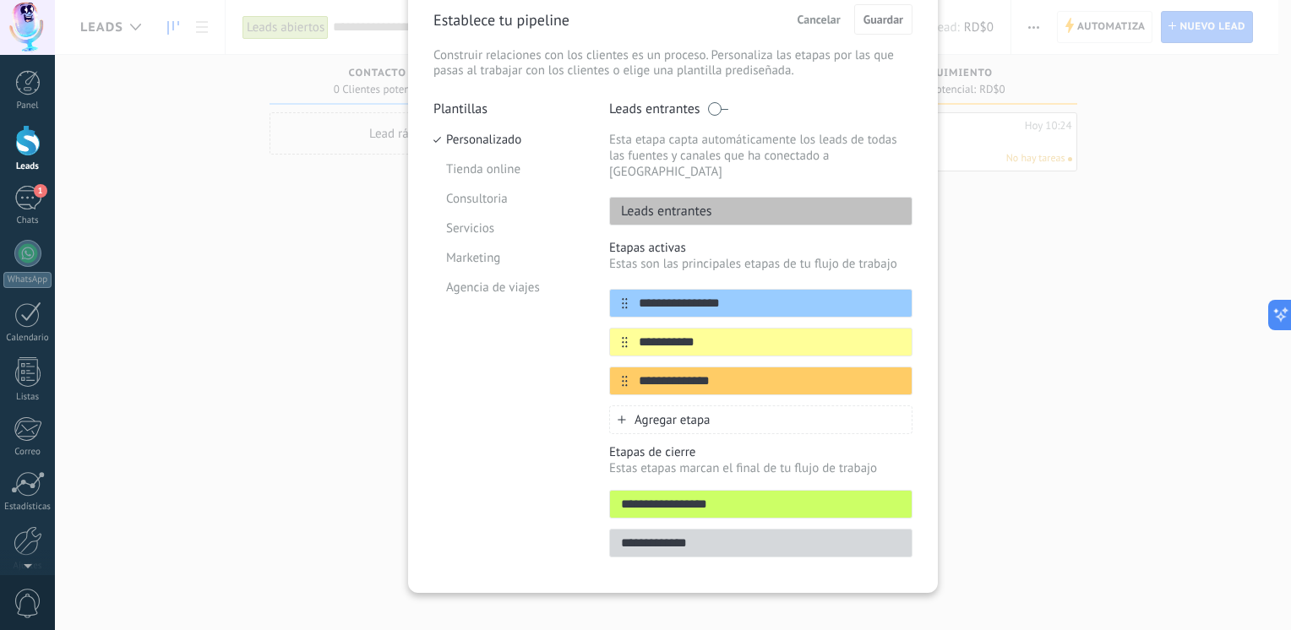
drag, startPoint x: 796, startPoint y: 493, endPoint x: 801, endPoint y: 380, distance: 112.5
click at [801, 380] on div "**********" at bounding box center [760, 334] width 303 height 467
click at [738, 406] on div "Agregar etapa" at bounding box center [760, 420] width 303 height 29
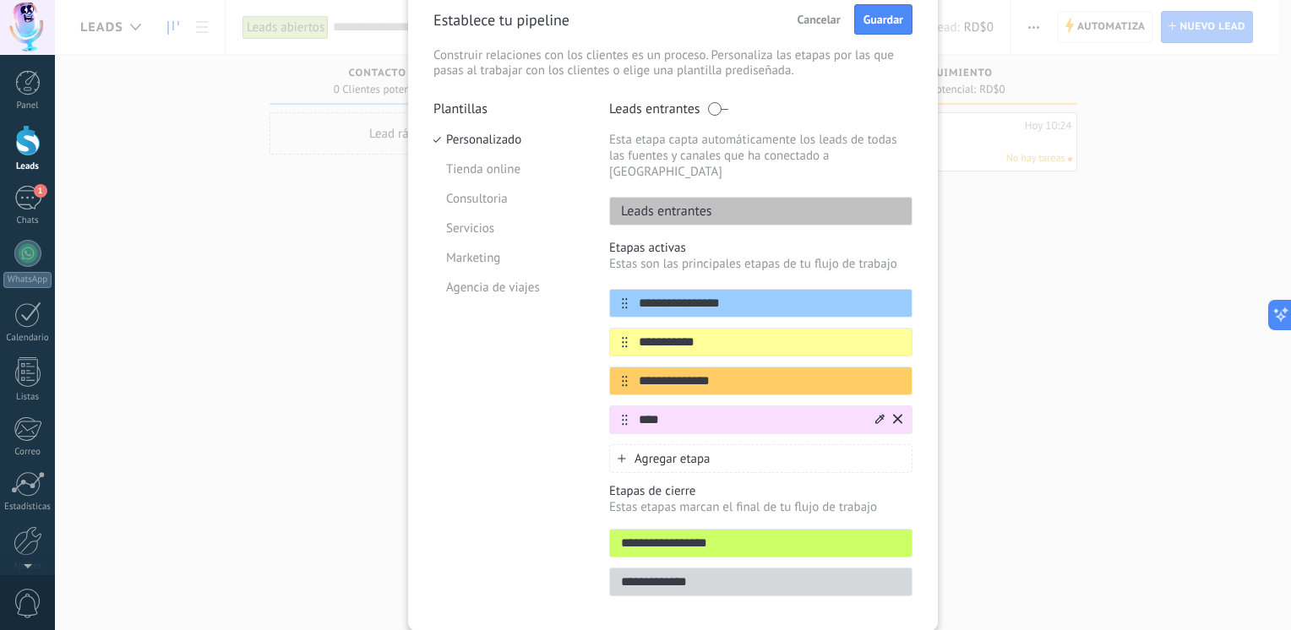
click at [661, 411] on input "****" at bounding box center [750, 420] width 245 height 18
type input "**********"
click at [709, 414] on div "**********" at bounding box center [760, 420] width 303 height 29
click at [896, 414] on icon at bounding box center [897, 418] width 9 height 9
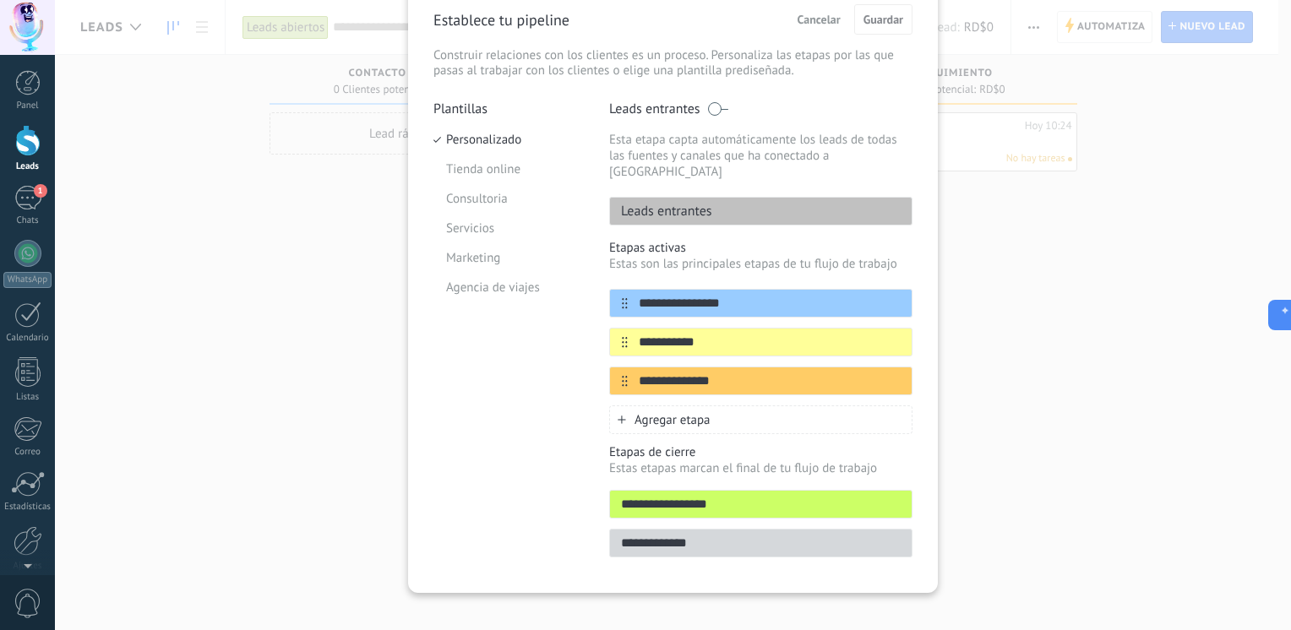
click at [694, 412] on span "Agregar etapa" at bounding box center [673, 420] width 76 height 16
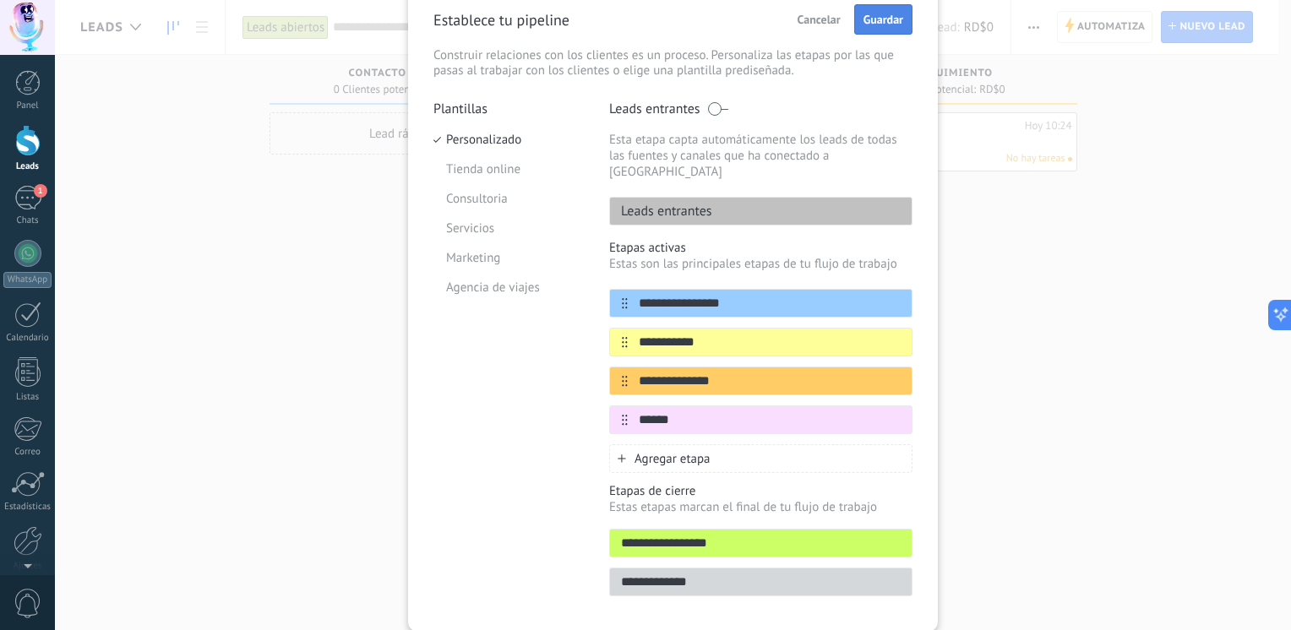
type input "******"
click at [880, 18] on span "Guardar" at bounding box center [883, 20] width 40 height 12
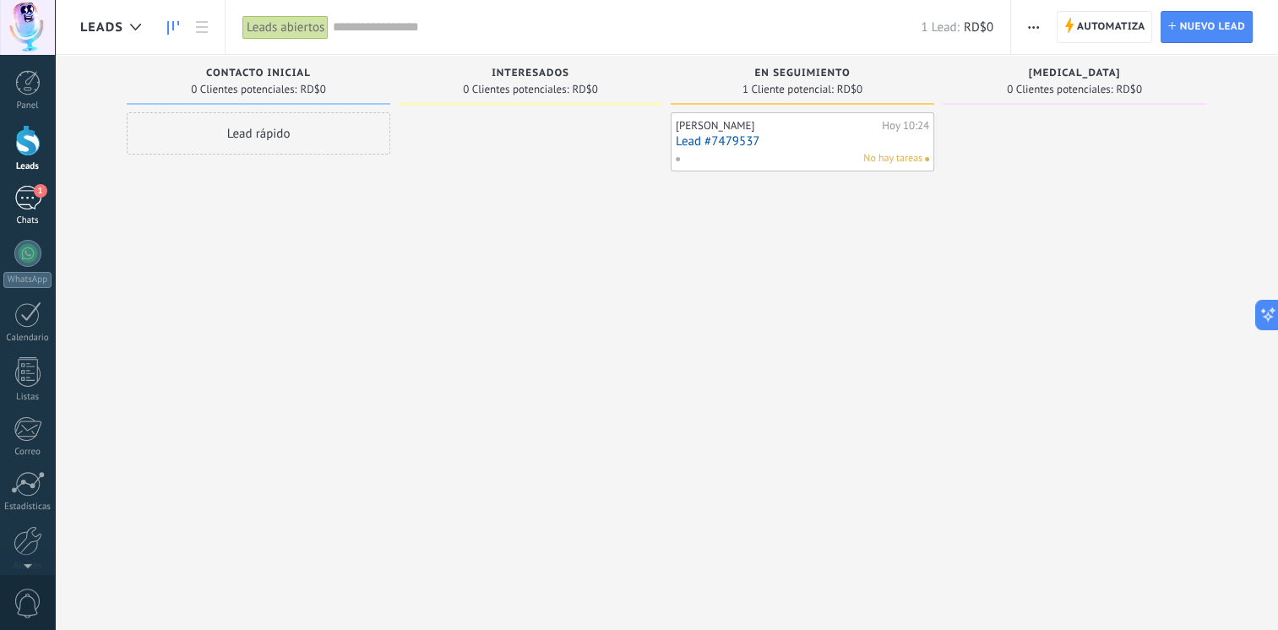
drag, startPoint x: 25, startPoint y: 204, endPoint x: 51, endPoint y: 216, distance: 28.3
click at [25, 204] on div "1" at bounding box center [27, 198] width 27 height 25
